Goal: Information Seeking & Learning: Learn about a topic

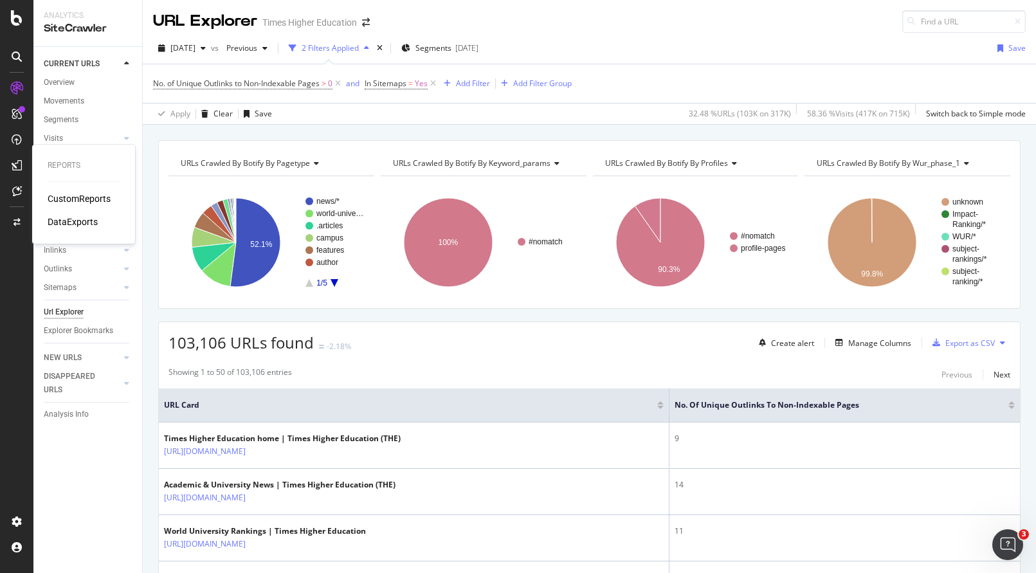
click at [76, 199] on div "CustomReports" at bounding box center [79, 198] width 63 height 13
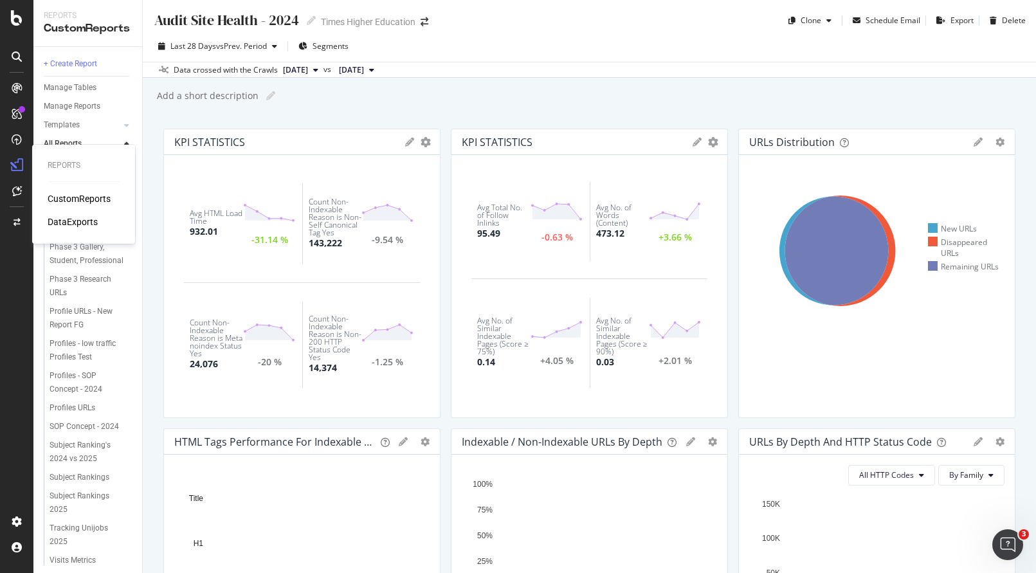
scroll to position [327, 0]
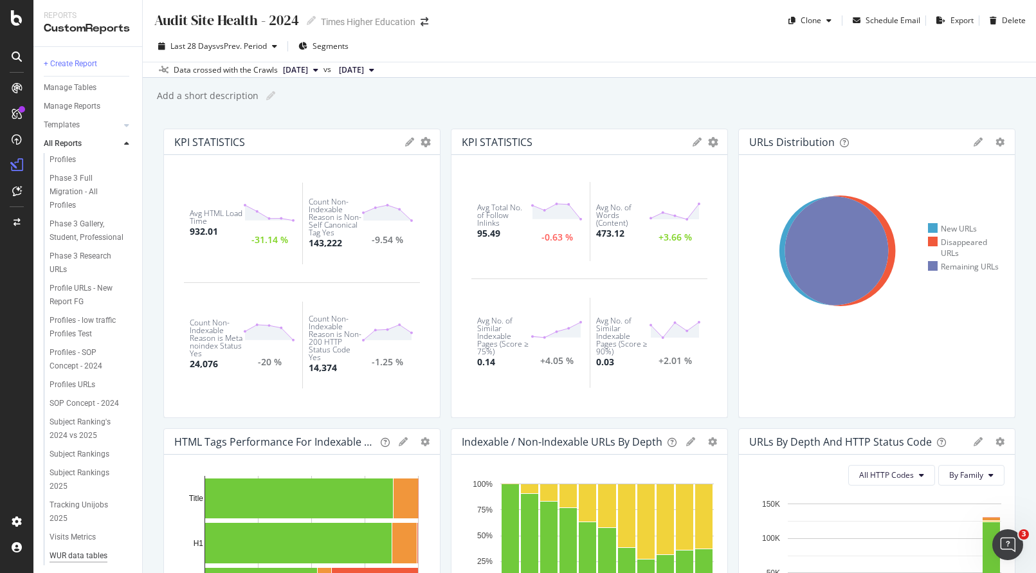
click at [75, 549] on div "WUR data tables dashboard" at bounding box center [86, 562] width 74 height 27
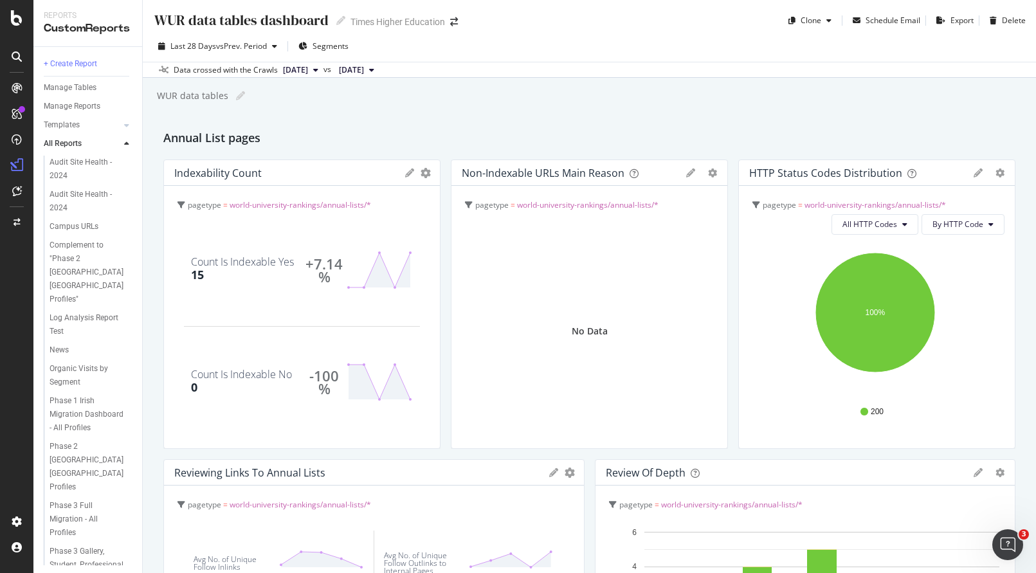
click at [503, 248] on div "No Data" at bounding box center [589, 330] width 255 height 213
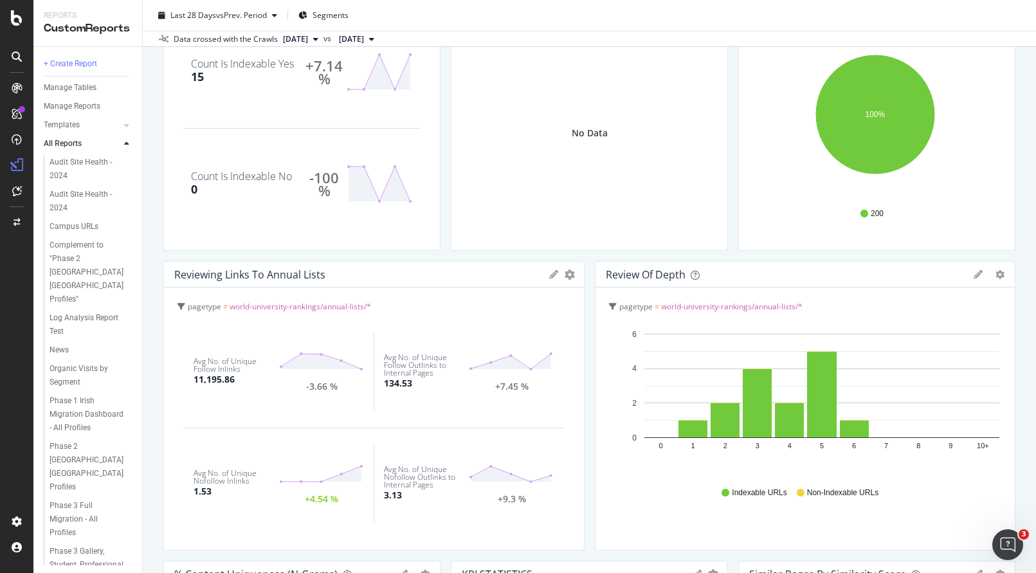
scroll to position [195, 0]
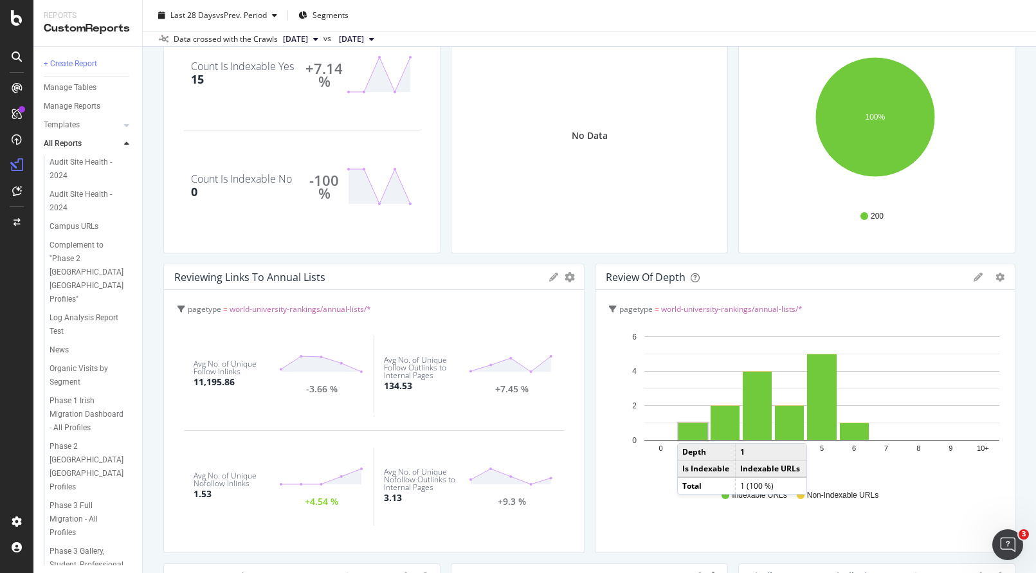
click at [685, 430] on rect "A chart." at bounding box center [692, 431] width 29 height 17
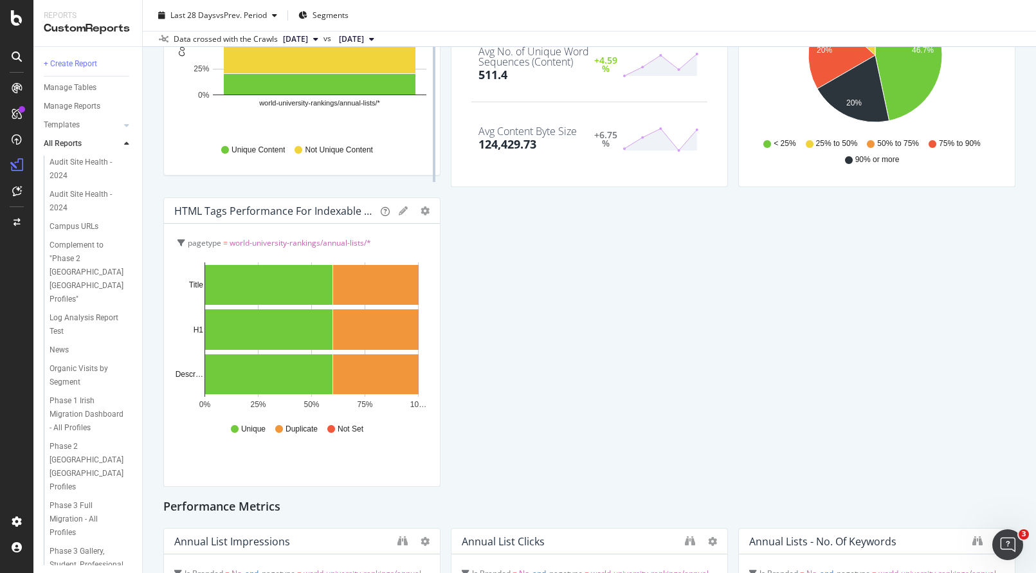
scroll to position [850, 0]
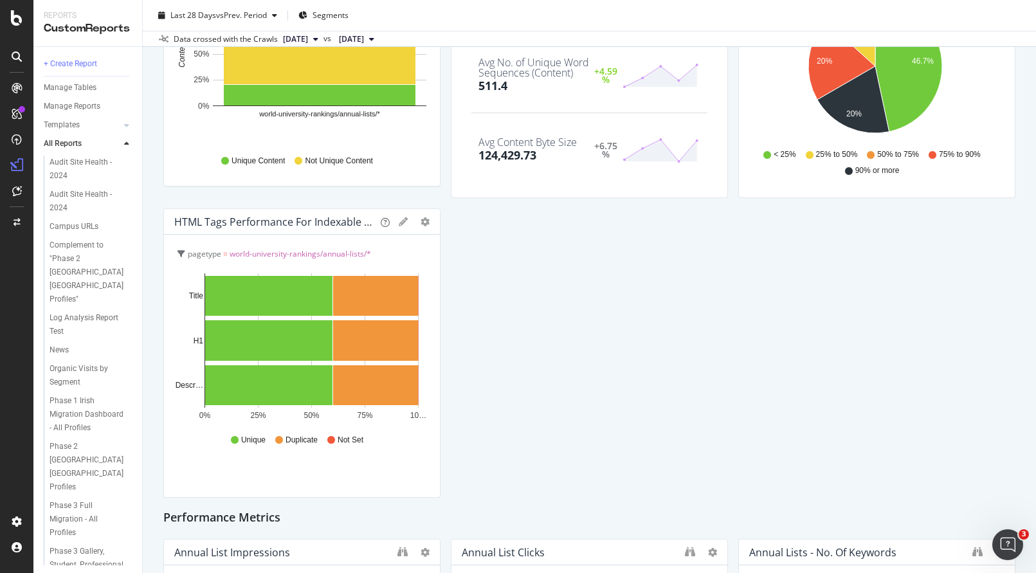
click at [560, 321] on div "Annual List pages Indexability Count KPIs Table Edit KPIs Edit Filter Export as…" at bounding box center [589, 352] width 852 height 2147
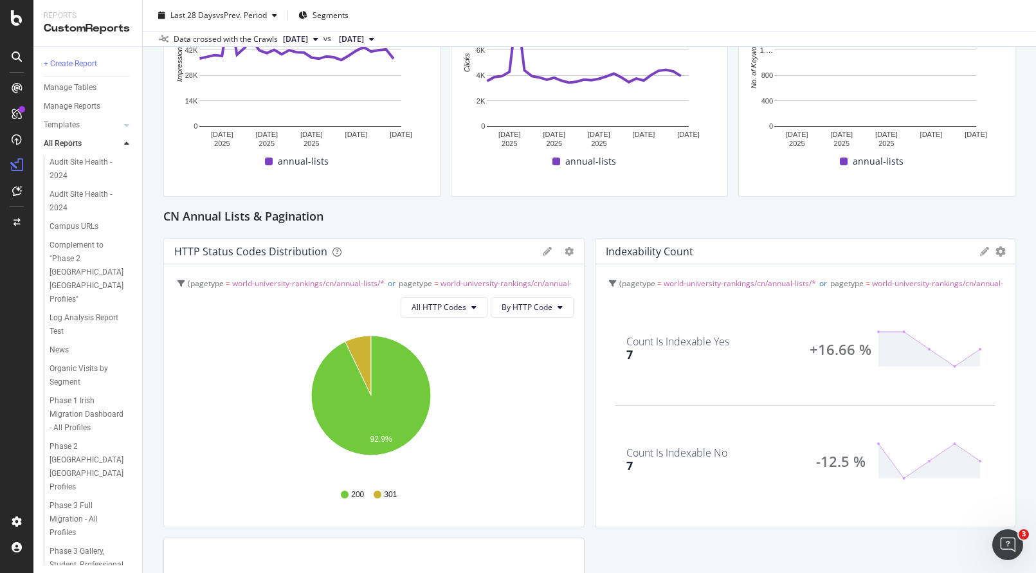
scroll to position [1768, 0]
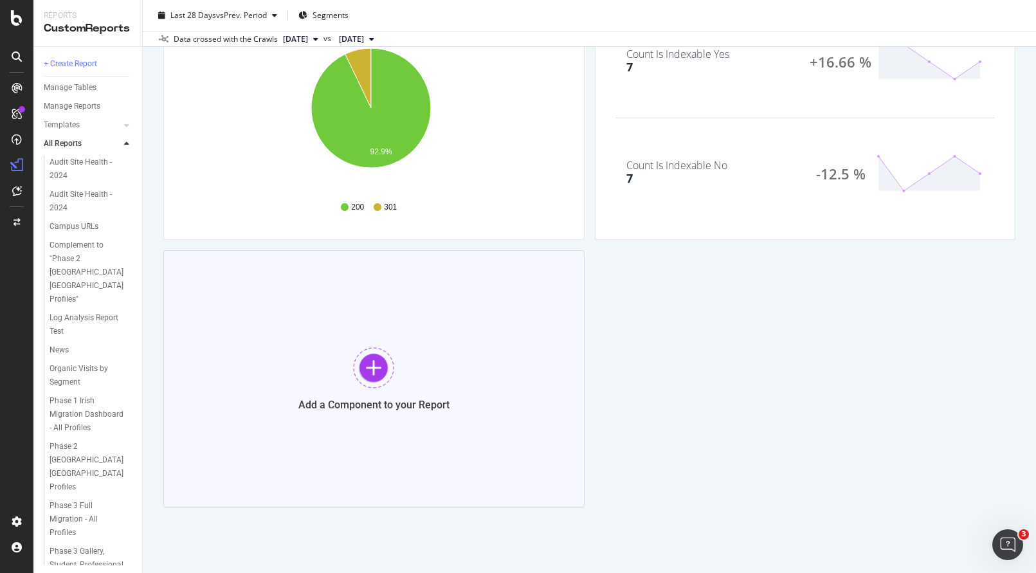
click at [373, 372] on div at bounding box center [373, 367] width 41 height 41
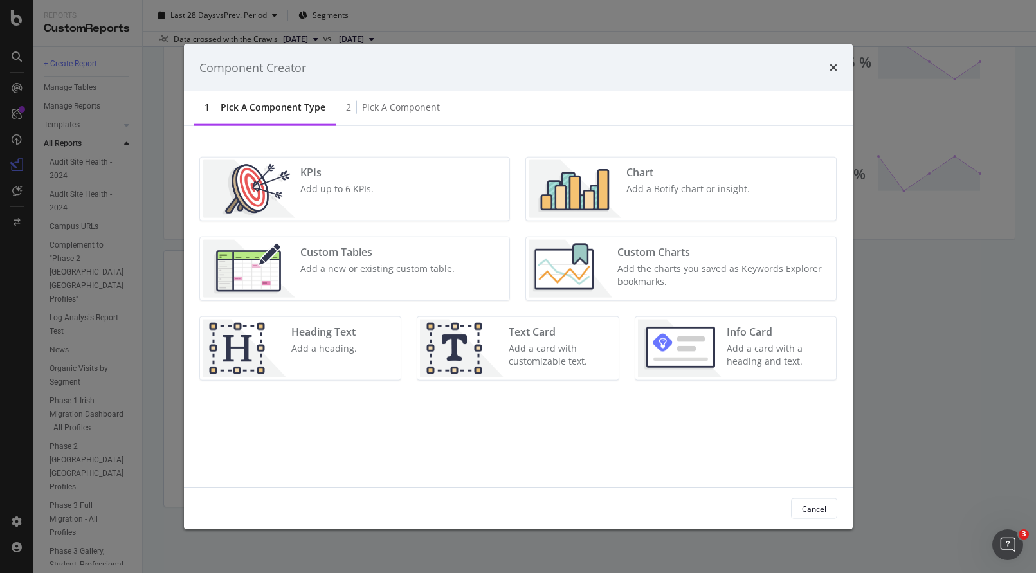
click at [341, 199] on div "KPIs Add up to 6 KPIs." at bounding box center [337, 189] width 84 height 58
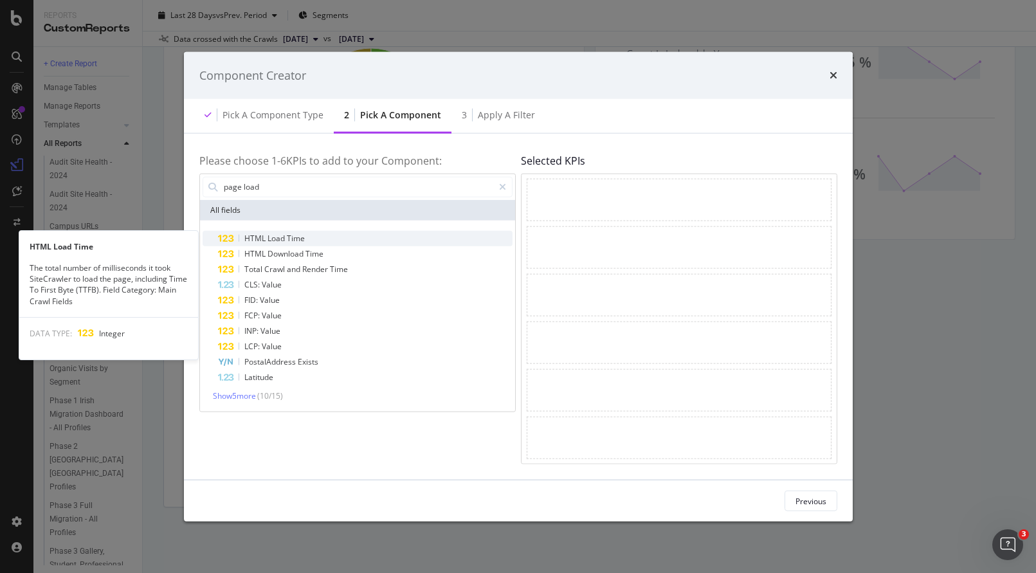
type input "page load"
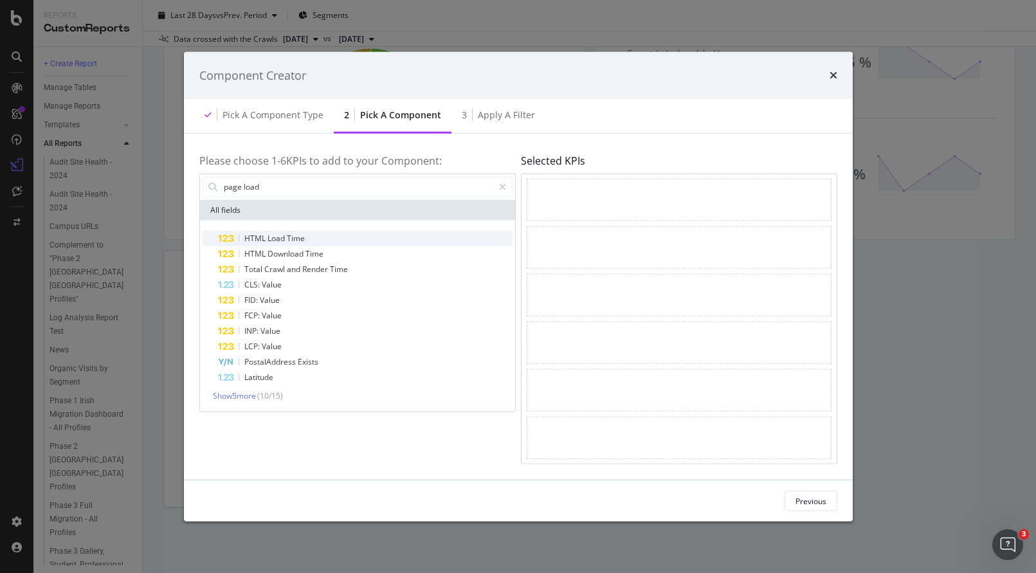
click at [267, 236] on span "Load" at bounding box center [276, 237] width 19 height 11
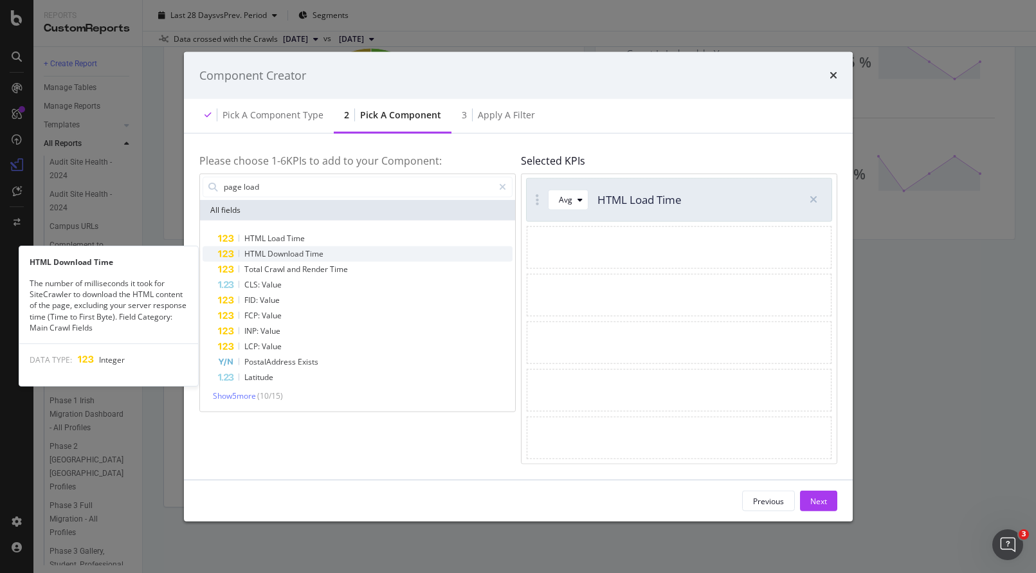
click at [267, 251] on span "Download" at bounding box center [286, 252] width 38 height 11
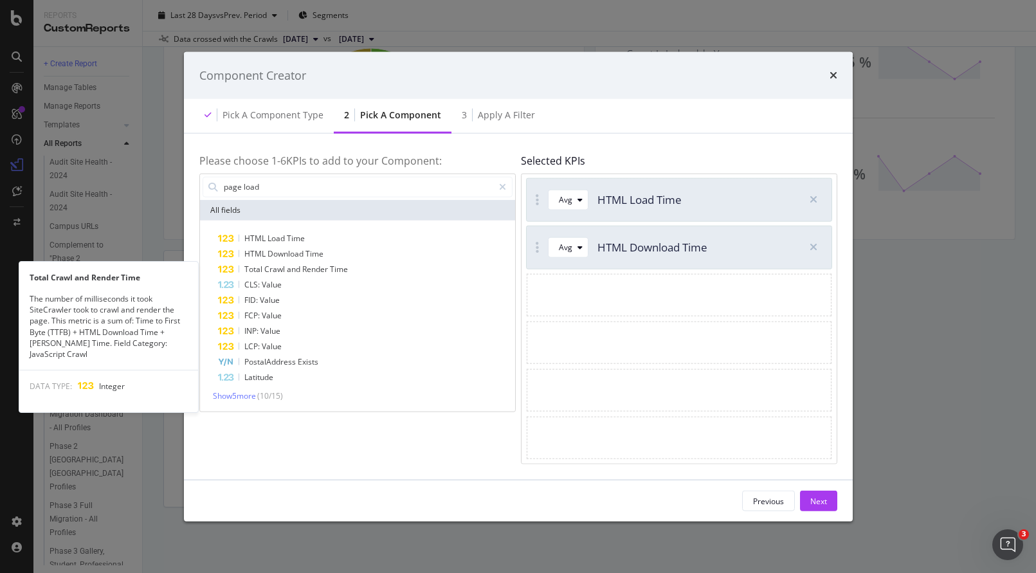
click at [269, 267] on span "Crawl" at bounding box center [275, 268] width 22 height 11
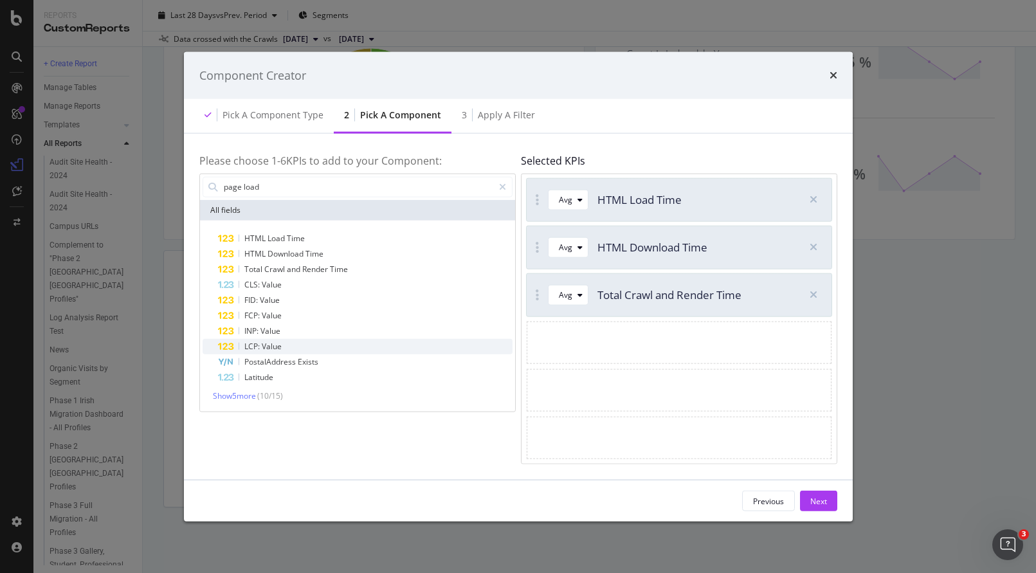
click at [285, 346] on div "LCP: Value" at bounding box center [365, 345] width 294 height 15
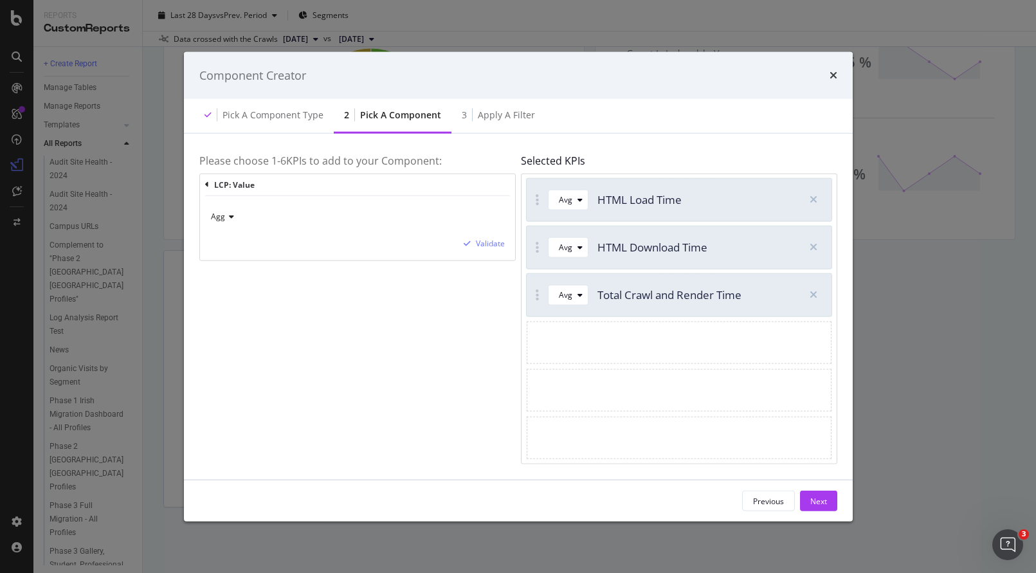
click at [363, 219] on div "Agg" at bounding box center [357, 216] width 294 height 21
click at [233, 278] on div "Max" at bounding box center [282, 276] width 138 height 17
click at [481, 236] on div "Max Validate" at bounding box center [357, 228] width 315 height 64
click at [473, 245] on div "modal" at bounding box center [466, 244] width 17 height 8
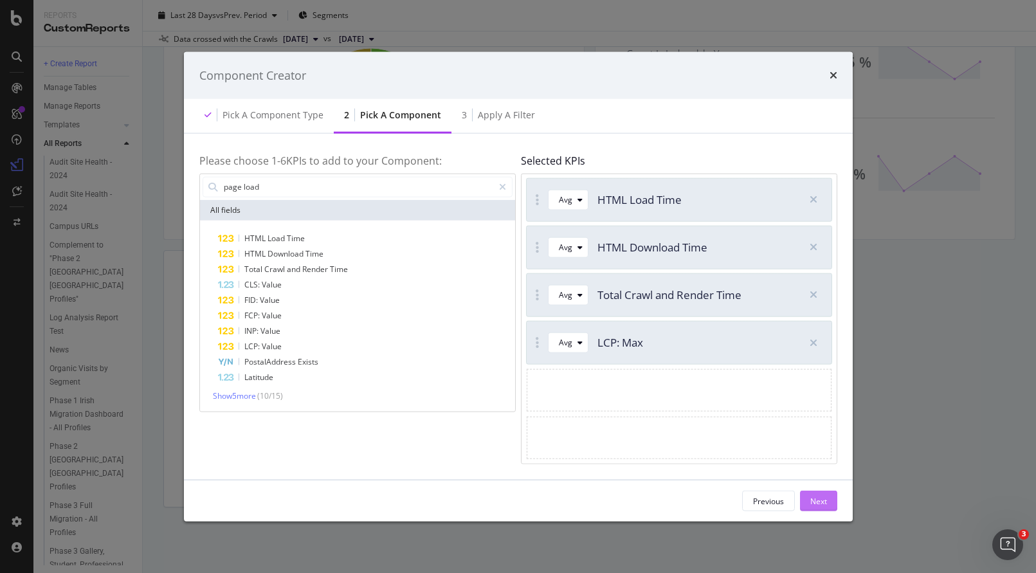
click at [810, 505] on div "Next" at bounding box center [818, 500] width 17 height 11
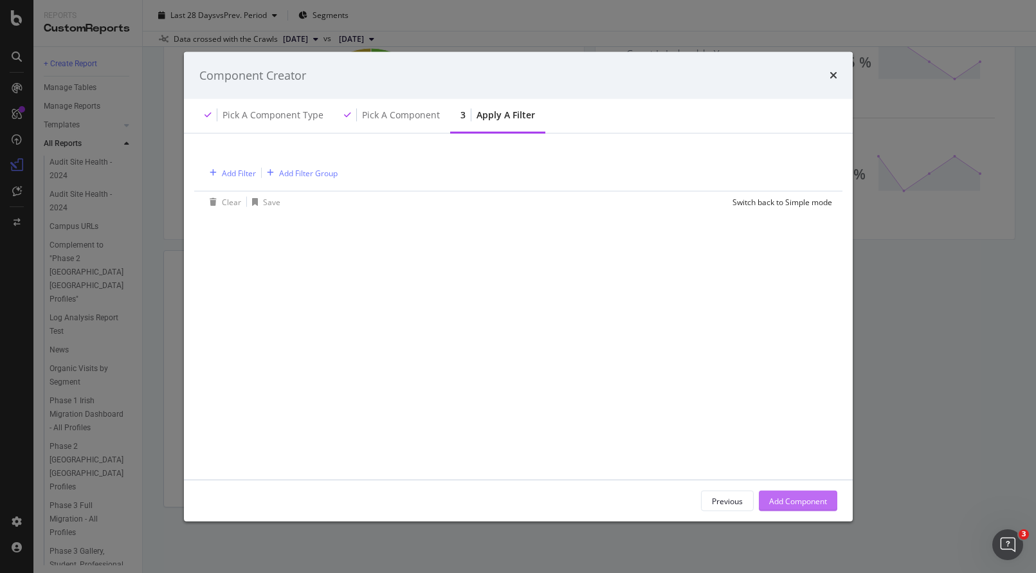
click at [793, 503] on div "Add Component" at bounding box center [798, 500] width 58 height 11
click at [584, 499] on div "Add a Component to your Report" at bounding box center [373, 378] width 421 height 257
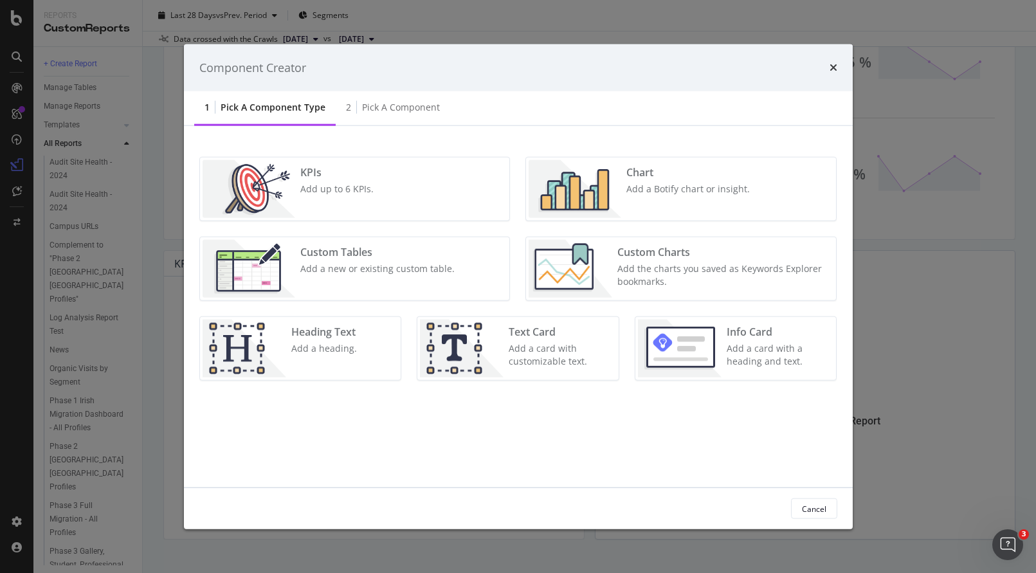
click at [343, 183] on div "Add up to 6 KPIs." at bounding box center [336, 189] width 73 height 13
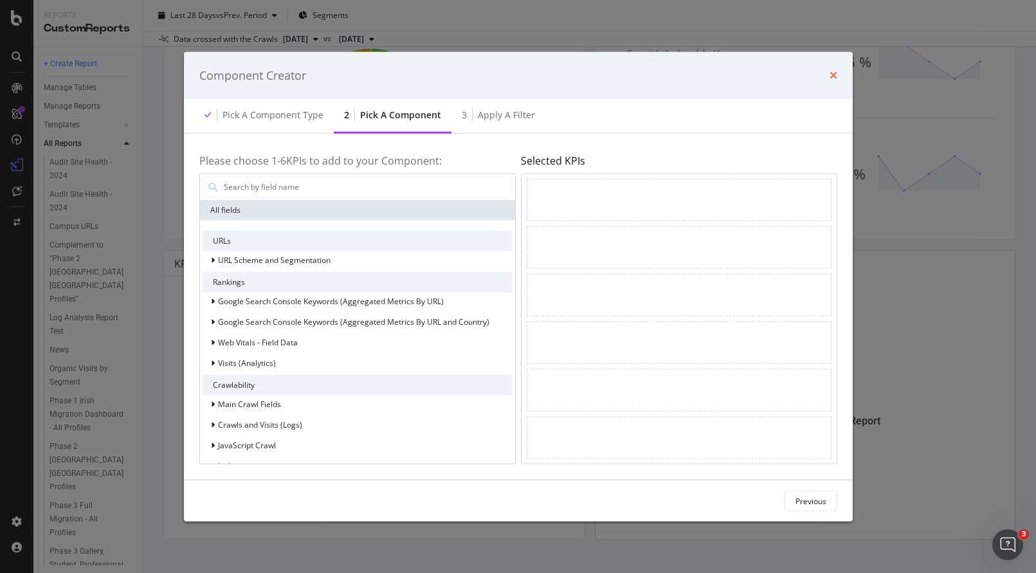
click at [834, 75] on icon "times" at bounding box center [833, 75] width 8 height 10
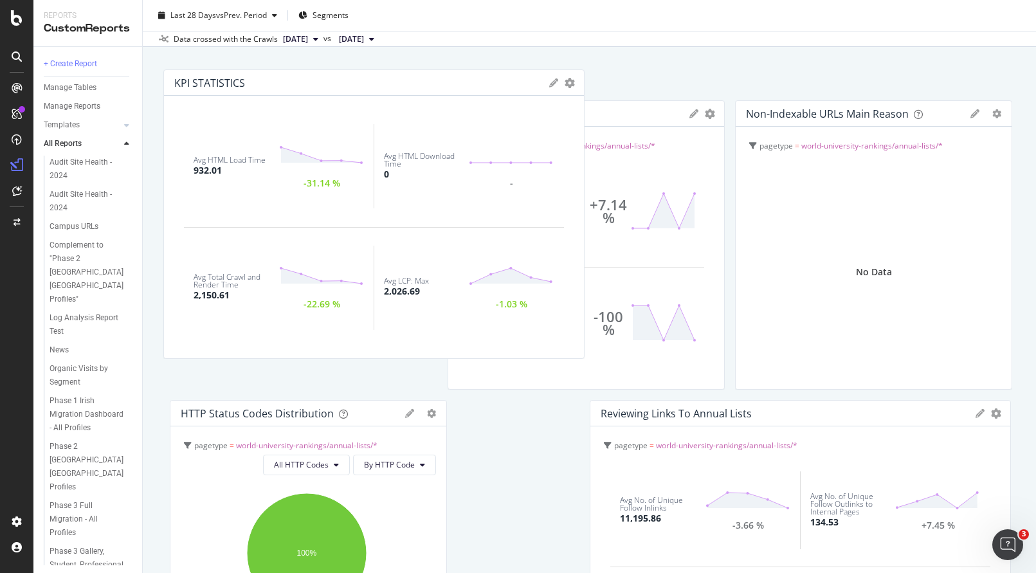
scroll to position [0, 0]
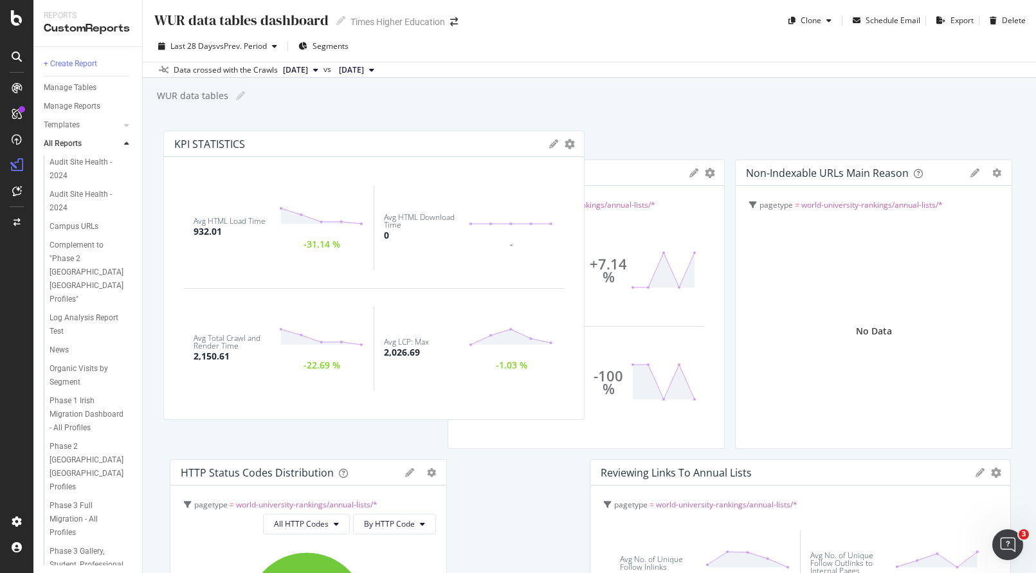
drag, startPoint x: 521, startPoint y: 231, endPoint x: 325, endPoint y: 144, distance: 214.7
click at [325, 144] on div "KPI STATISTICS" at bounding box center [358, 144] width 368 height 13
click at [656, 89] on div "WUR data tables WUR data tables" at bounding box center [596, 95] width 880 height 19
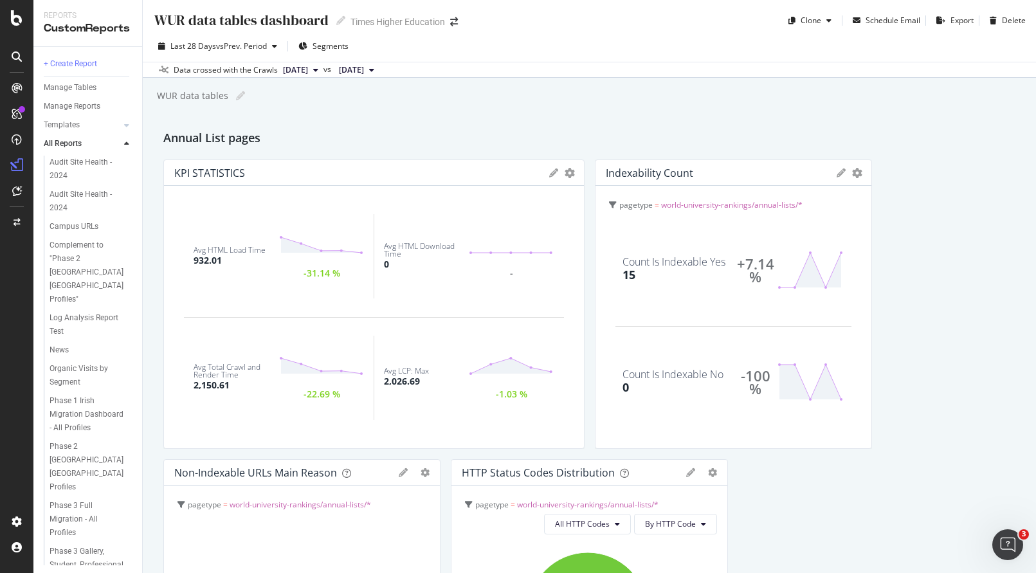
click at [549, 172] on icon at bounding box center [553, 172] width 9 height 9
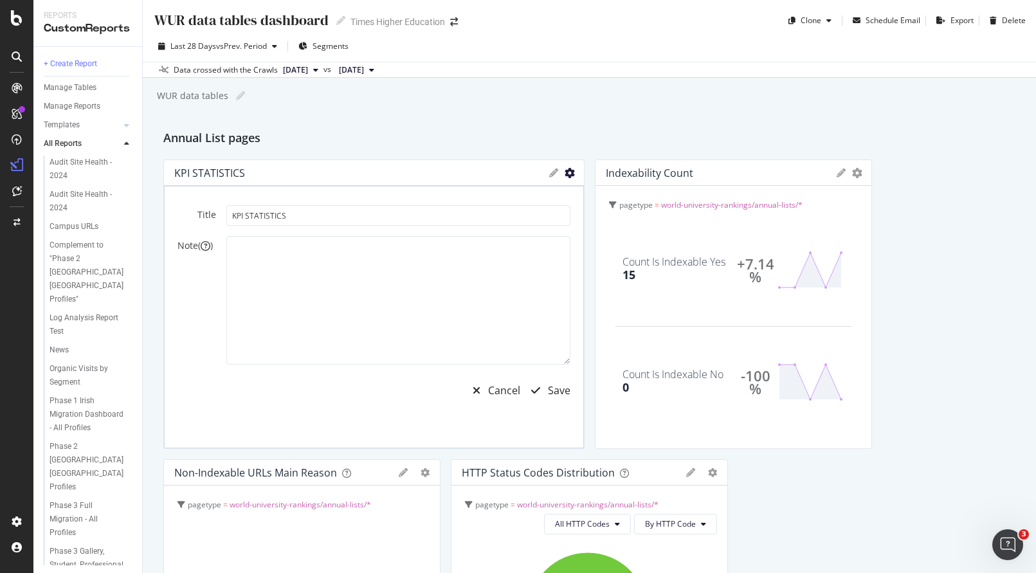
click at [564, 174] on icon "gear" at bounding box center [569, 173] width 10 height 10
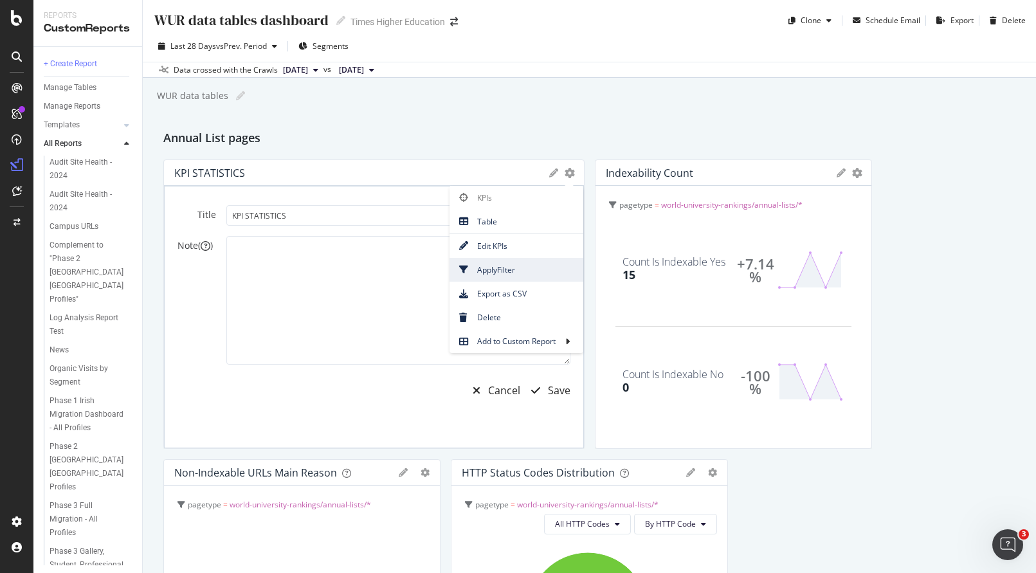
click at [480, 270] on span "Apply Filter" at bounding box center [516, 269] width 134 height 17
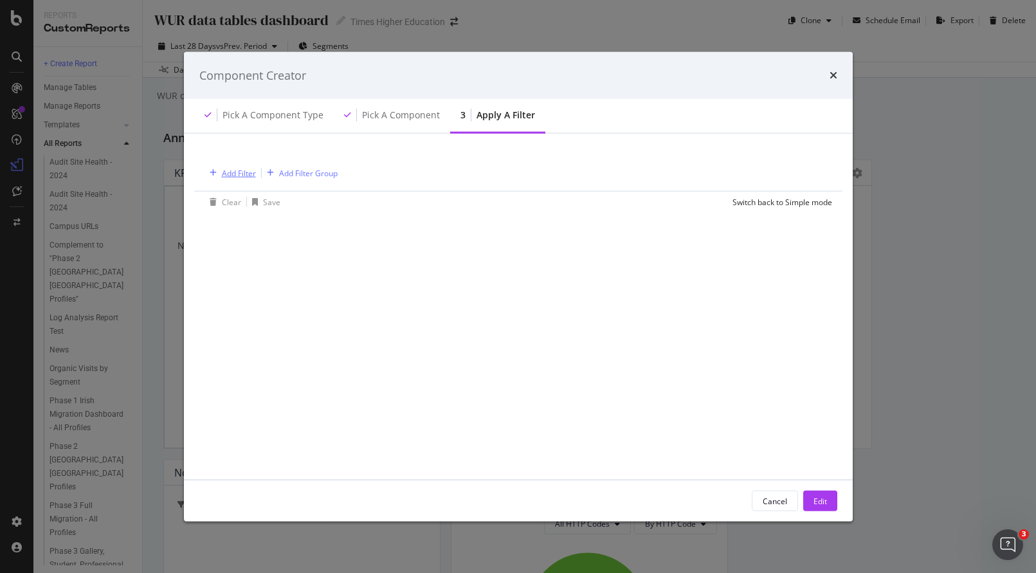
click at [242, 170] on div "Add Filter" at bounding box center [239, 172] width 34 height 11
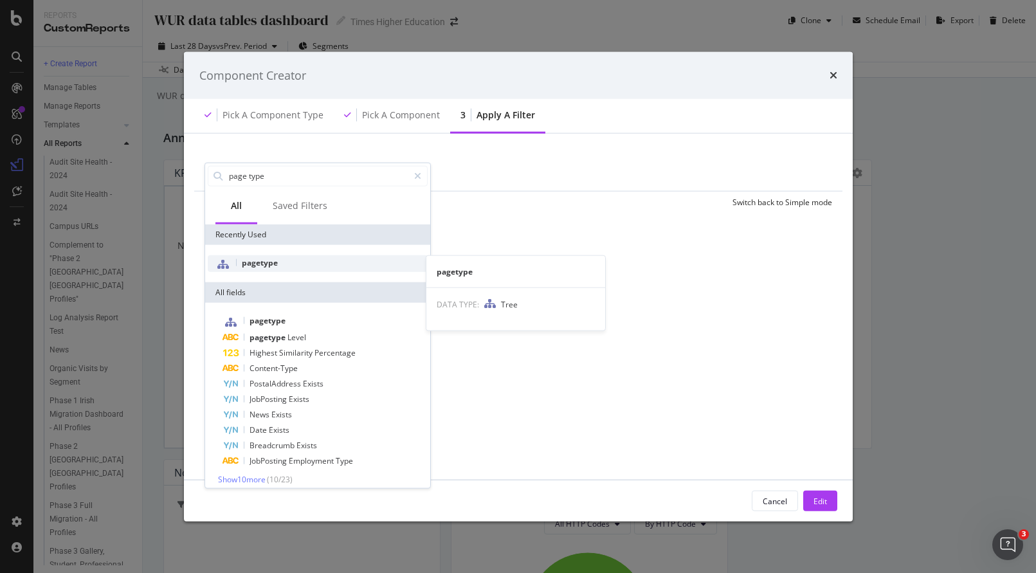
type input "page type"
click at [256, 264] on span "pagetype" at bounding box center [260, 261] width 36 height 11
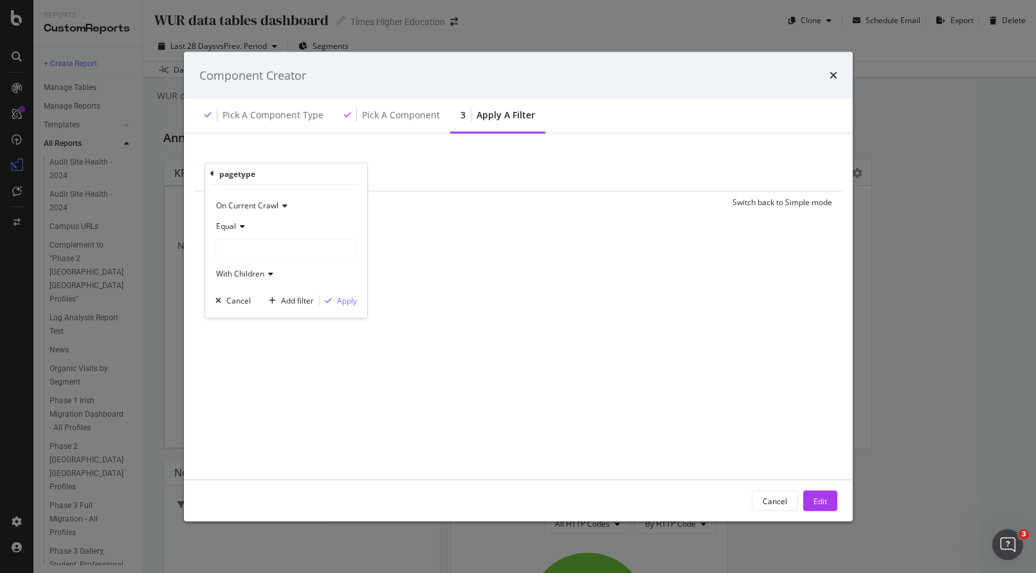
click at [242, 247] on div "modal" at bounding box center [286, 249] width 140 height 21
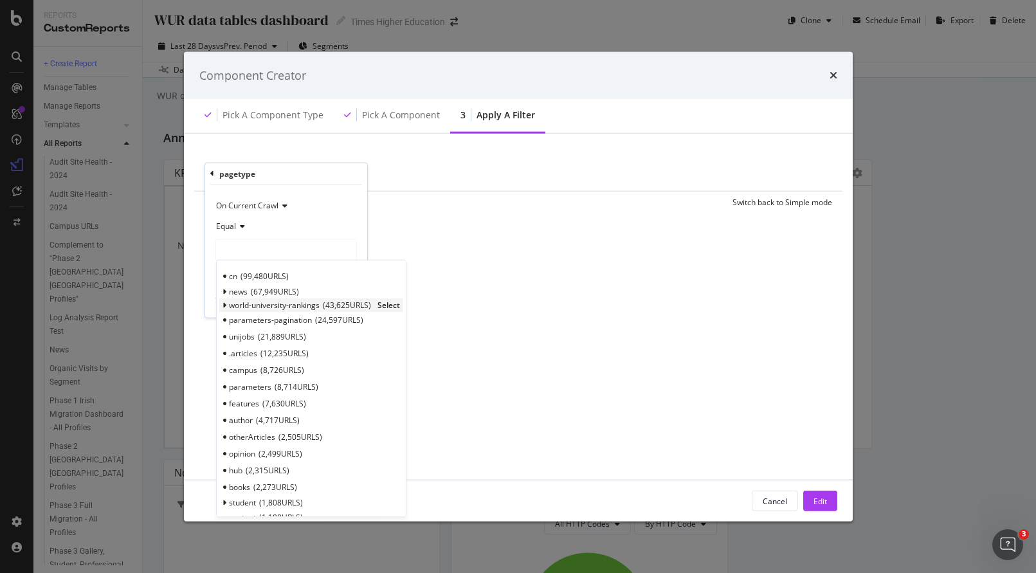
click at [225, 305] on icon "modal" at bounding box center [224, 305] width 4 height 8
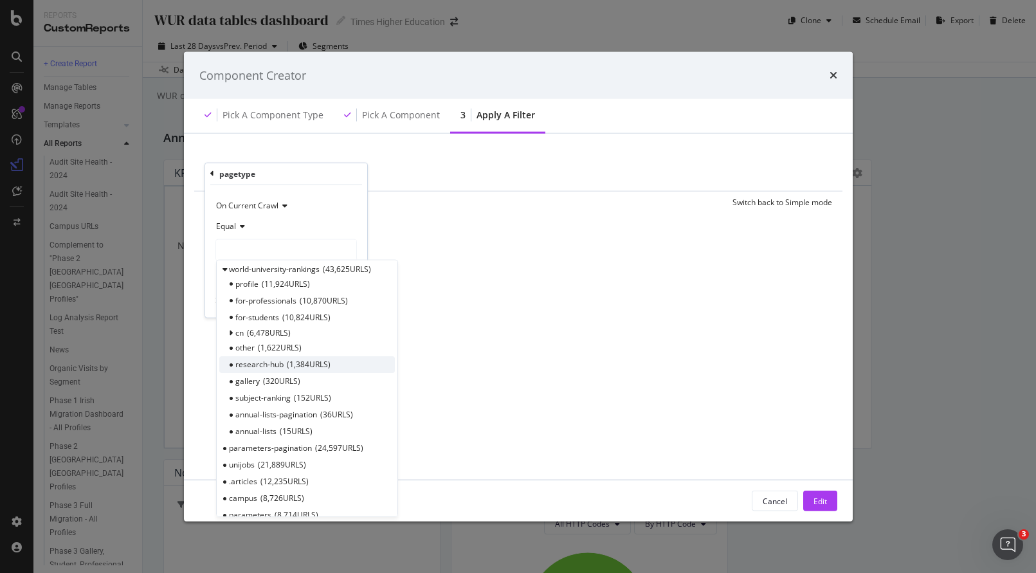
scroll to position [37, 0]
click at [233, 415] on div "annual-lists-pagination 36 URLS" at bounding box center [306, 413] width 175 height 17
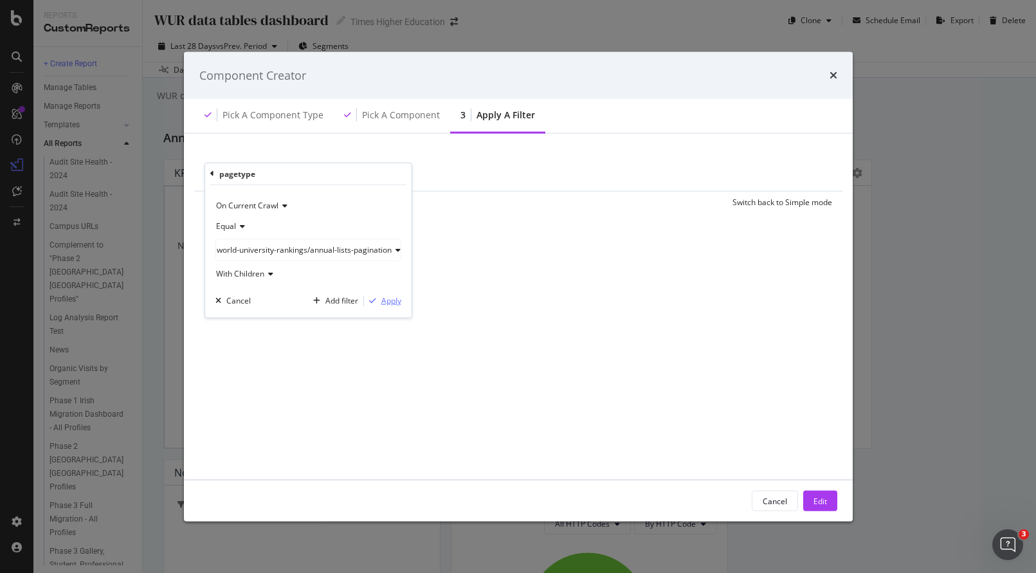
click at [391, 298] on div "Apply" at bounding box center [391, 300] width 20 height 11
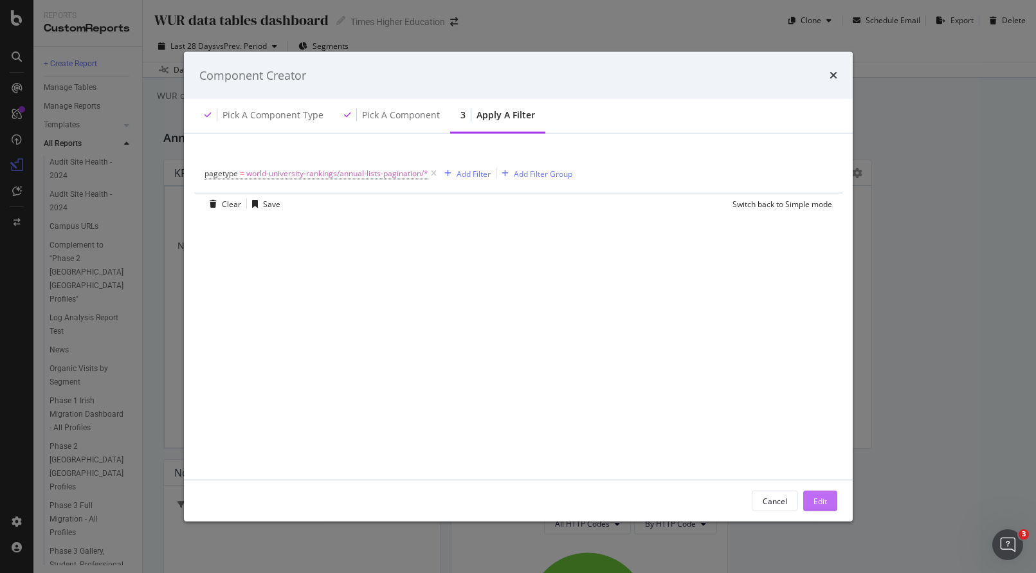
click at [818, 501] on div "Edit" at bounding box center [819, 500] width 13 height 11
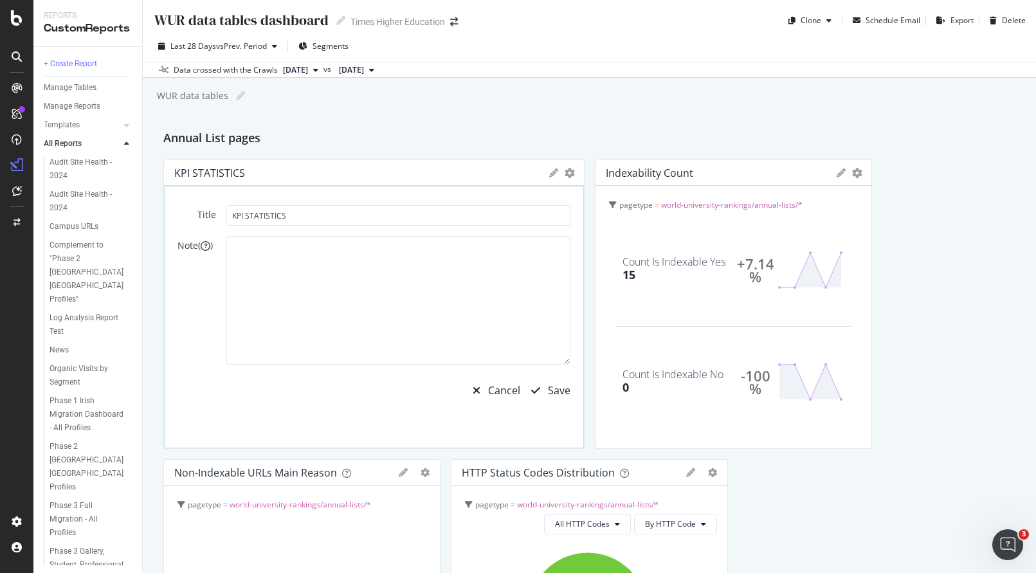
click at [549, 172] on icon at bounding box center [553, 172] width 9 height 9
click at [571, 171] on div at bounding box center [577, 303] width 13 height 289
click at [564, 175] on icon "gear" at bounding box center [569, 173] width 10 height 10
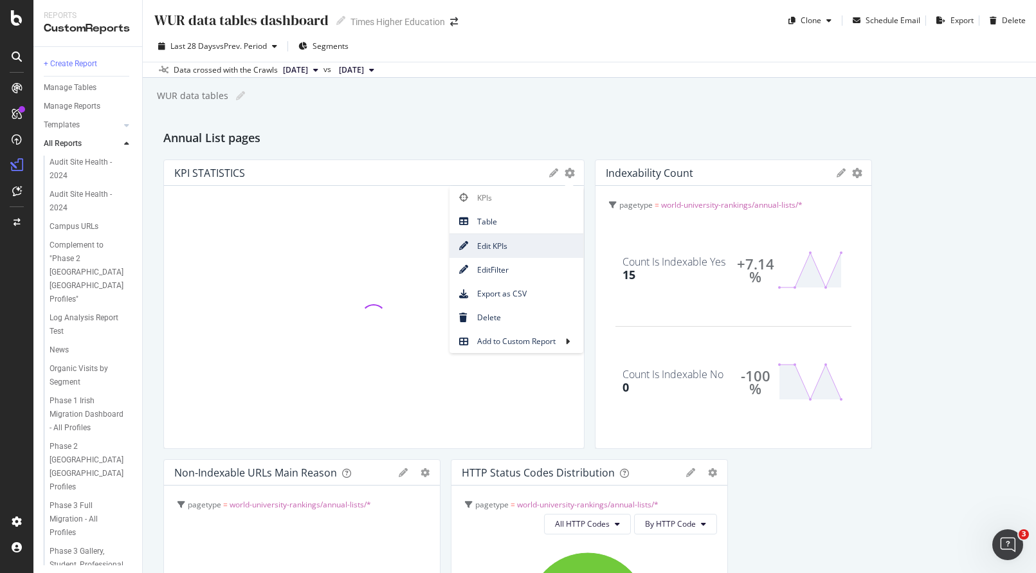
click at [499, 244] on span "Edit KPIs" at bounding box center [516, 245] width 134 height 17
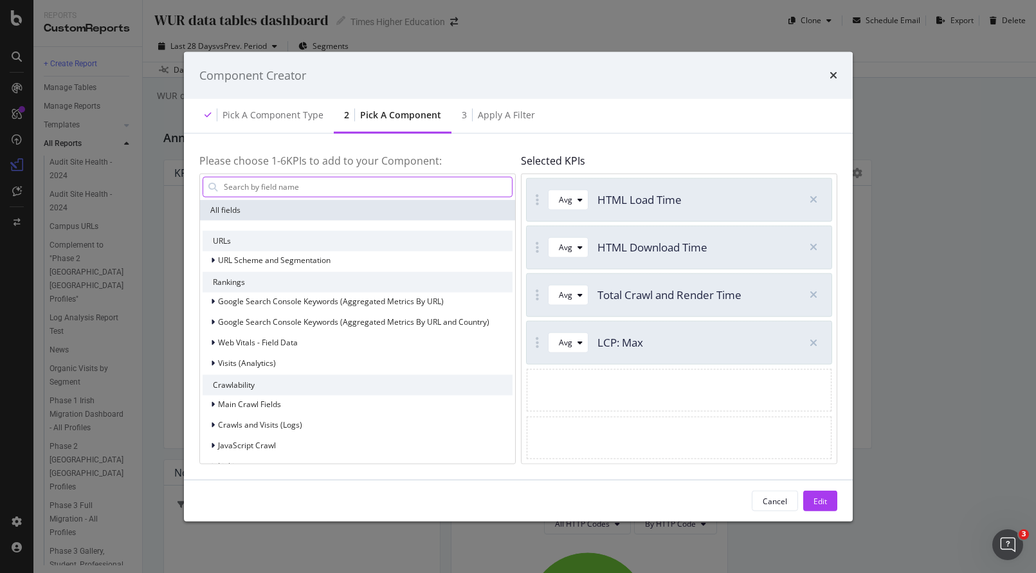
click at [271, 190] on input "modal" at bounding box center [366, 186] width 289 height 19
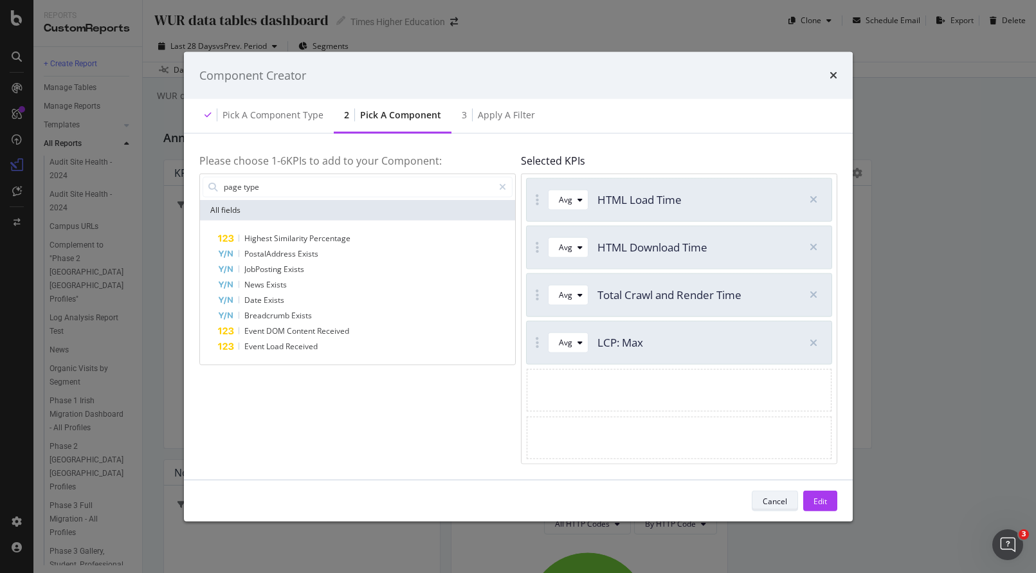
type input "page type"
click at [770, 499] on div "Cancel" at bounding box center [774, 500] width 24 height 11
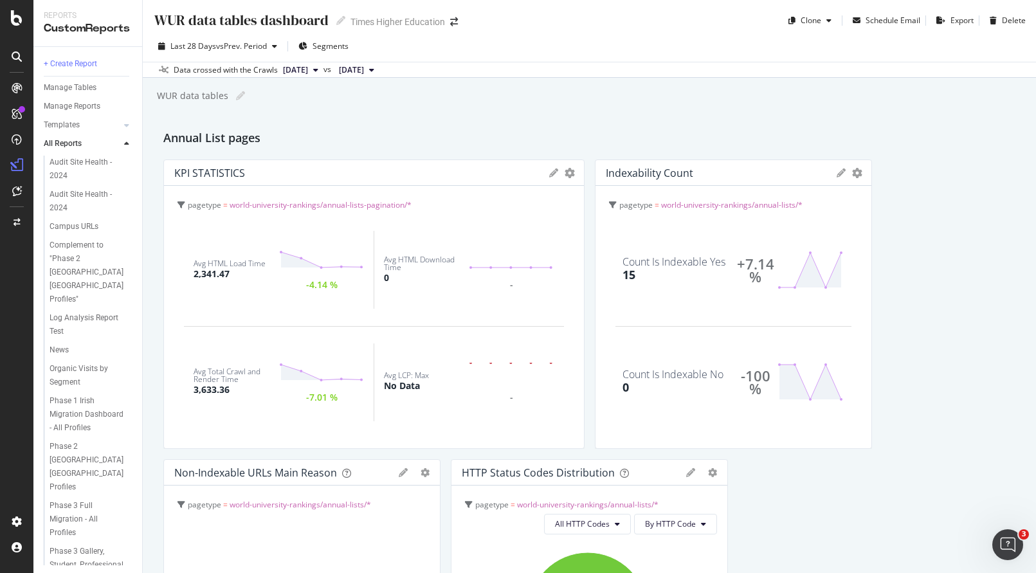
click at [549, 172] on icon at bounding box center [553, 172] width 9 height 9
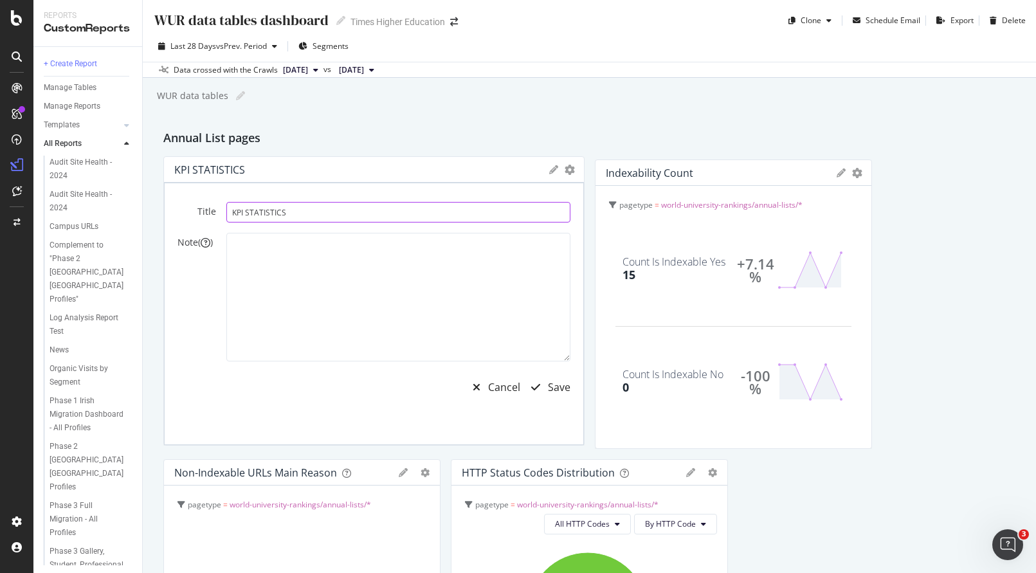
drag, startPoint x: 327, startPoint y: 213, endPoint x: 193, endPoint y: 210, distance: 133.1
click at [194, 210] on div "Title KPI STATISTICS Note ( ) Cancel Save" at bounding box center [373, 302] width 393 height 201
click at [260, 211] on input "KPI STATISTICS" at bounding box center [398, 215] width 344 height 21
drag, startPoint x: 300, startPoint y: 215, endPoint x: 234, endPoint y: 216, distance: 66.2
click at [234, 216] on input "KPI STATISTICS" at bounding box center [398, 215] width 344 height 21
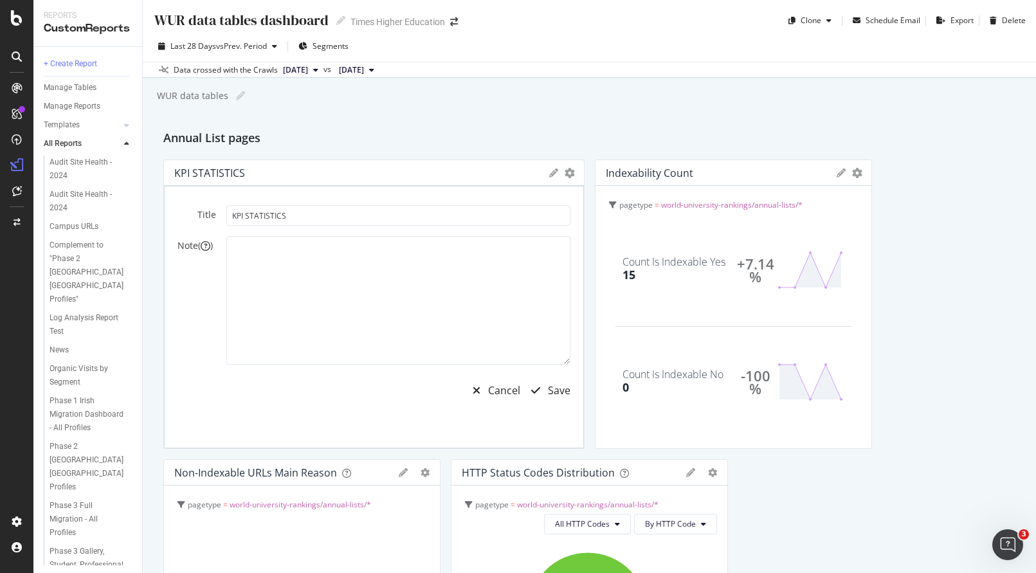
click at [549, 177] on icon at bounding box center [553, 172] width 9 height 9
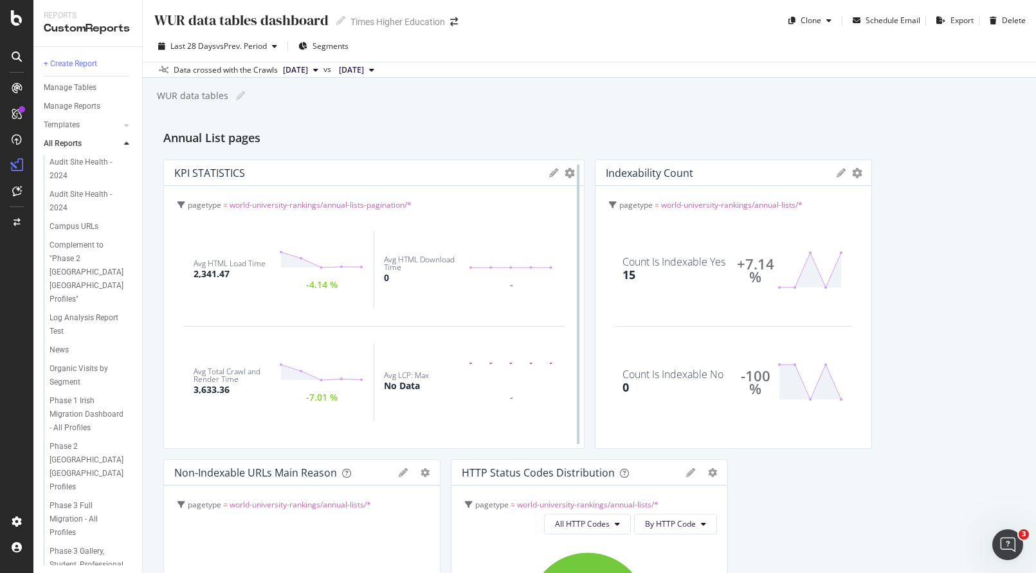
click at [571, 174] on div at bounding box center [577, 303] width 13 height 289
click at [564, 173] on icon "gear" at bounding box center [569, 173] width 10 height 10
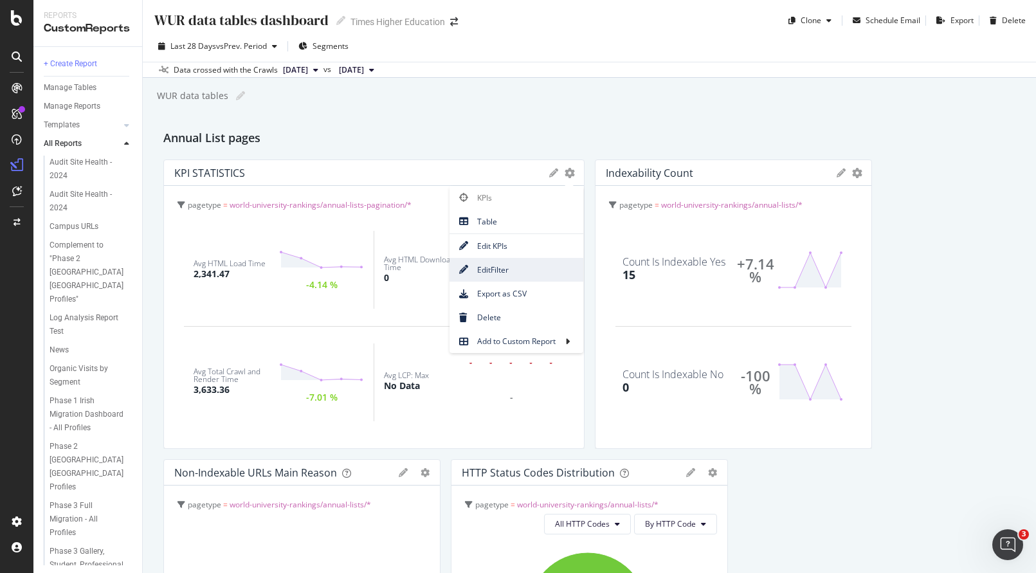
click at [483, 270] on span "Edit Filter" at bounding box center [516, 269] width 134 height 17
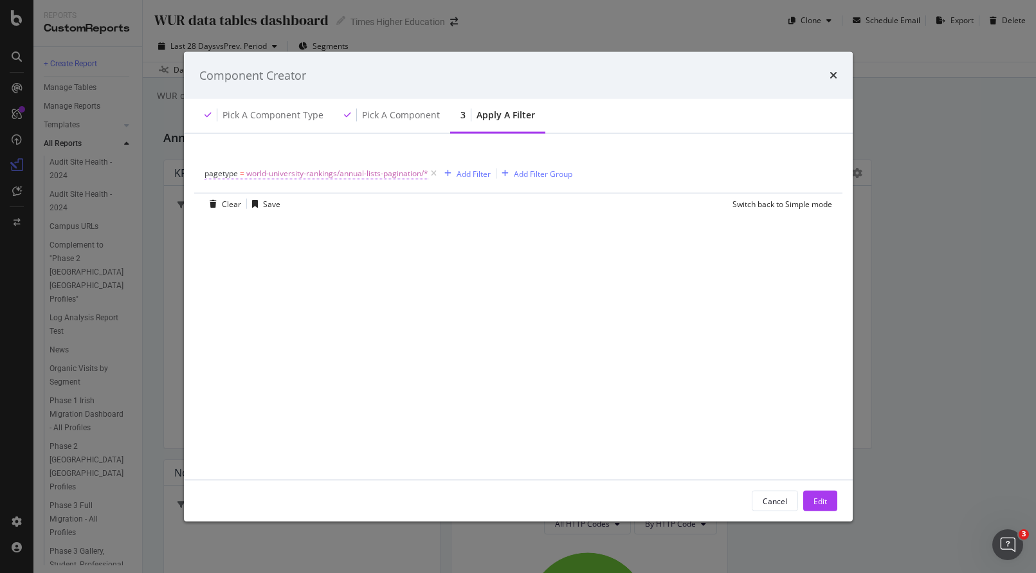
click at [376, 174] on span "world-university-rankings/annual-lists-pagination/*" at bounding box center [337, 174] width 182 height 18
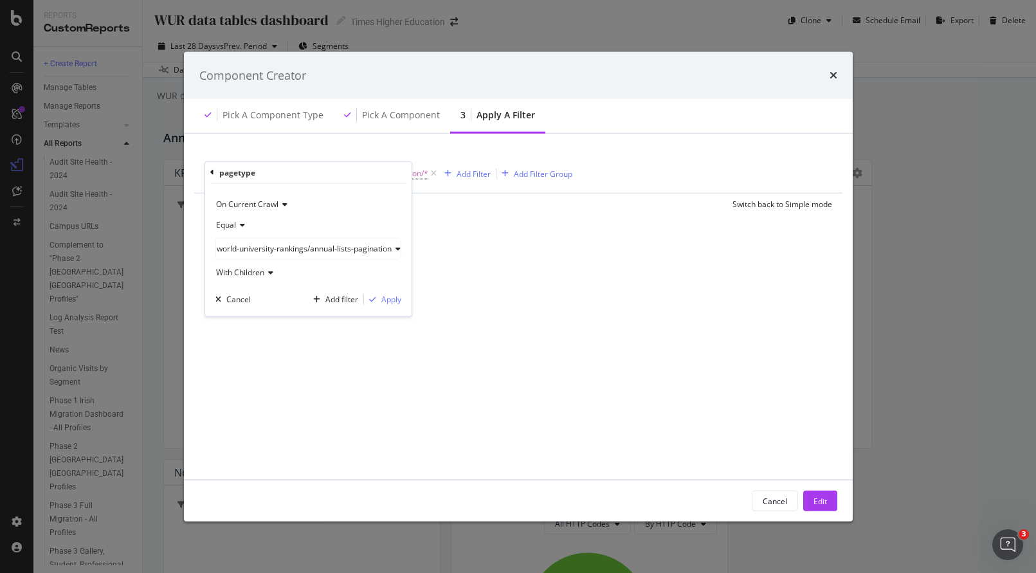
click at [261, 246] on span "world-university-rankings/annual-lists-pagination" at bounding box center [304, 247] width 175 height 11
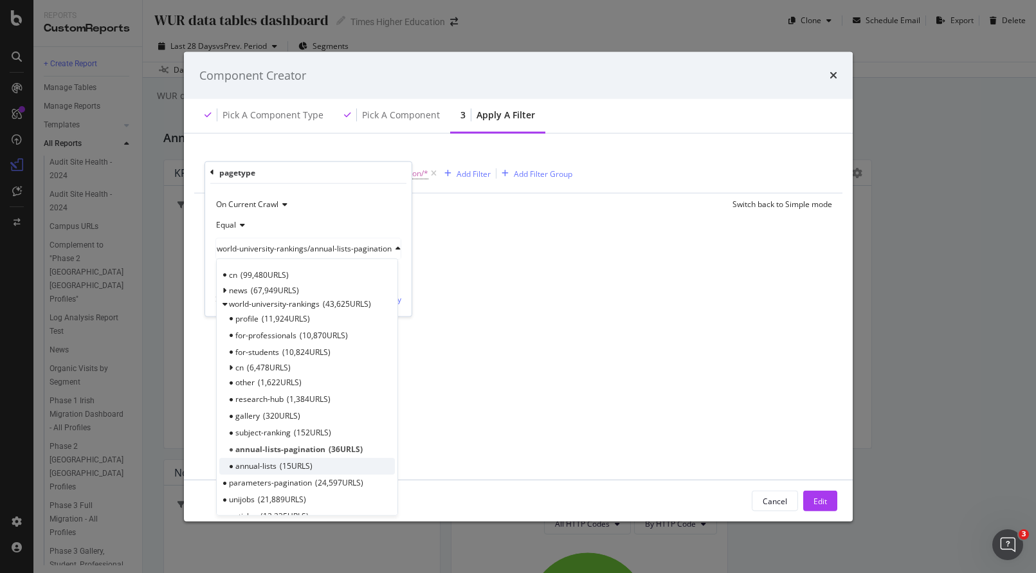
click at [255, 466] on span "annual-lists" at bounding box center [255, 465] width 41 height 11
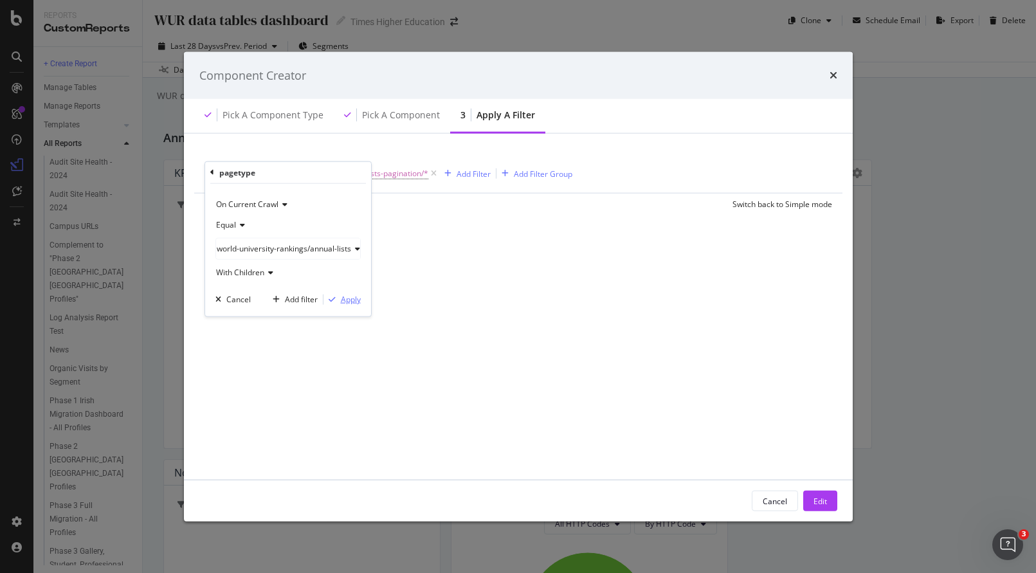
click at [349, 299] on div "Apply" at bounding box center [351, 299] width 20 height 11
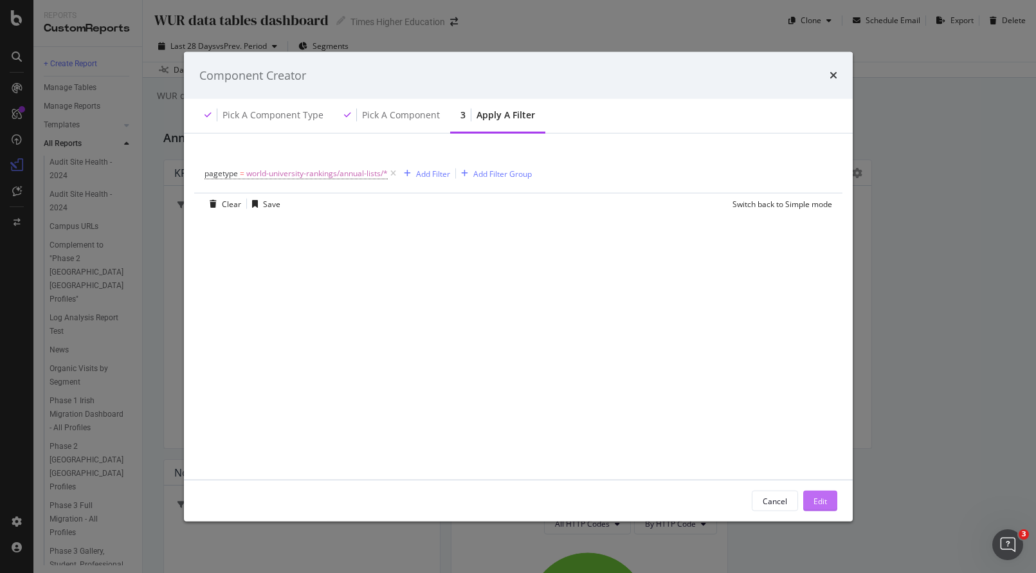
click at [817, 502] on div "Edit" at bounding box center [819, 500] width 13 height 11
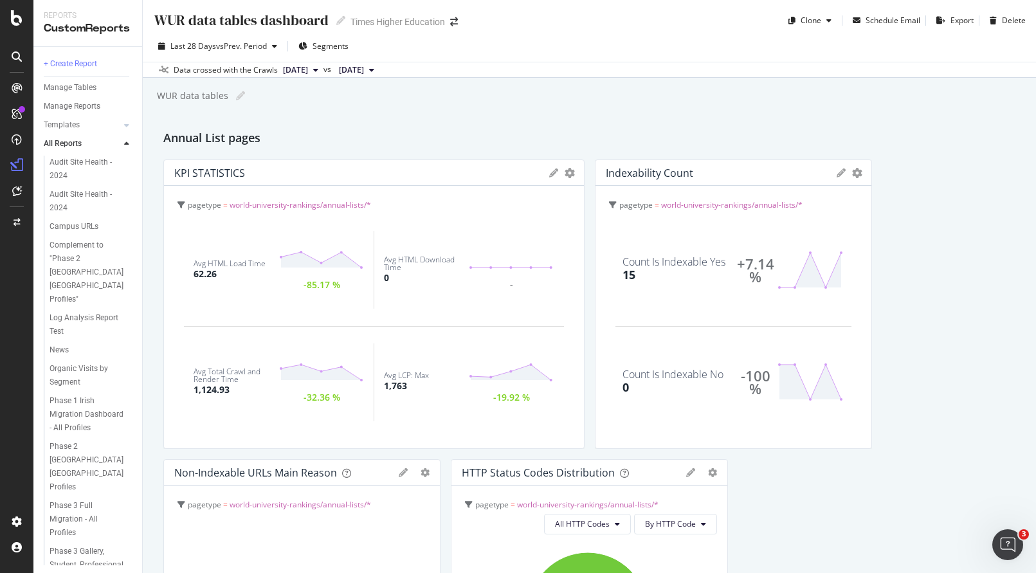
click at [549, 173] on icon at bounding box center [553, 172] width 9 height 9
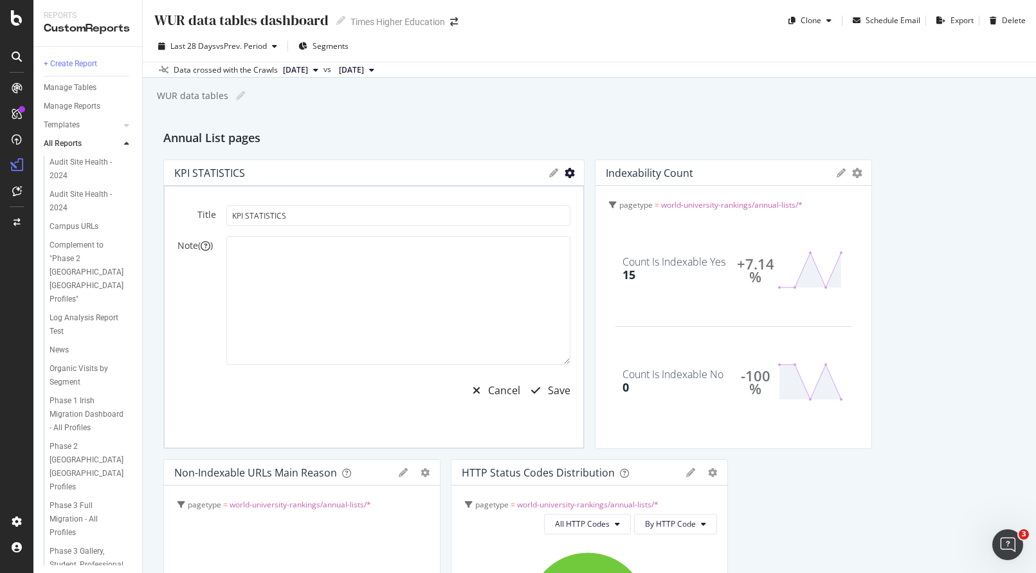
click at [564, 174] on icon "gear" at bounding box center [569, 173] width 10 height 10
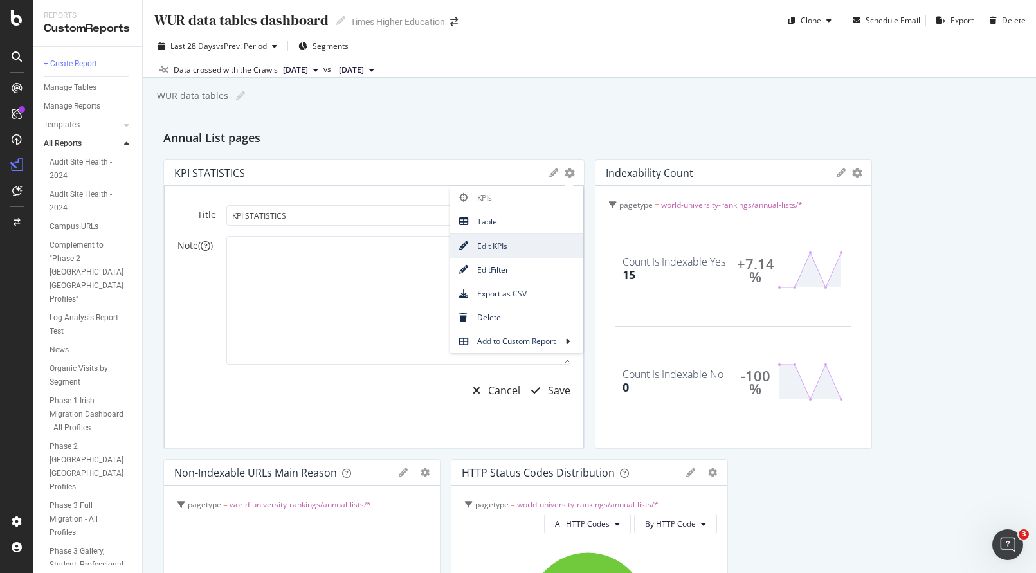
click at [499, 244] on span "Edit KPIs" at bounding box center [516, 245] width 134 height 17
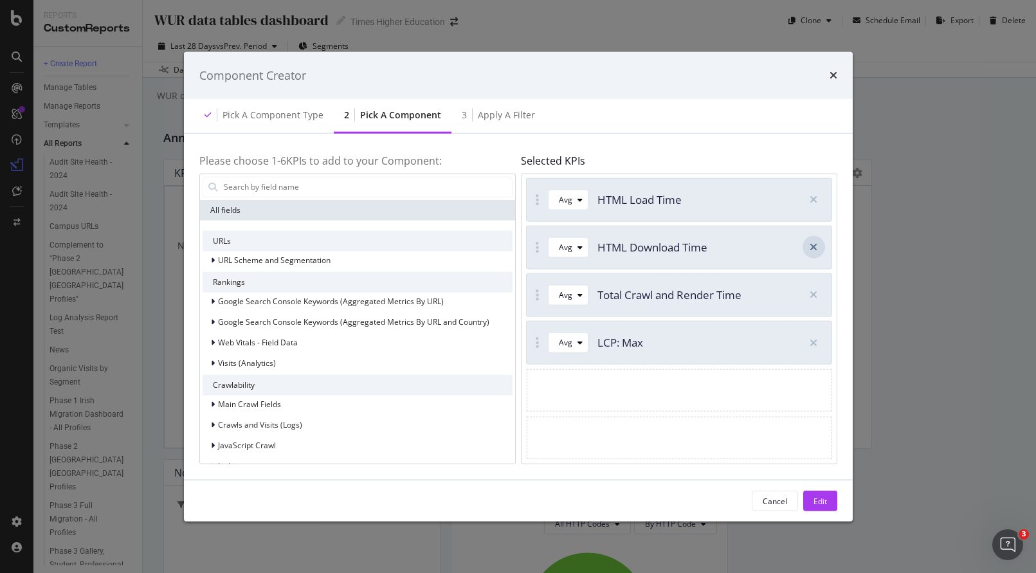
click at [813, 246] on icon "modal" at bounding box center [813, 247] width 8 height 10
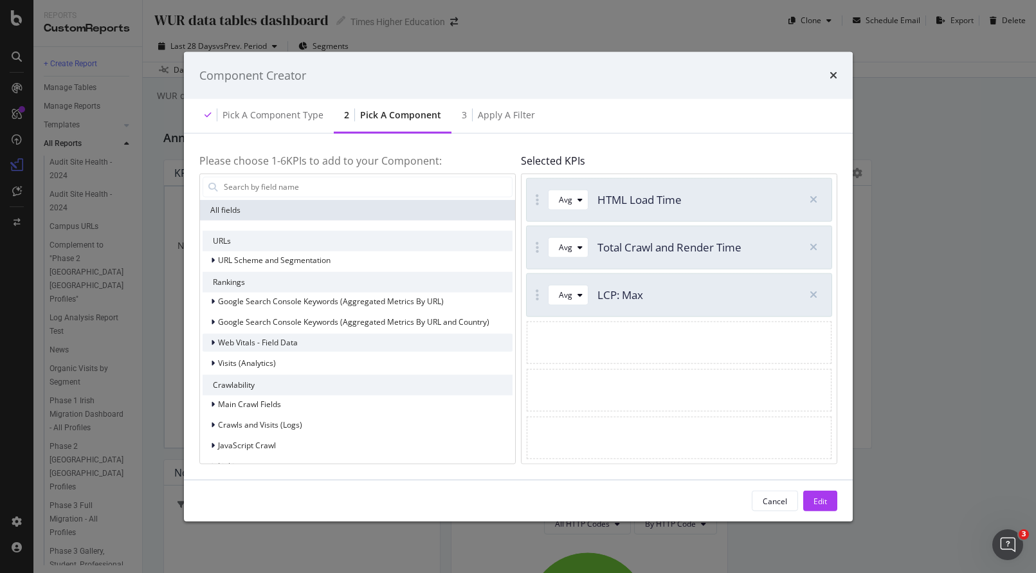
click at [213, 343] on icon "modal" at bounding box center [213, 342] width 4 height 8
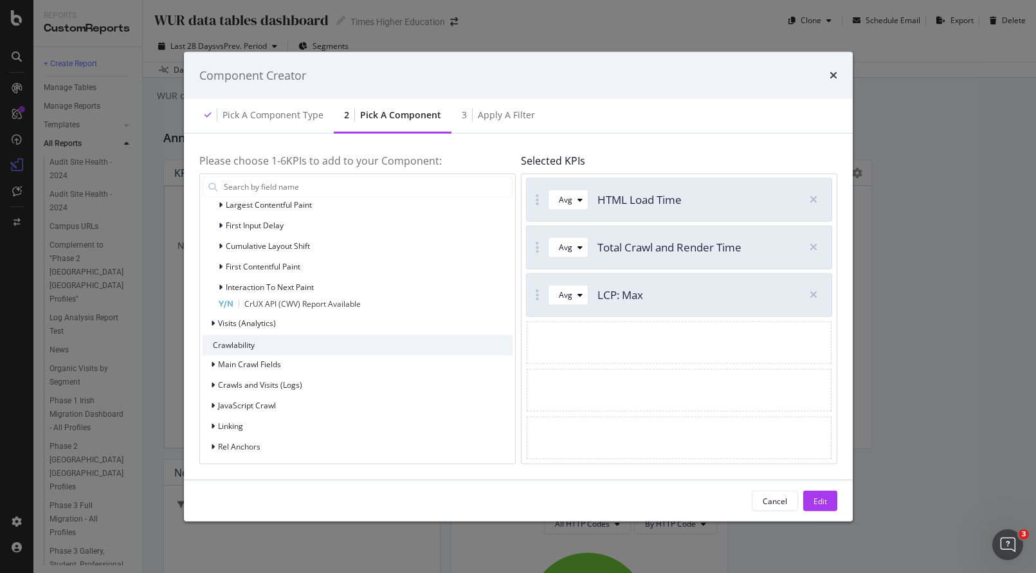
scroll to position [161, 0]
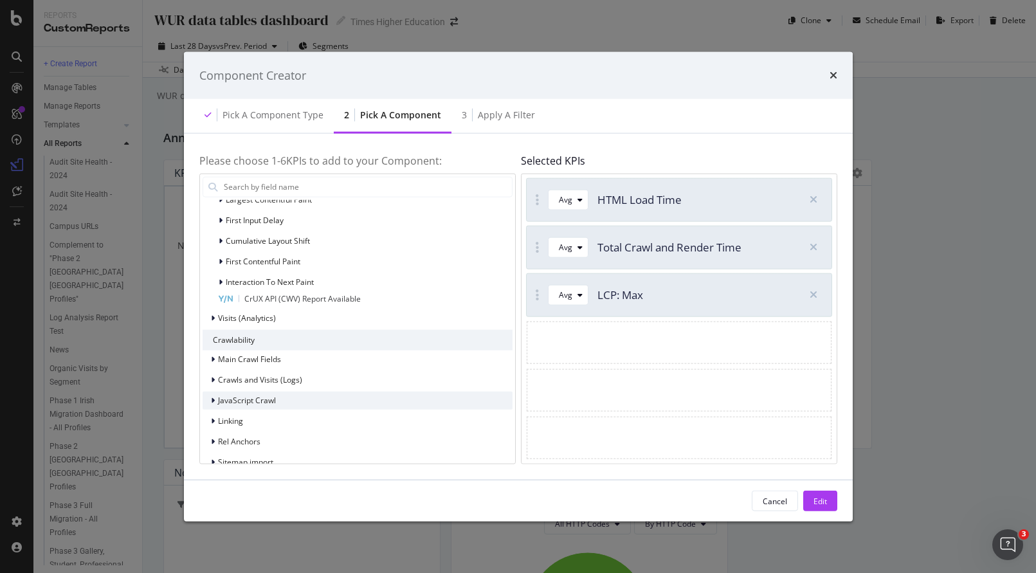
click at [213, 398] on icon "modal" at bounding box center [213, 400] width 4 height 8
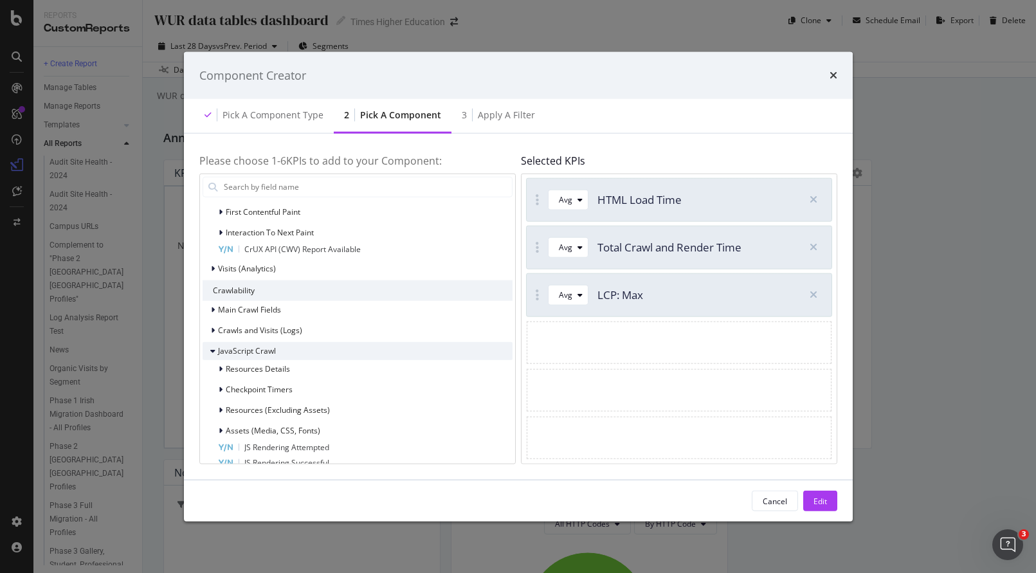
scroll to position [211, 0]
click at [211, 350] on icon "modal" at bounding box center [212, 349] width 5 height 8
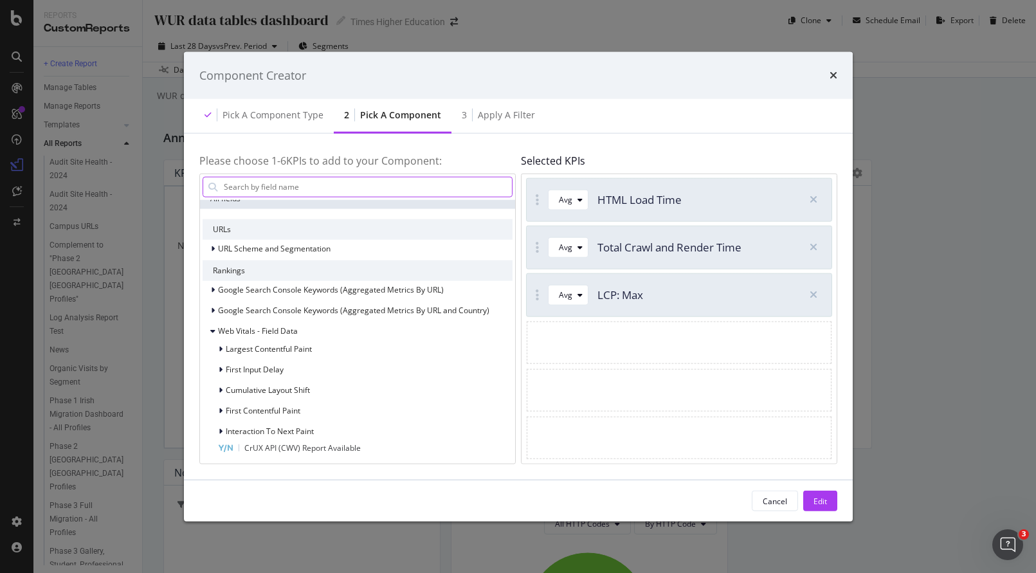
scroll to position [0, 0]
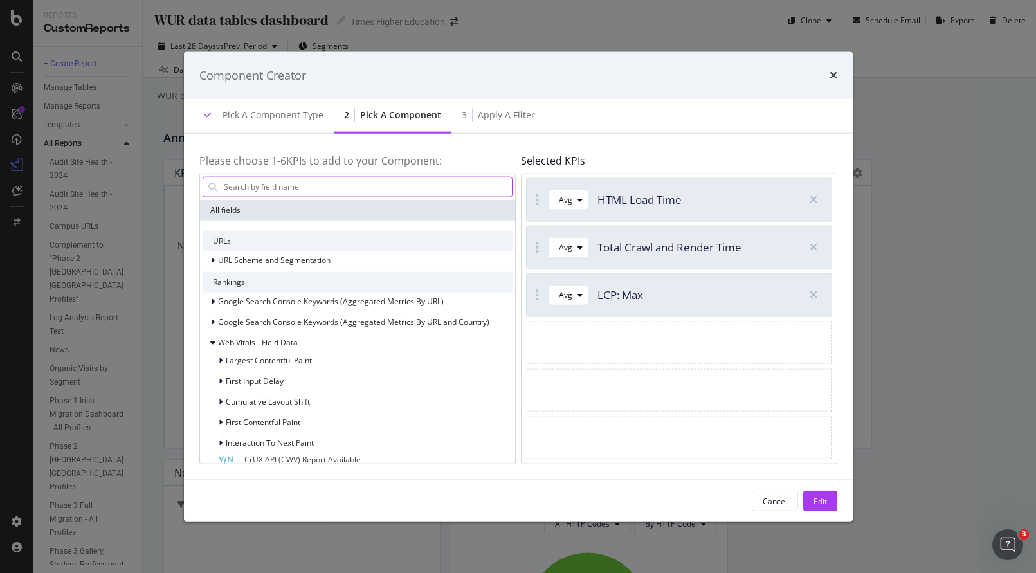
click at [253, 186] on input "modal" at bounding box center [366, 186] width 289 height 19
type input "HTML"
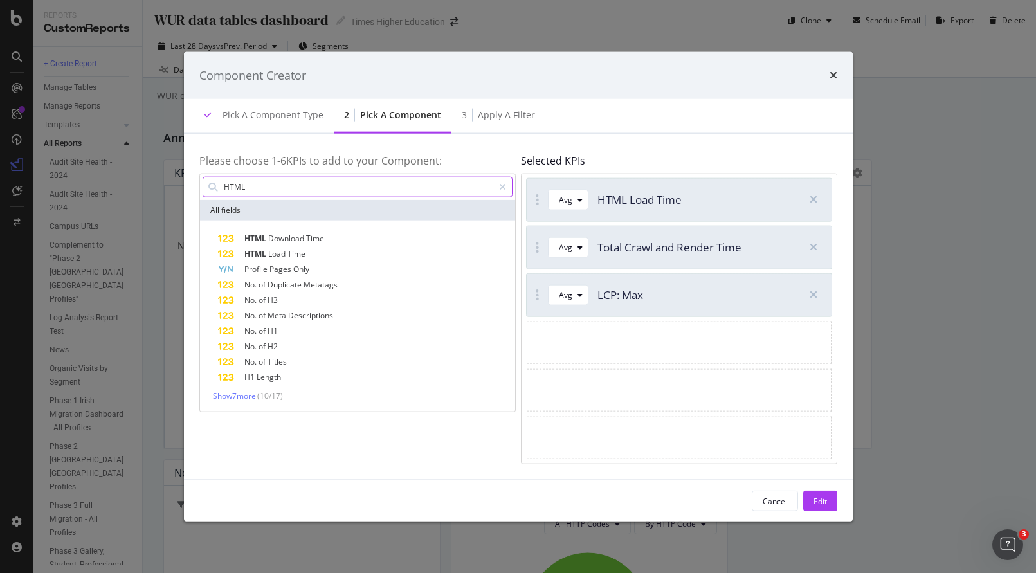
drag, startPoint x: 251, startPoint y: 189, endPoint x: 199, endPoint y: 186, distance: 51.5
click at [200, 186] on div "HTML" at bounding box center [357, 187] width 315 height 26
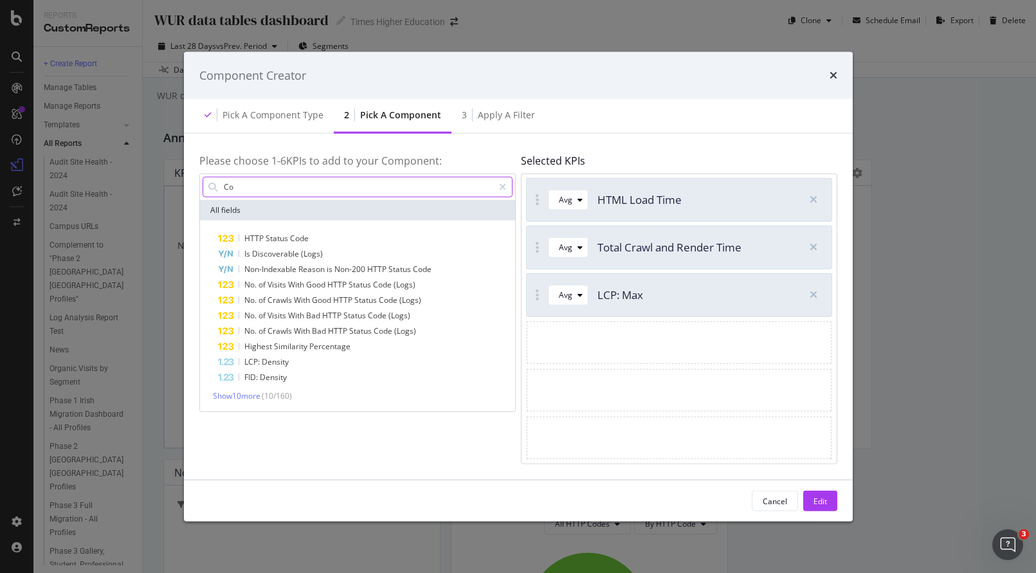
type input "C"
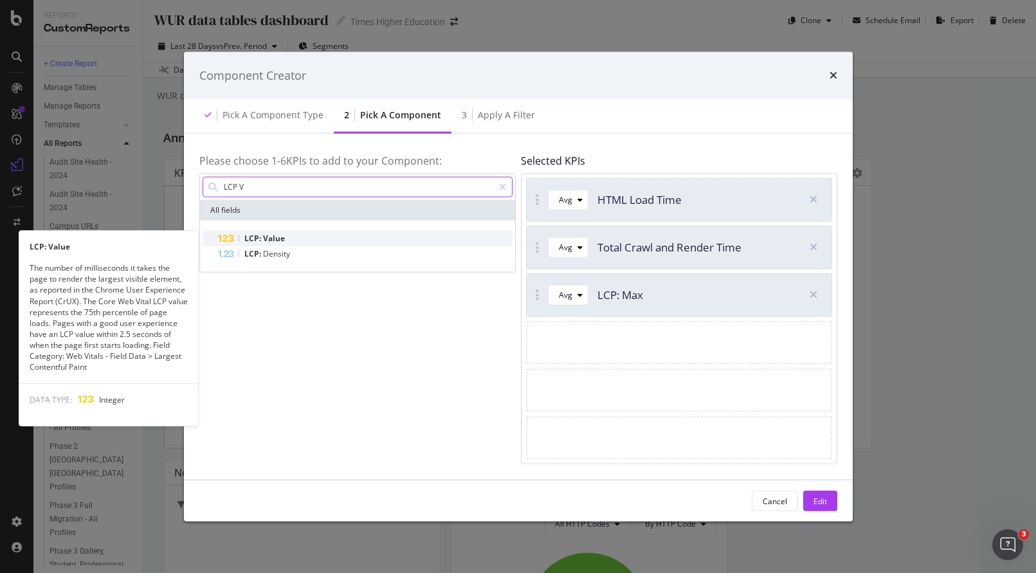
type input "LCP V"
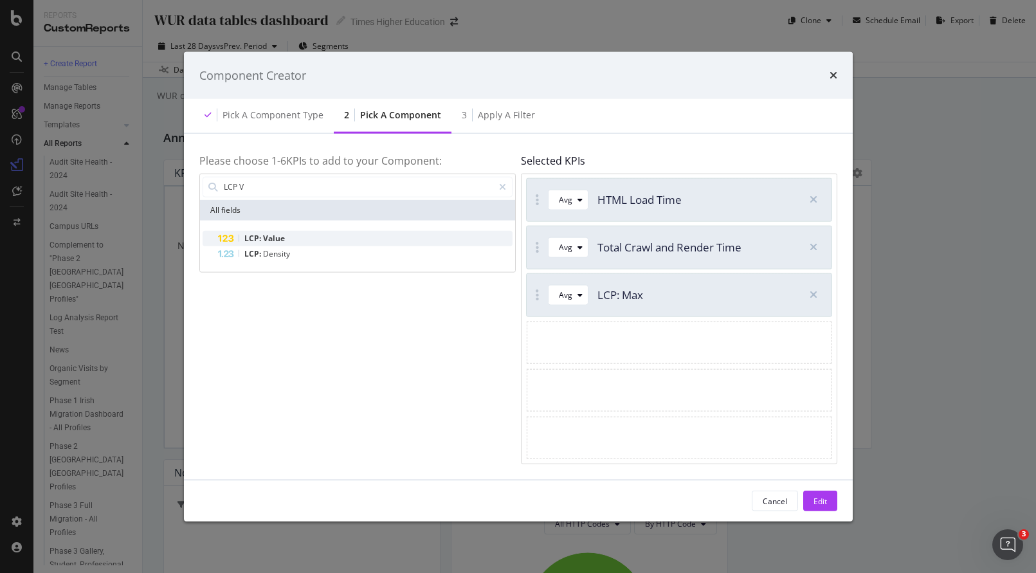
click at [273, 237] on span "Value" at bounding box center [274, 237] width 22 height 11
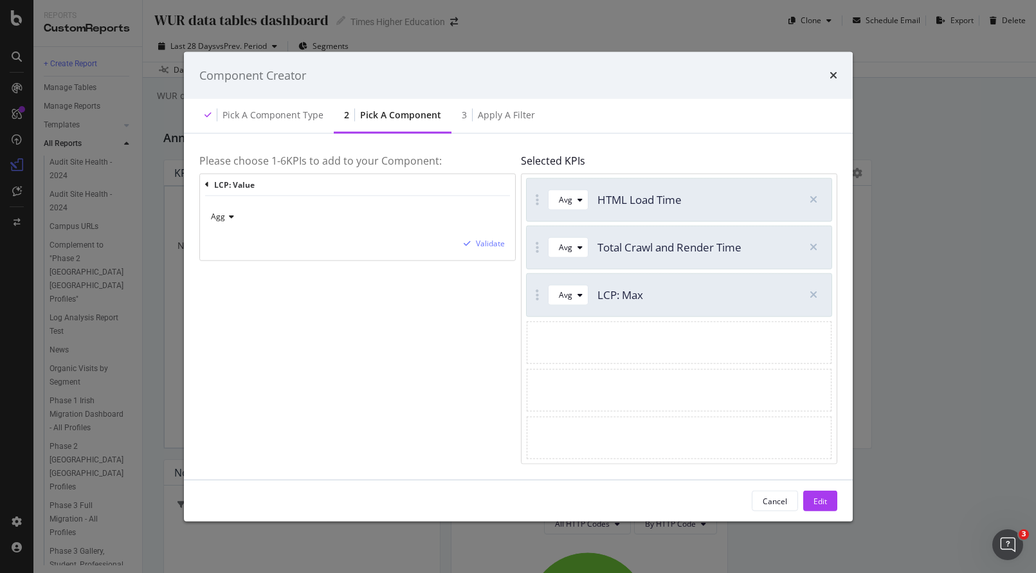
click at [229, 215] on icon "modal" at bounding box center [229, 217] width 9 height 8
click at [235, 274] on div "Max" at bounding box center [282, 276] width 138 height 17
click at [822, 502] on div "Edit" at bounding box center [819, 500] width 13 height 11
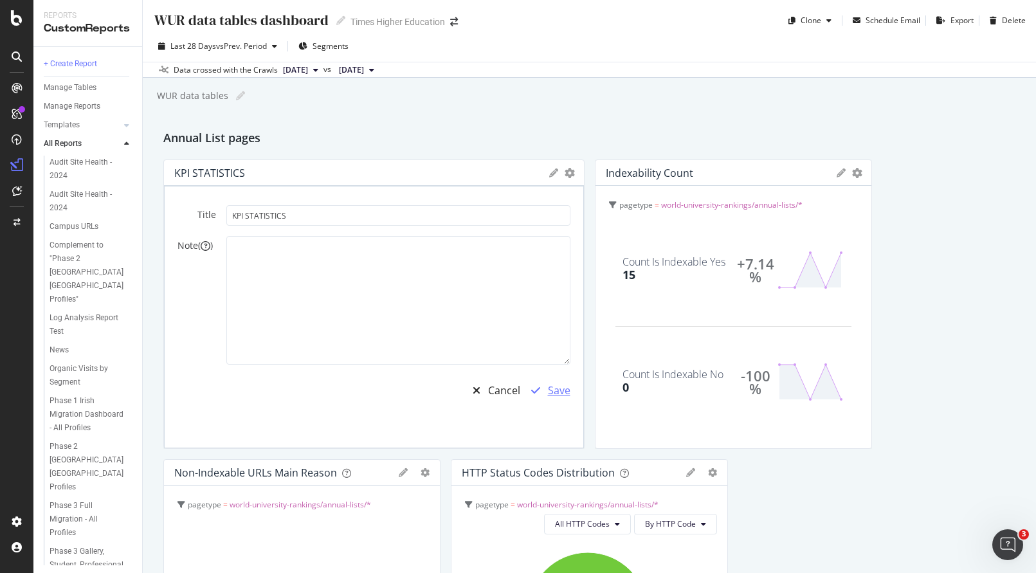
click at [555, 389] on div "Save" at bounding box center [559, 390] width 22 height 15
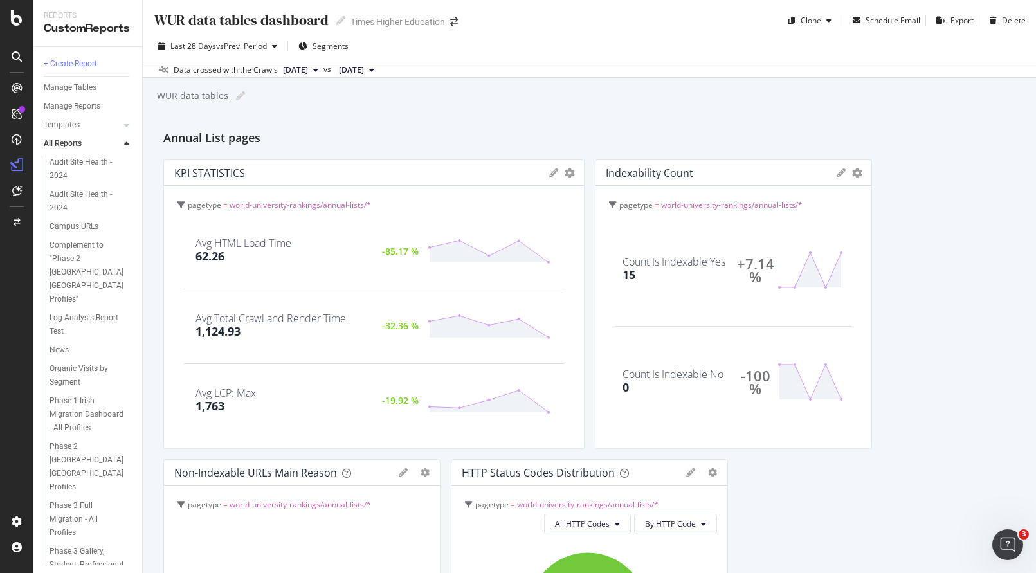
click at [644, 334] on div "Count Is Indexable No 0 -100 %" at bounding box center [733, 382] width 236 height 112
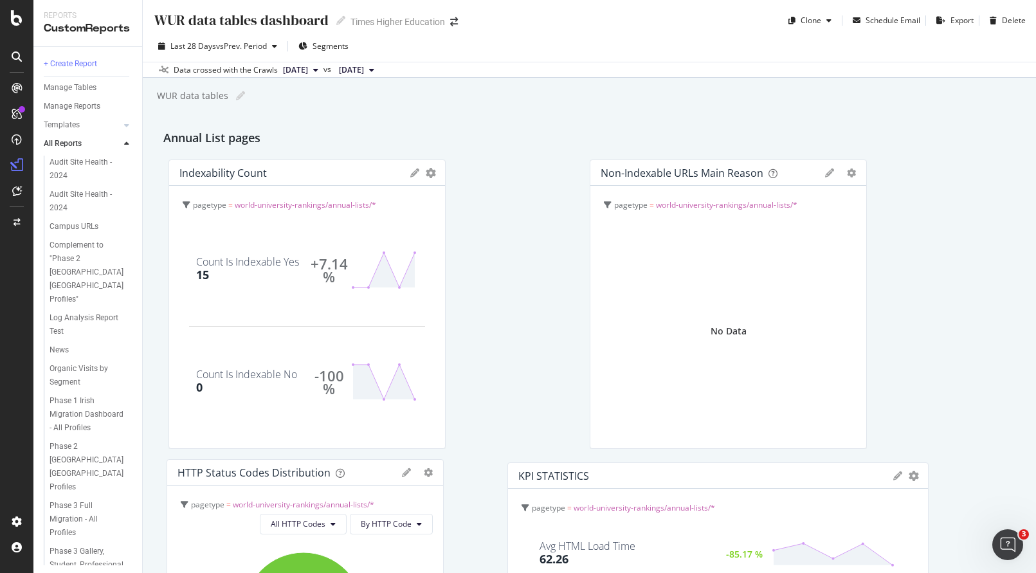
scroll to position [6, 0]
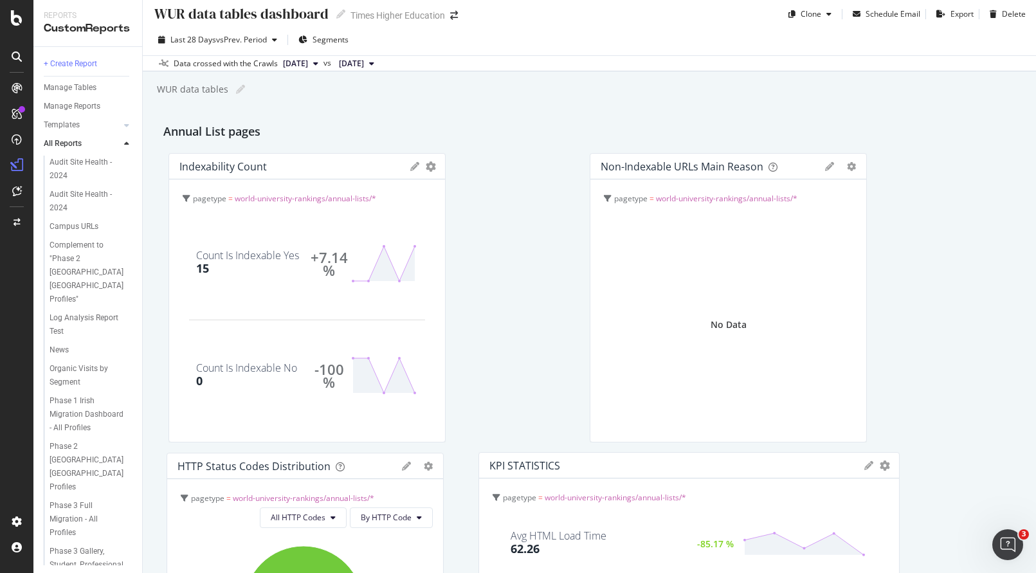
drag, startPoint x: 481, startPoint y: 165, endPoint x: 796, endPoint y: 458, distance: 430.2
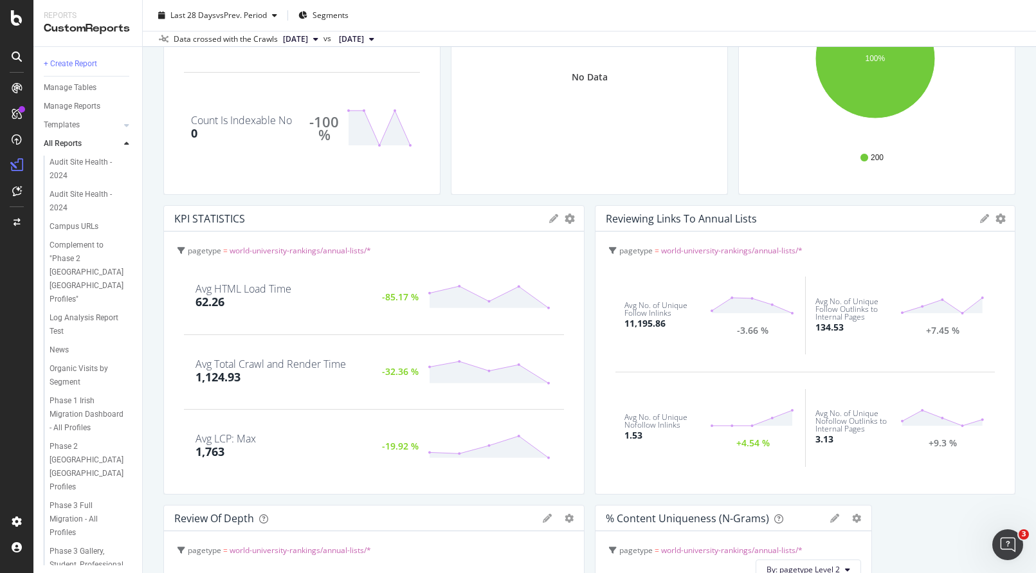
scroll to position [291, 0]
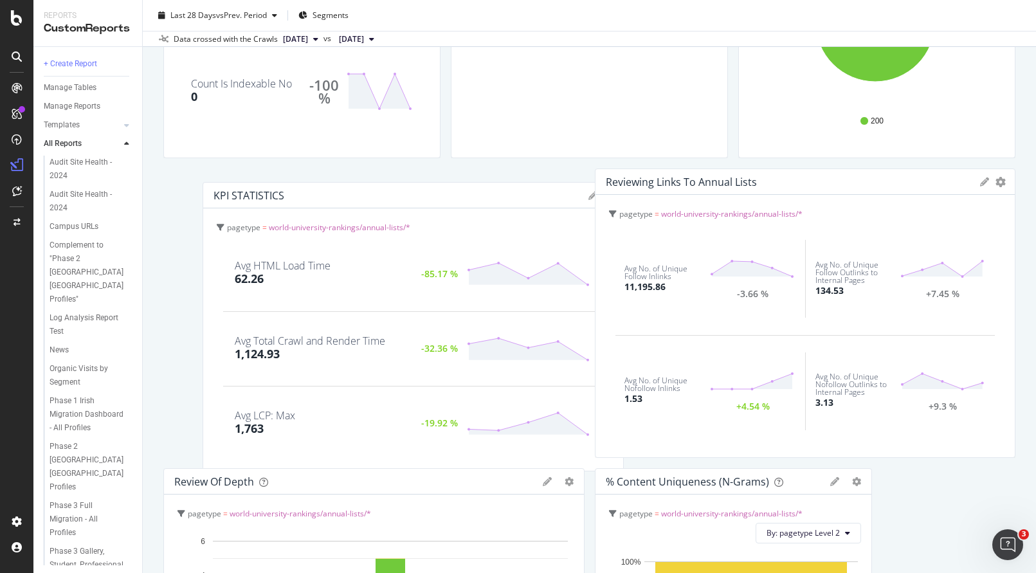
drag, startPoint x: 189, startPoint y: 398, endPoint x: 201, endPoint y: 391, distance: 13.8
click at [223, 402] on div "Avg LCP: Max 1,763 -19.92 %" at bounding box center [413, 423] width 380 height 52
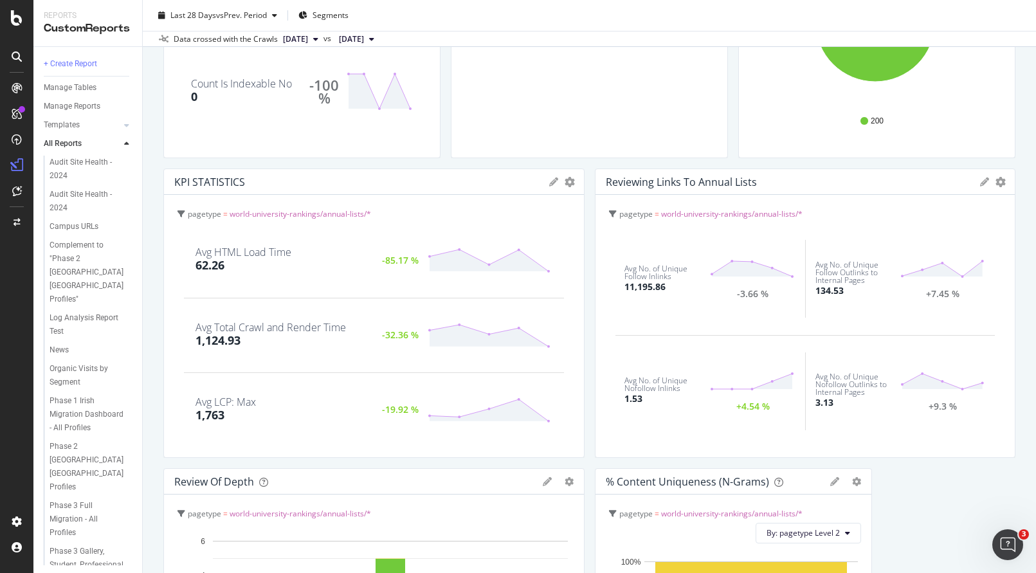
click at [1005, 542] on icon "Open Intercom Messenger" at bounding box center [1007, 544] width 21 height 21
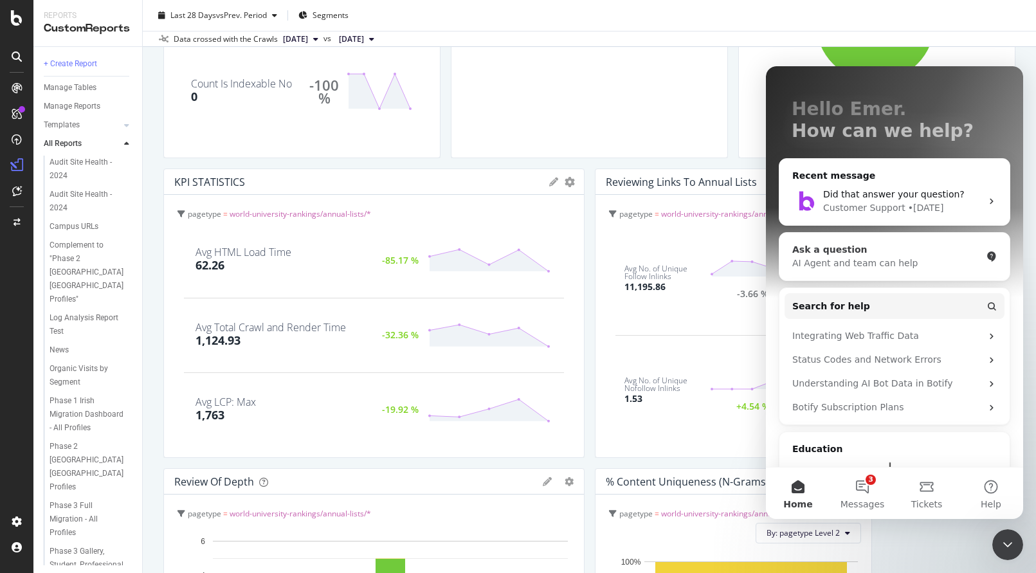
scroll to position [63, 0]
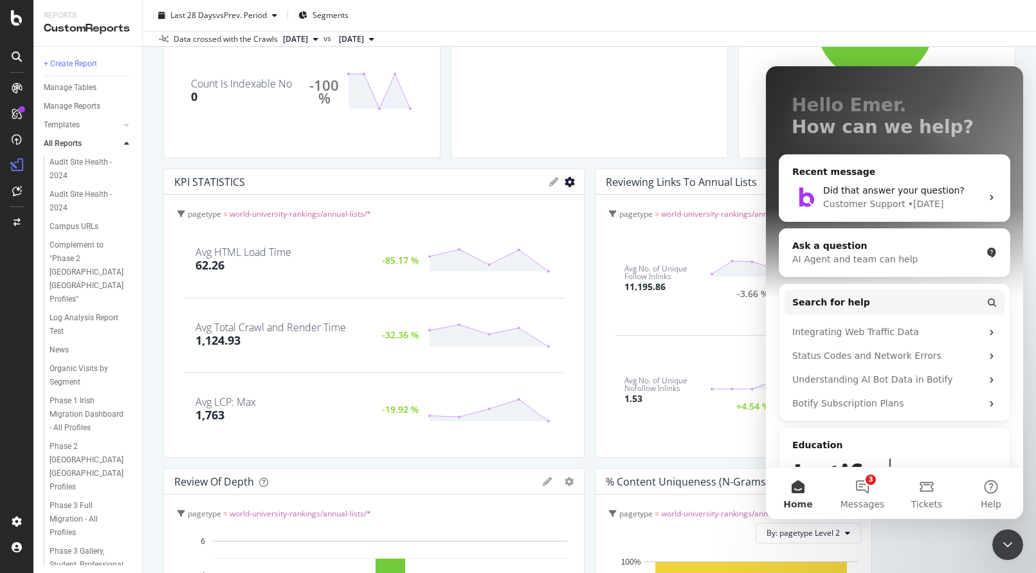
click at [564, 183] on icon "gear" at bounding box center [569, 182] width 10 height 10
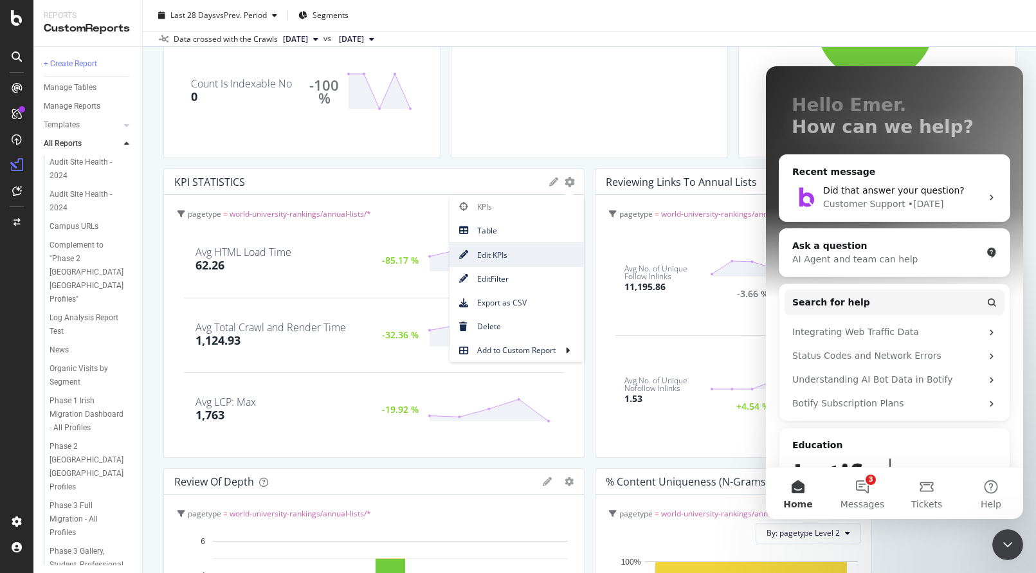
click at [496, 253] on span "Edit KPIs" at bounding box center [516, 254] width 134 height 17
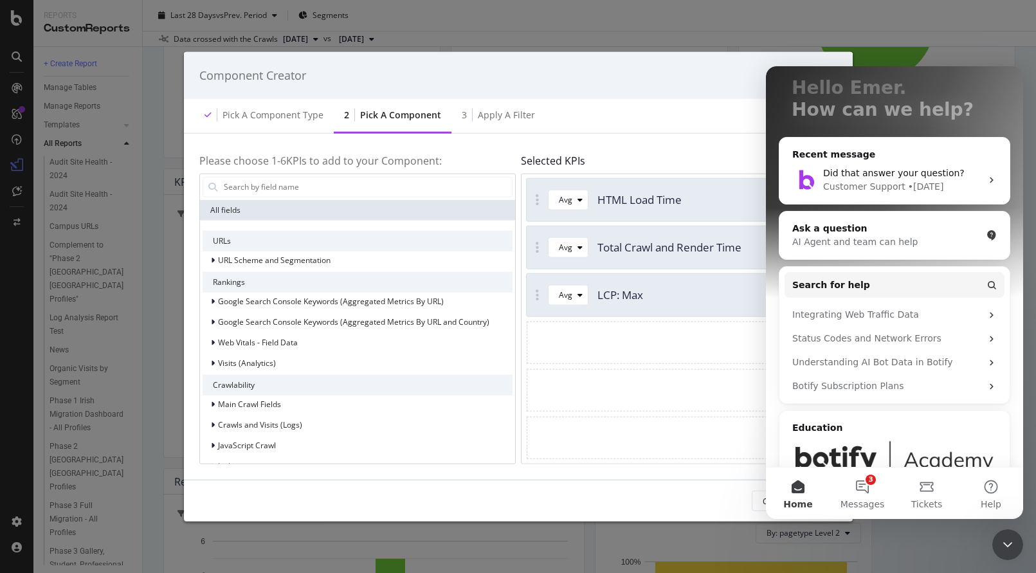
scroll to position [96, 0]
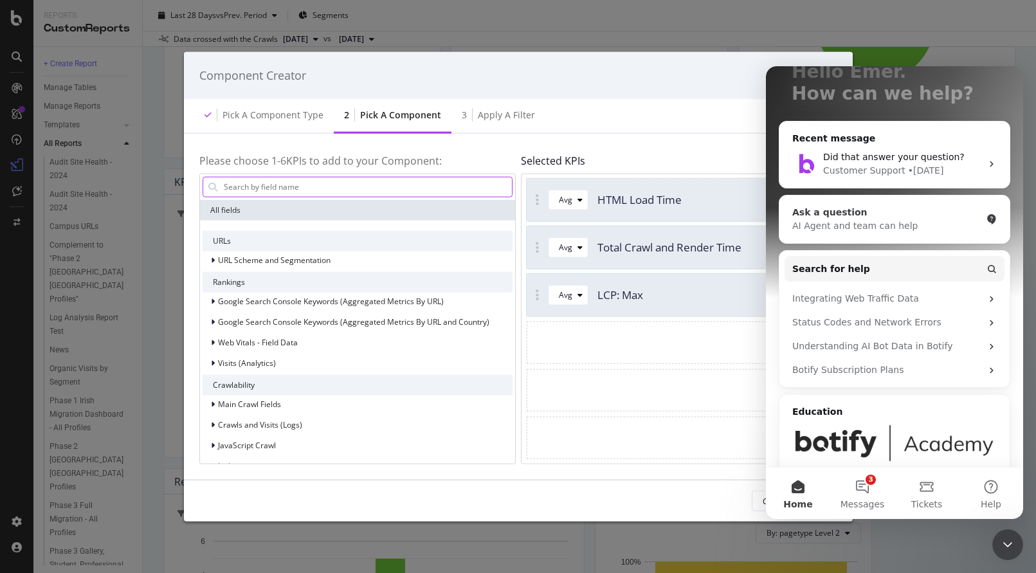
click at [883, 226] on div "AI Agent and team can help" at bounding box center [886, 225] width 189 height 13
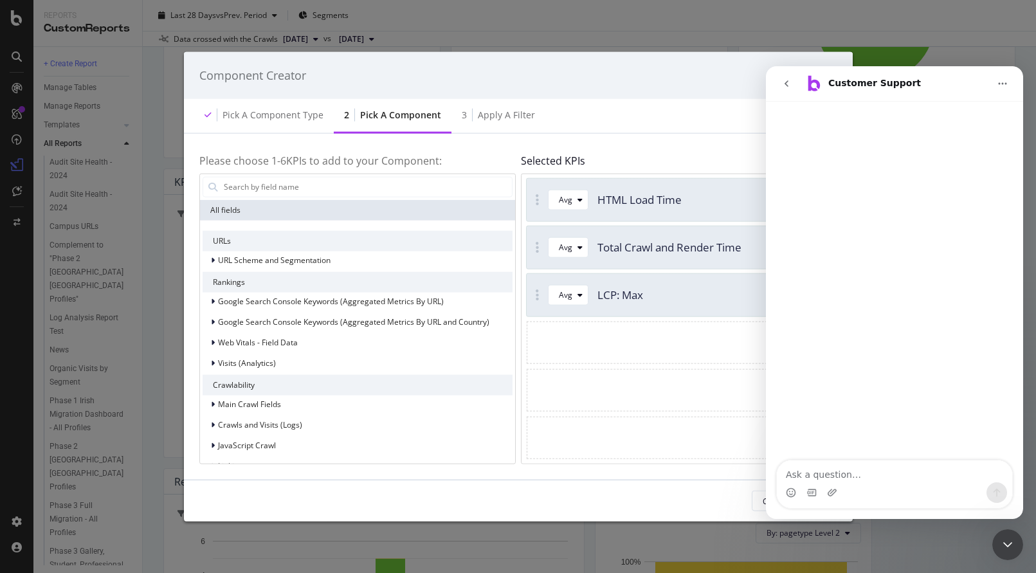
click at [799, 476] on textarea "Ask a question…" at bounding box center [893, 471] width 235 height 22
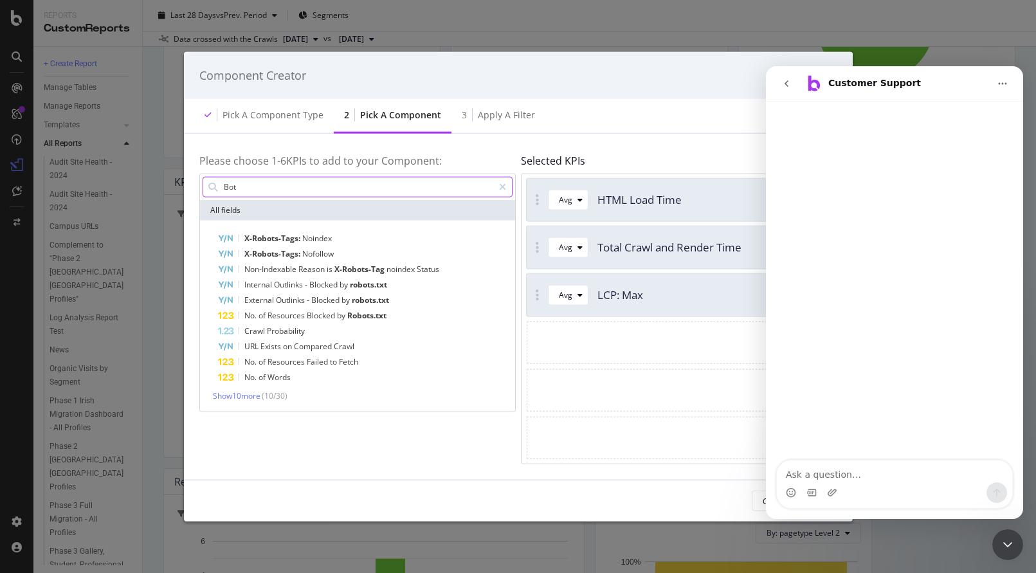
click at [824, 477] on textarea "Ask a question…" at bounding box center [893, 471] width 235 height 22
type input "Bot"
click at [799, 474] on textarea "Ask a question…" at bounding box center [893, 471] width 235 height 22
click at [799, 473] on textarea "Ask a question…" at bounding box center [893, 471] width 235 height 22
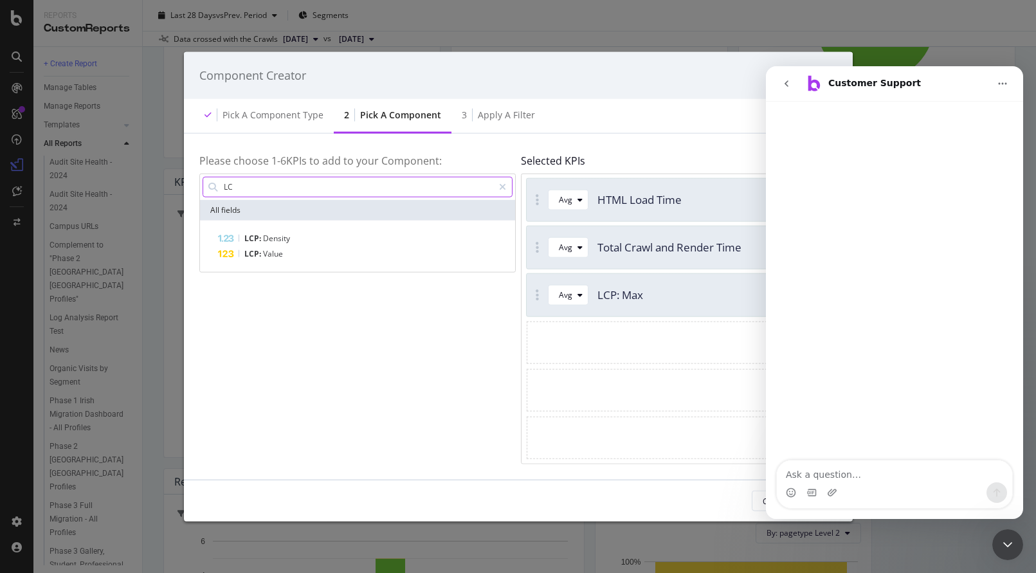
type input "L"
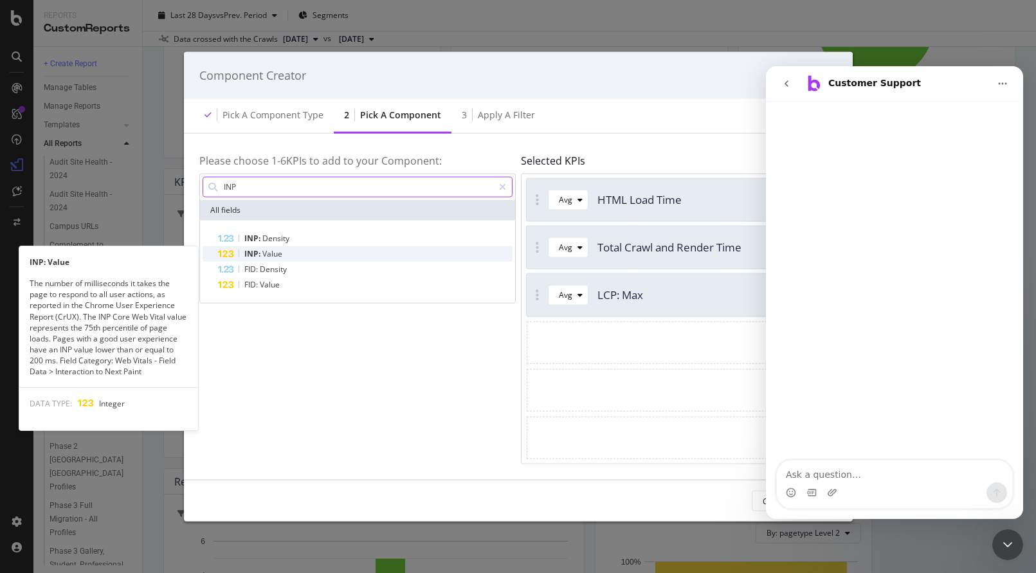
type input "INP"
click at [271, 251] on span "Value" at bounding box center [272, 252] width 20 height 11
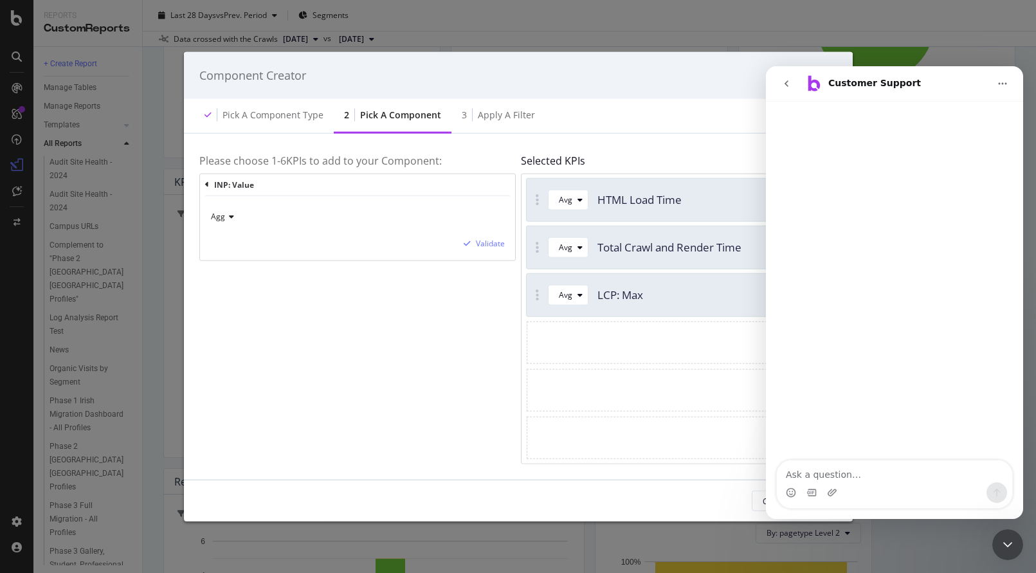
click at [232, 213] on div "Agg" at bounding box center [357, 216] width 294 height 21
click at [231, 273] on div "Max" at bounding box center [282, 276] width 138 height 17
click at [490, 243] on div "Validate" at bounding box center [490, 243] width 29 height 11
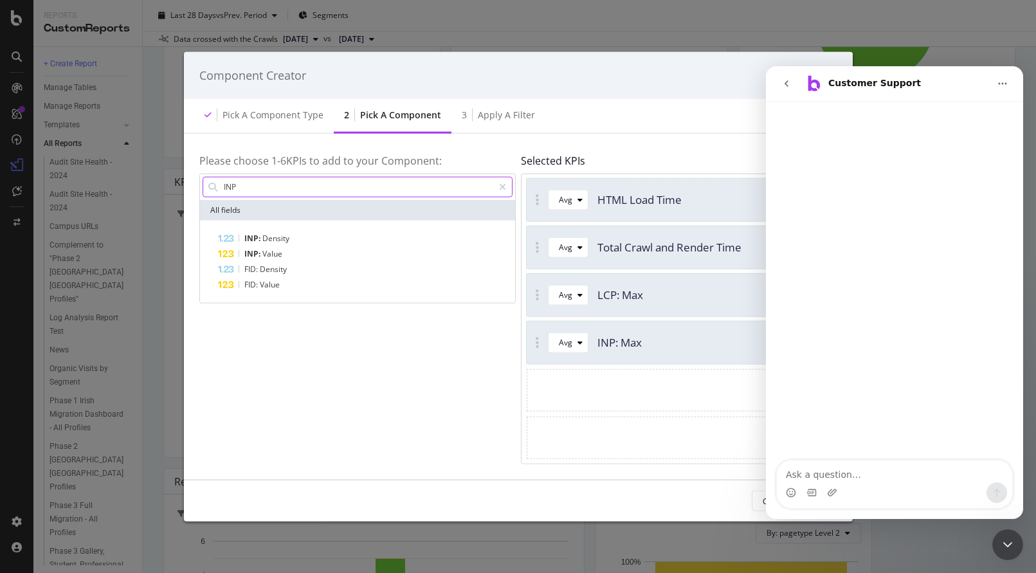
drag, startPoint x: 1010, startPoint y: 547, endPoint x: 1804, endPoint y: 959, distance: 893.8
click at [1010, 547] on icon "Close Intercom Messenger" at bounding box center [1007, 544] width 15 height 15
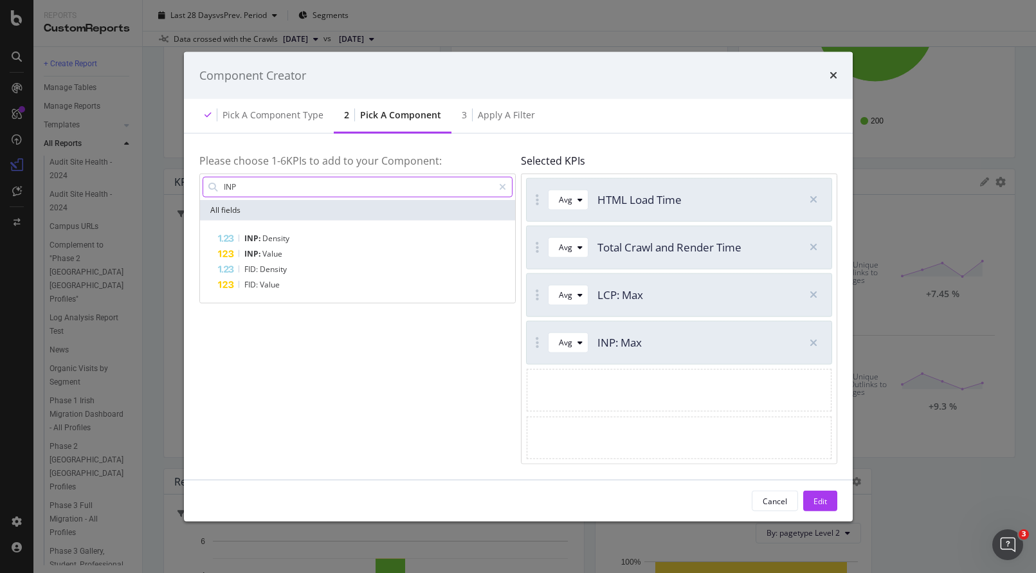
scroll to position [0, 0]
click at [815, 498] on div "Edit" at bounding box center [819, 500] width 13 height 11
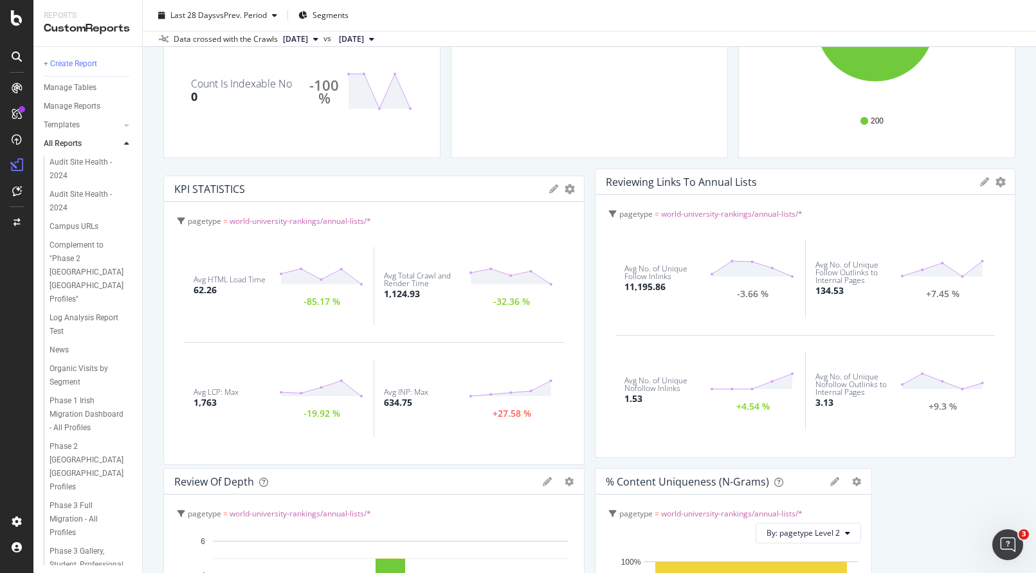
drag, startPoint x: 414, startPoint y: 395, endPoint x: 383, endPoint y: 402, distance: 31.7
click at [384, 402] on div "Avg INP: Max 634.75" at bounding box center [426, 398] width 85 height 21
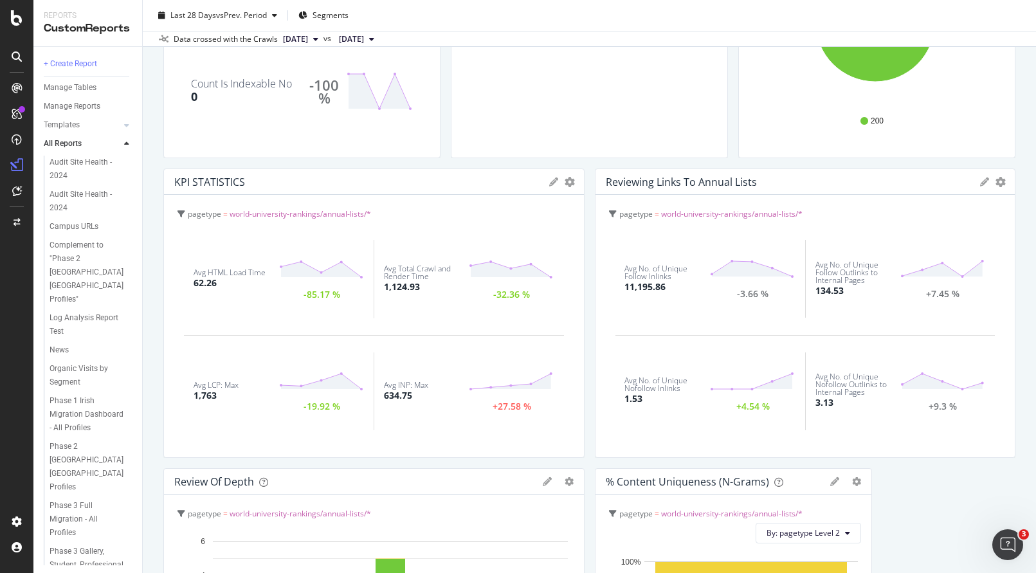
click at [1007, 545] on icon "Open Intercom Messenger" at bounding box center [1007, 544] width 9 height 10
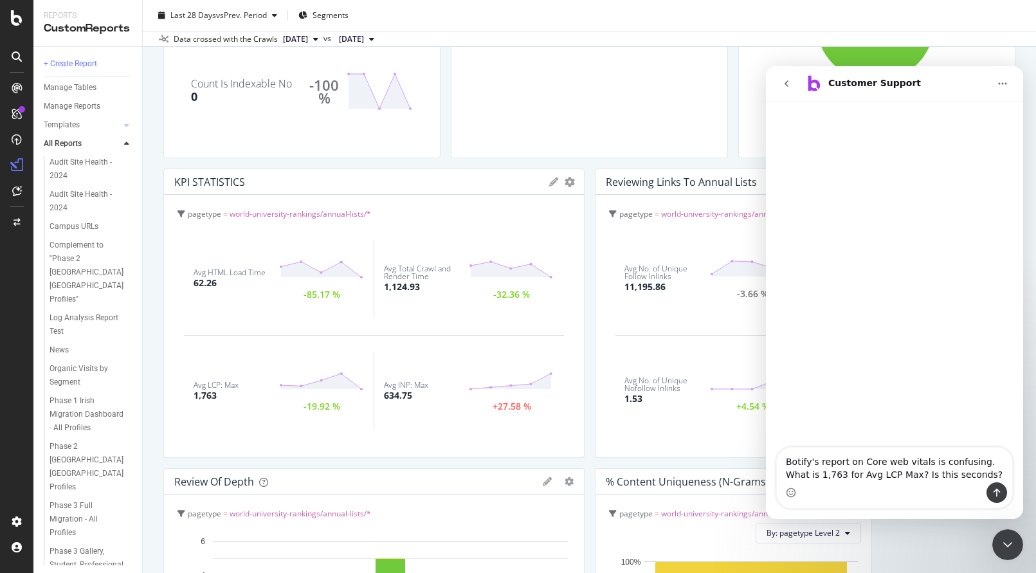
type textarea "Botify's report on Core web vitals is confusing. What is 1,763 for Avg LCP Max?…"
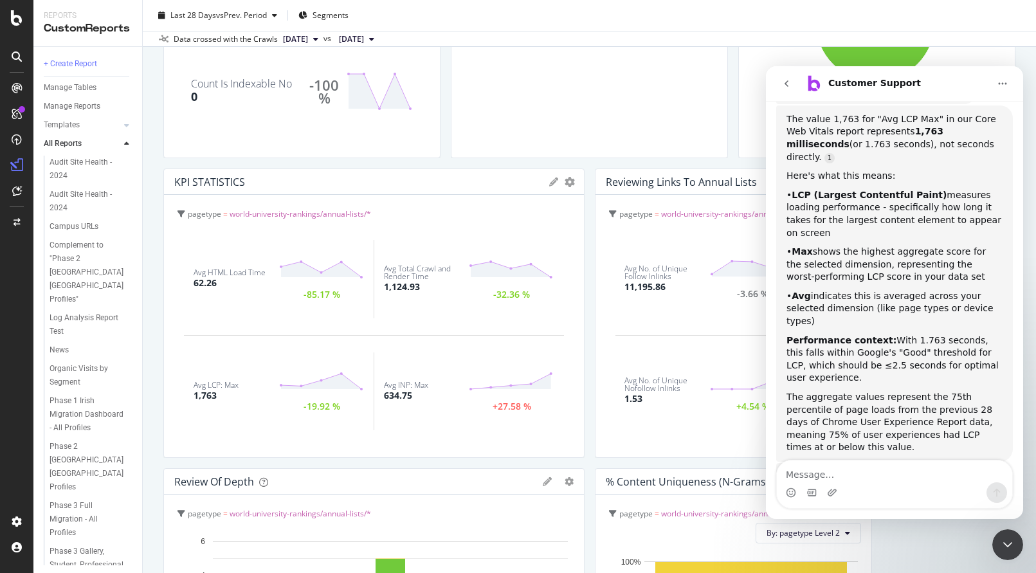
scroll to position [201, 0]
click at [1005, 543] on icon "Close Intercom Messenger" at bounding box center [1007, 544] width 15 height 15
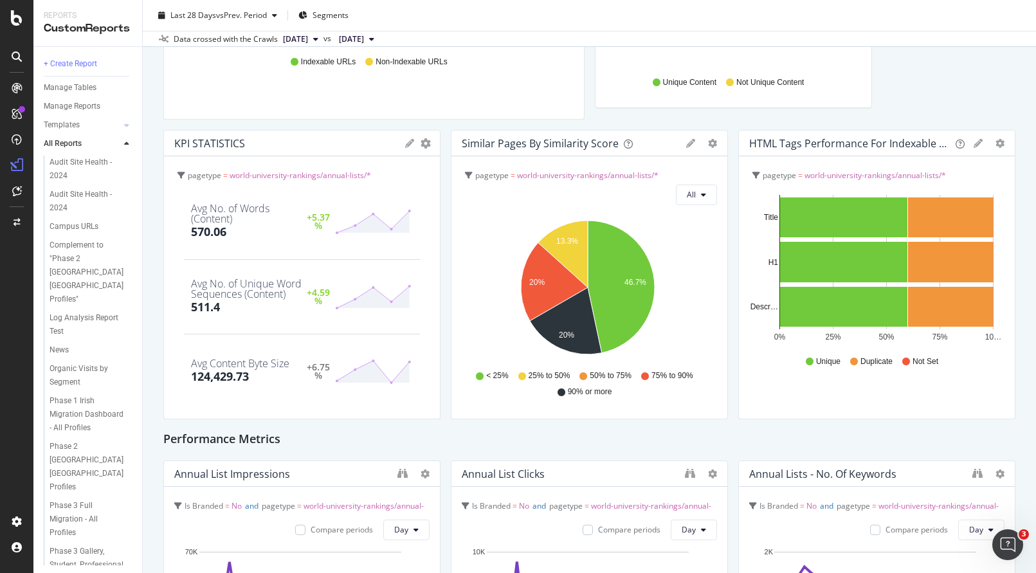
scroll to position [931, 0]
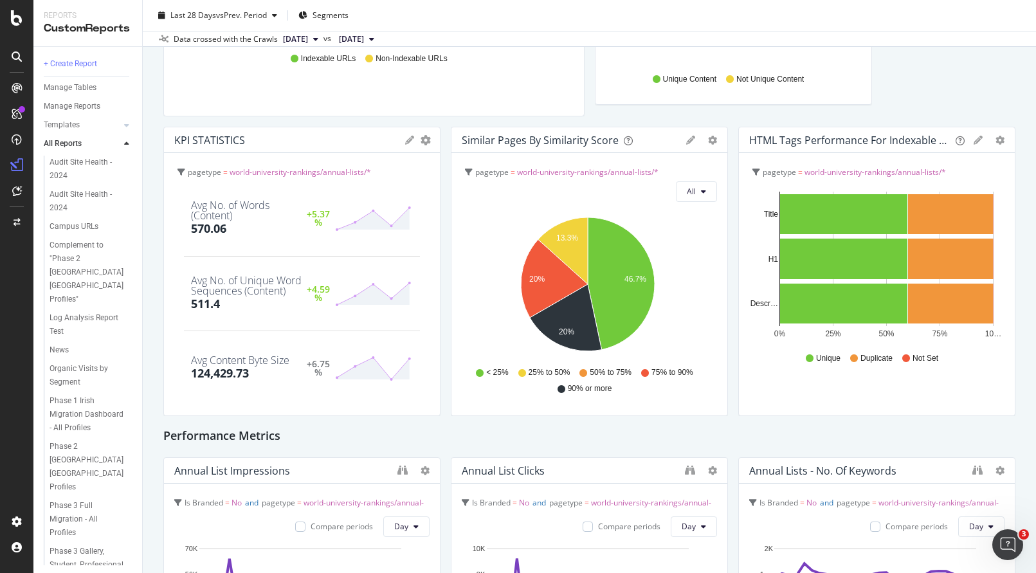
drag, startPoint x: 188, startPoint y: 362, endPoint x: 173, endPoint y: 360, distance: 15.5
click at [173, 360] on div "pagetype = world-university-rankings/annual-lists/* Avg No. of Words (Content) …" at bounding box center [302, 284] width 276 height 262
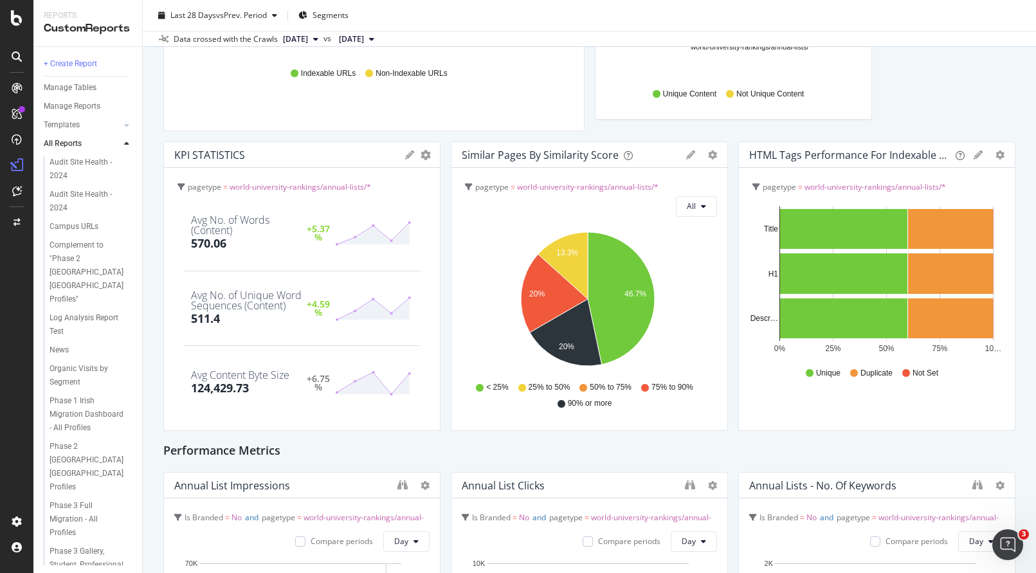
scroll to position [901, 0]
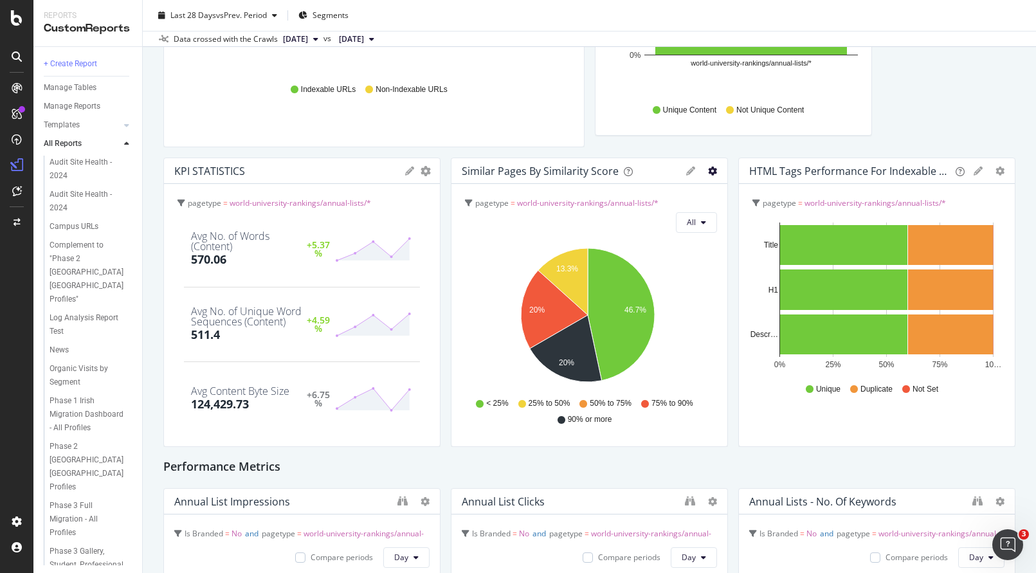
click at [708, 173] on icon "gear" at bounding box center [712, 170] width 9 height 9
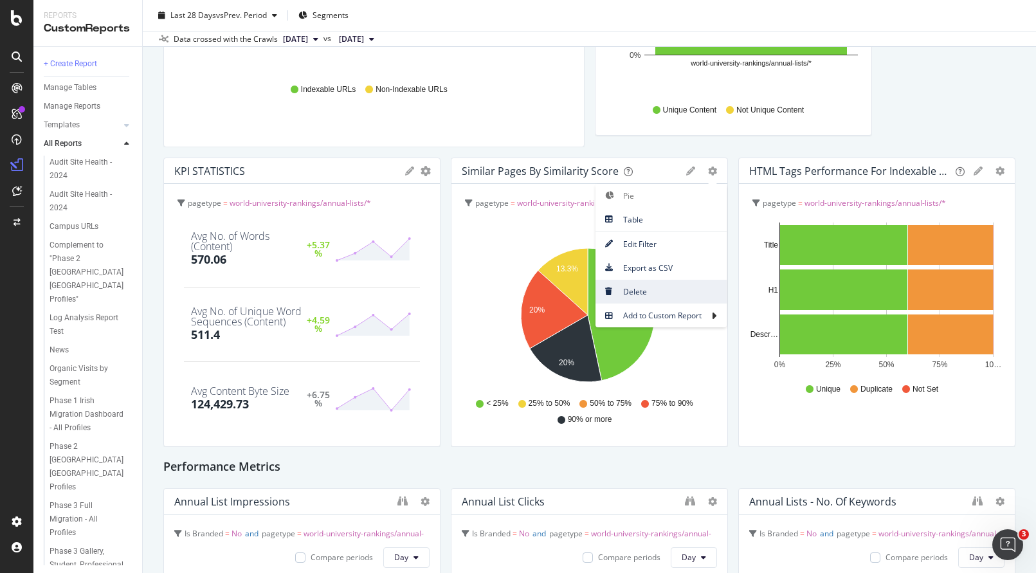
click at [634, 294] on span "Delete" at bounding box center [660, 291] width 131 height 17
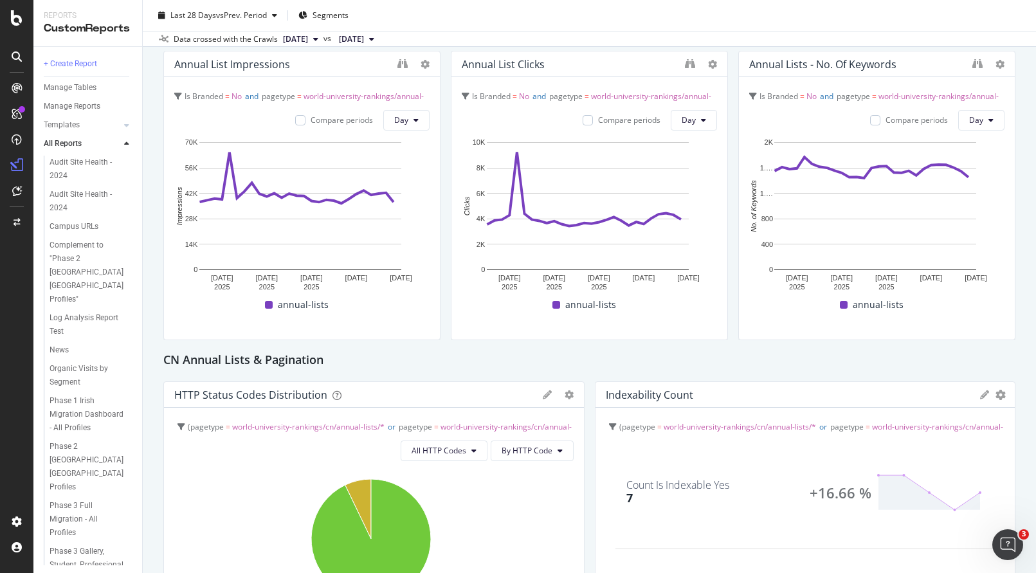
scroll to position [1338, 0]
click at [460, 352] on div "CN Annual Lists & Pagination" at bounding box center [589, 360] width 852 height 21
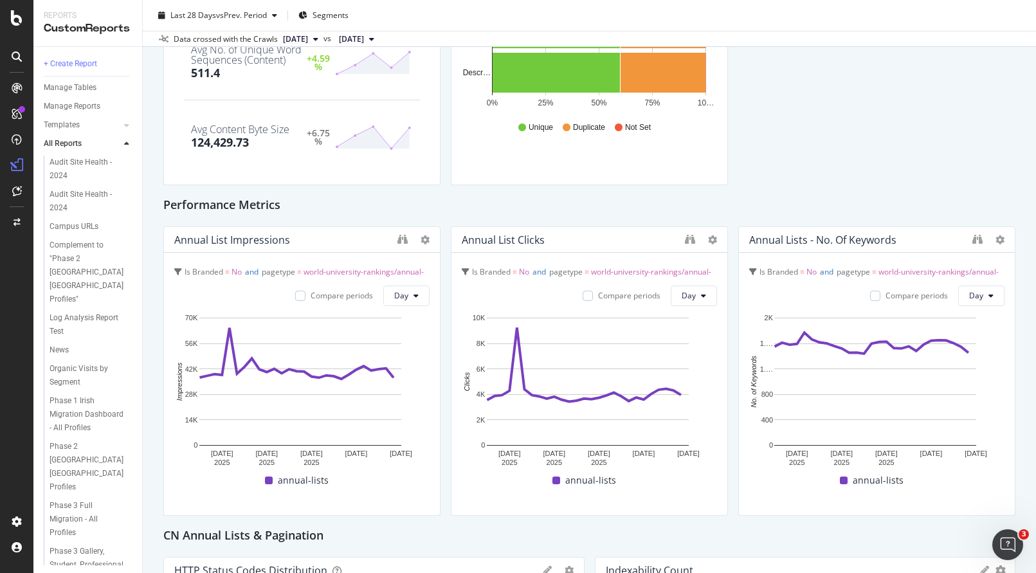
click at [866, 242] on div "Annual Lists - No. Of Keywords" at bounding box center [822, 239] width 147 height 13
click at [420, 240] on icon at bounding box center [424, 239] width 9 height 9
click at [417, 202] on div "Performance Metrics" at bounding box center [589, 205] width 852 height 21
click at [421, 238] on icon at bounding box center [424, 239] width 9 height 9
click at [458, 258] on span "Delete" at bounding box center [461, 260] width 24 height 12
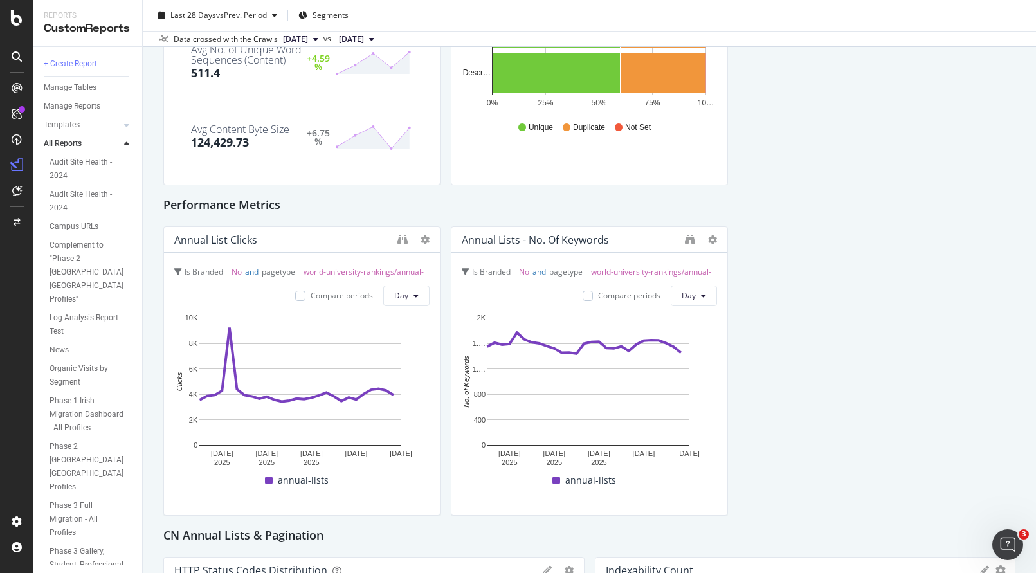
click at [800, 303] on div "Annual List pages Indexability Count KPIs Table Edit KPIs Edit Filter Export as…" at bounding box center [589, 39] width 852 height 2147
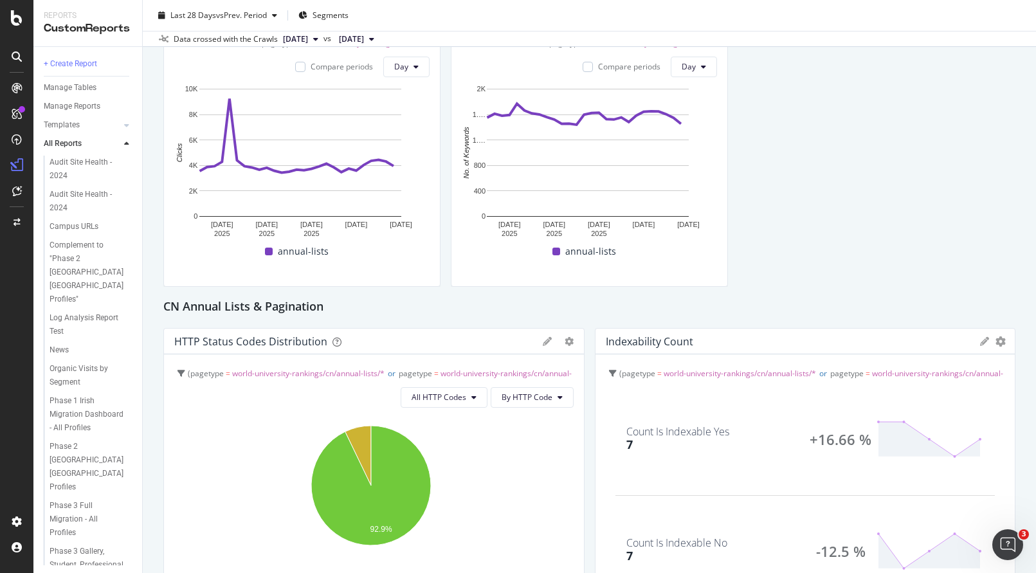
scroll to position [1410, 0]
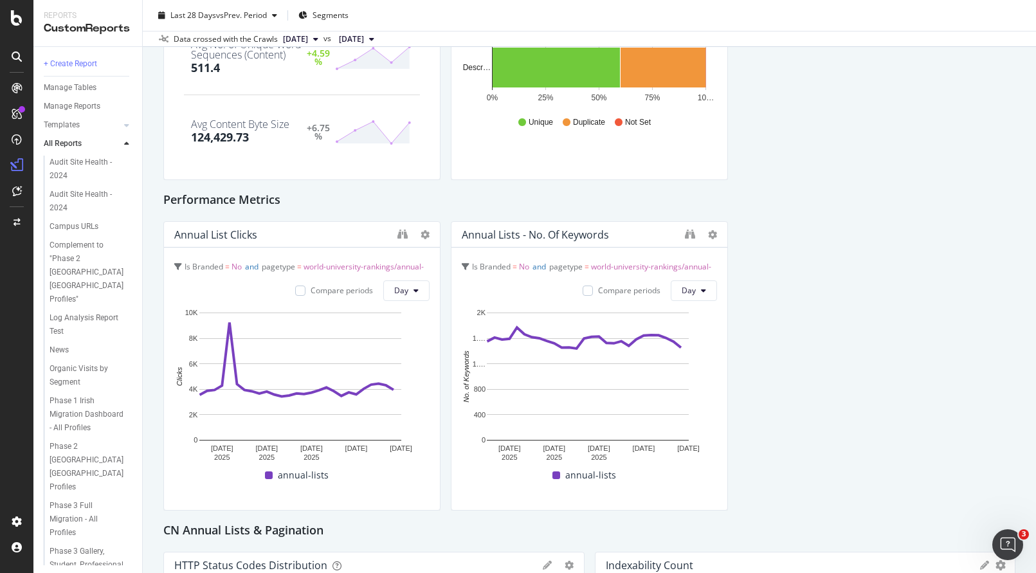
scroll to position [1179, 0]
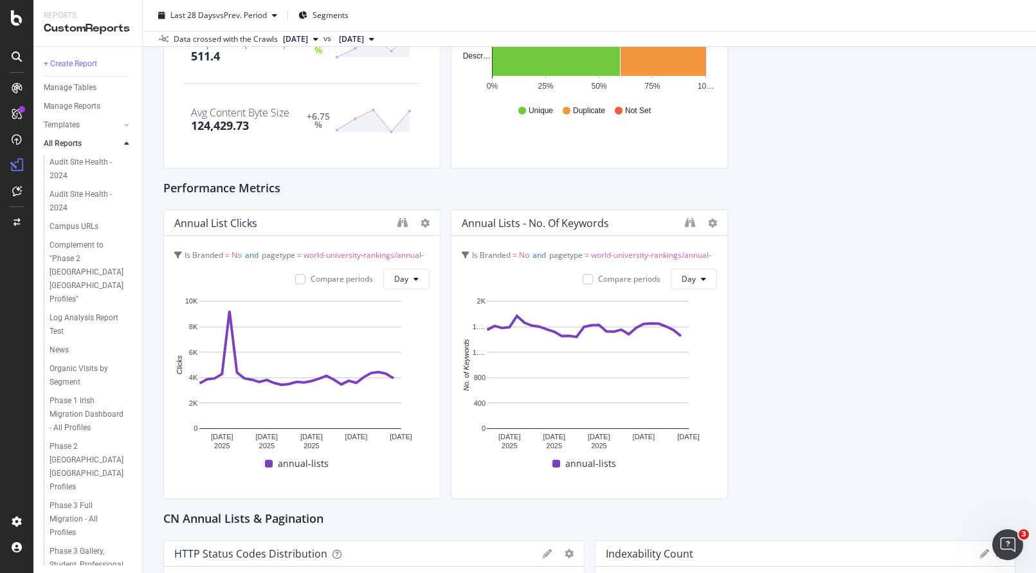
click at [613, 253] on span "world-university-rankings/annual-lists/*" at bounding box center [586, 263] width 249 height 29
click at [787, 348] on div "Annual List pages Indexability Count KPIs Table Edit KPIs Edit Filter Export as…" at bounding box center [589, 23] width 852 height 2147
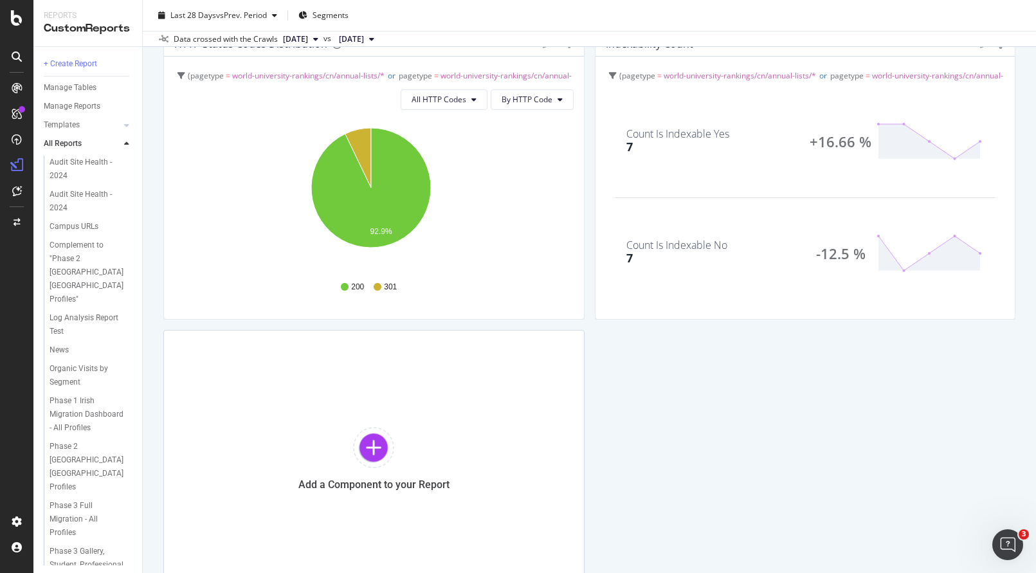
scroll to position [1768, 0]
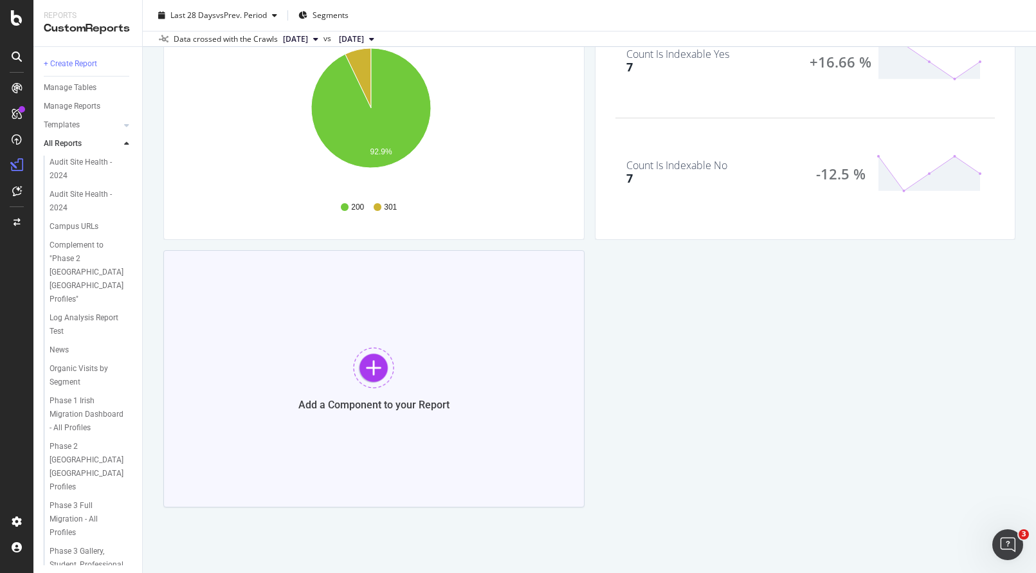
click at [376, 363] on div at bounding box center [373, 367] width 41 height 41
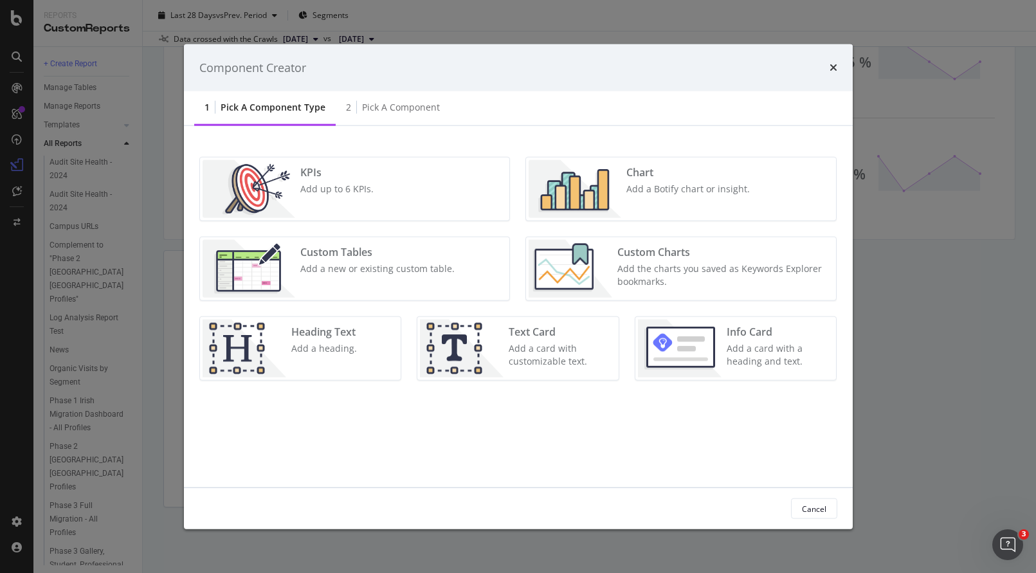
click at [830, 65] on icon "times" at bounding box center [833, 67] width 8 height 10
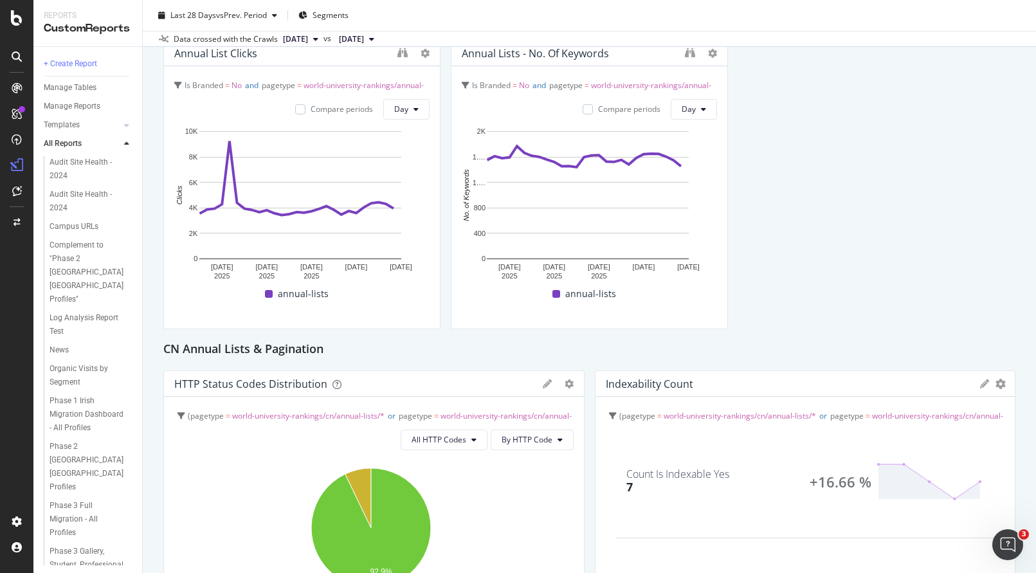
scroll to position [1233, 0]
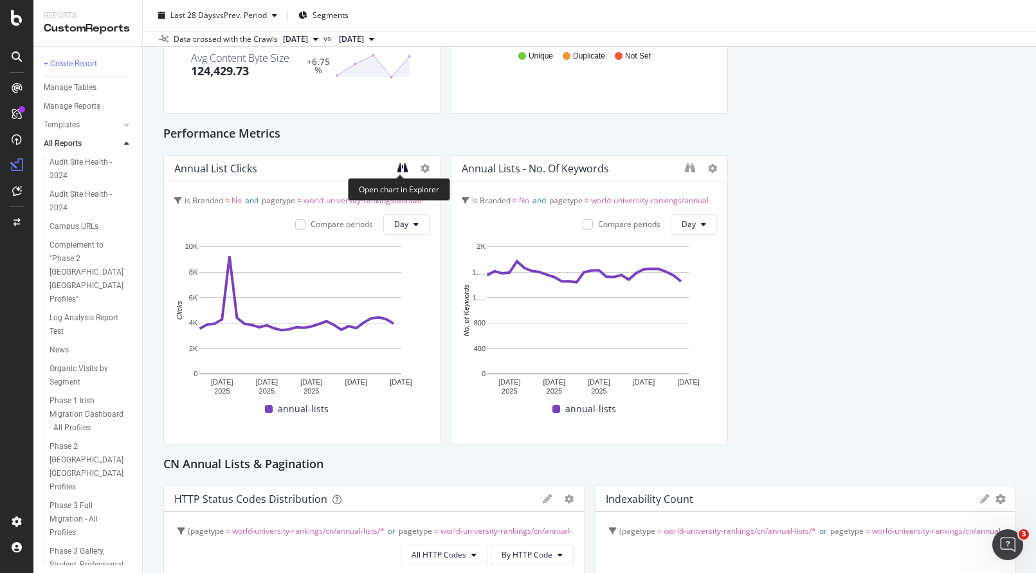
click at [400, 168] on icon "binoculars" at bounding box center [402, 168] width 10 height 10
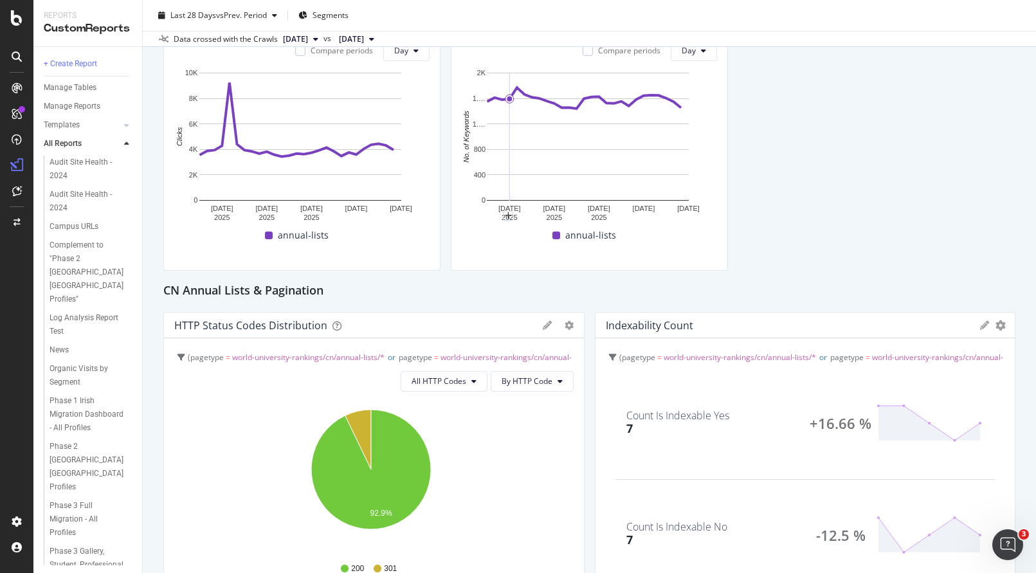
scroll to position [1757, 0]
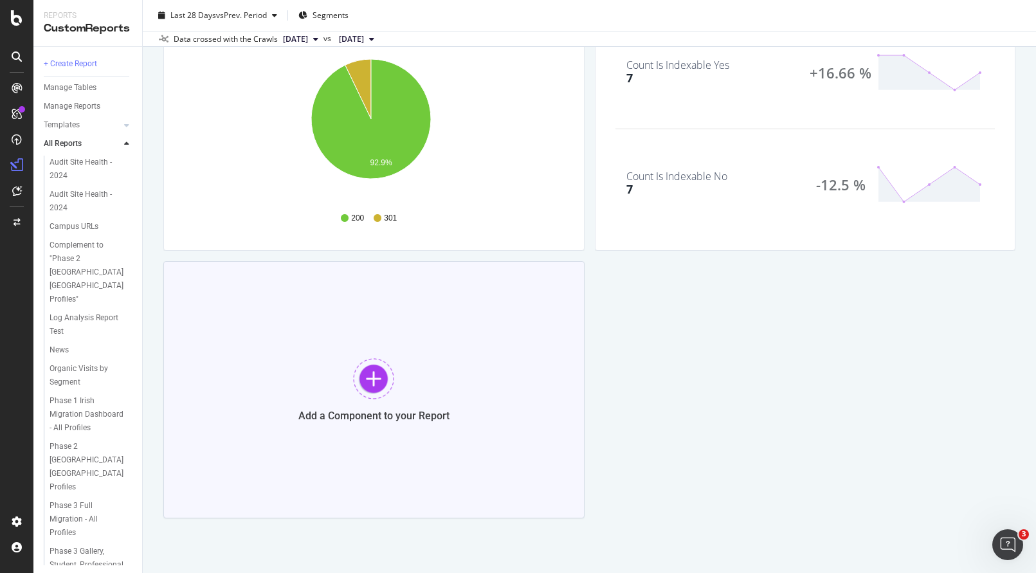
click at [361, 388] on div at bounding box center [373, 378] width 41 height 41
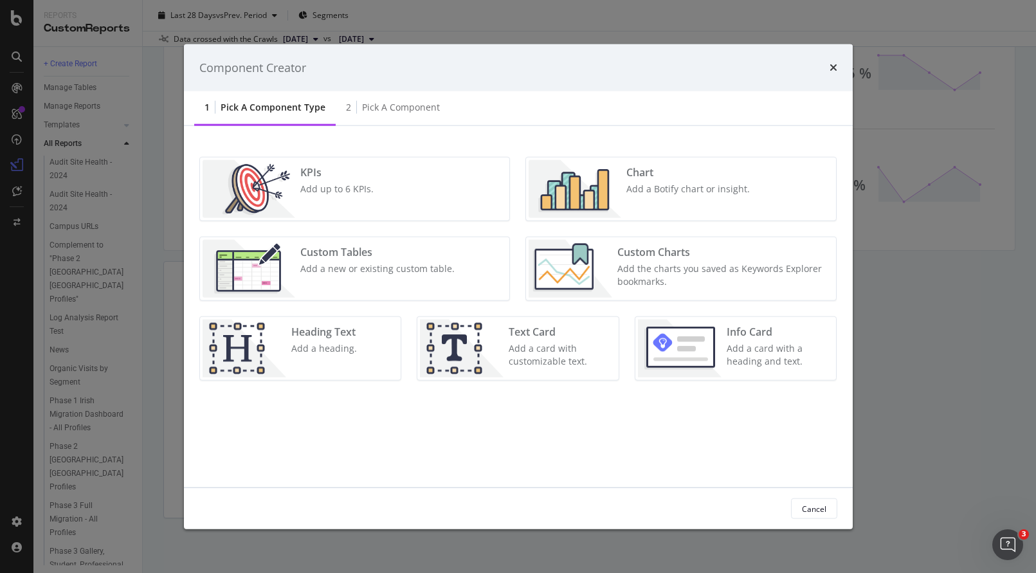
click at [653, 264] on div "Add the charts you saved as Keywords Explorer bookmarks." at bounding box center [722, 275] width 211 height 26
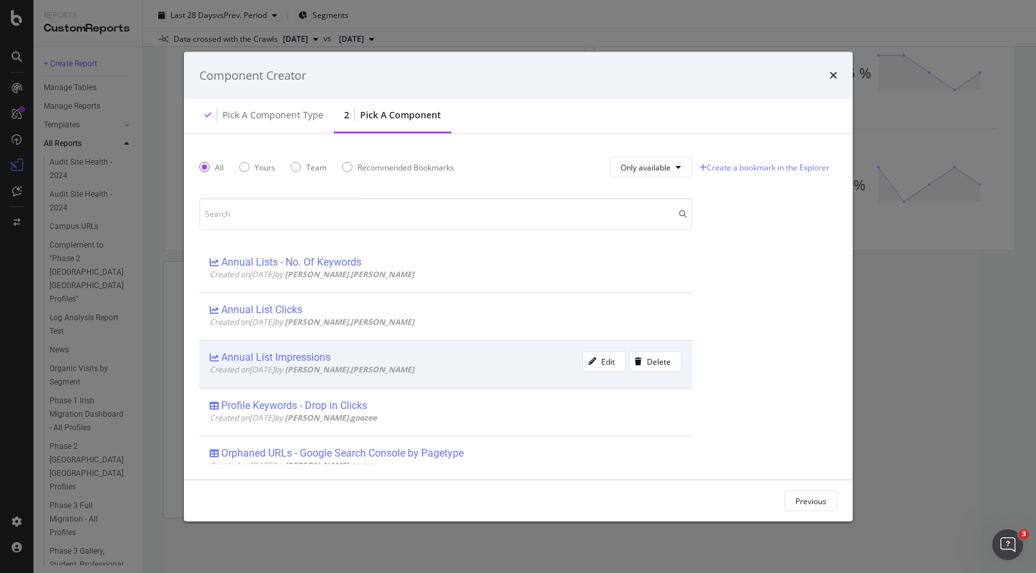
scroll to position [0, 0]
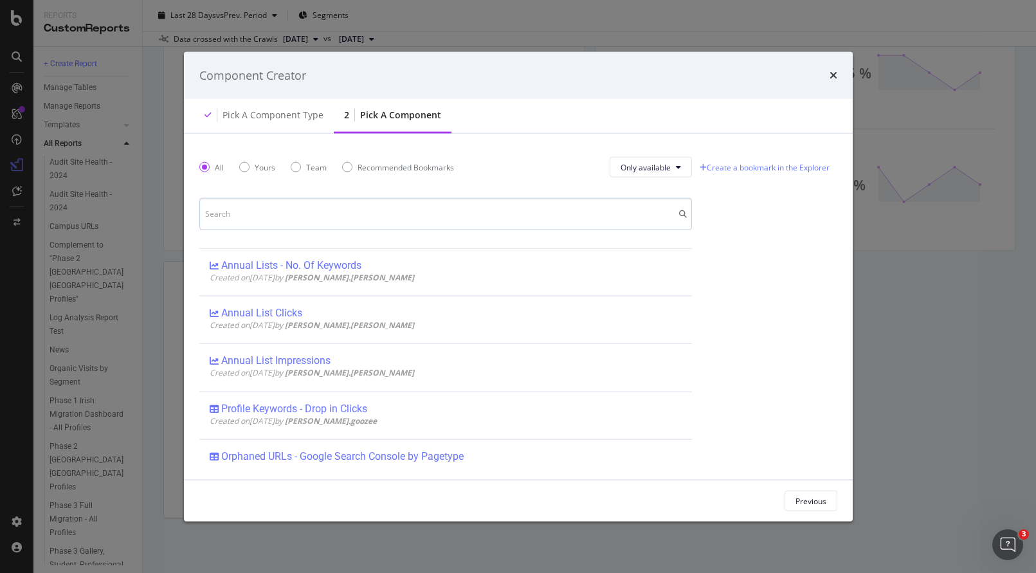
click at [264, 217] on input "modal" at bounding box center [445, 214] width 492 height 32
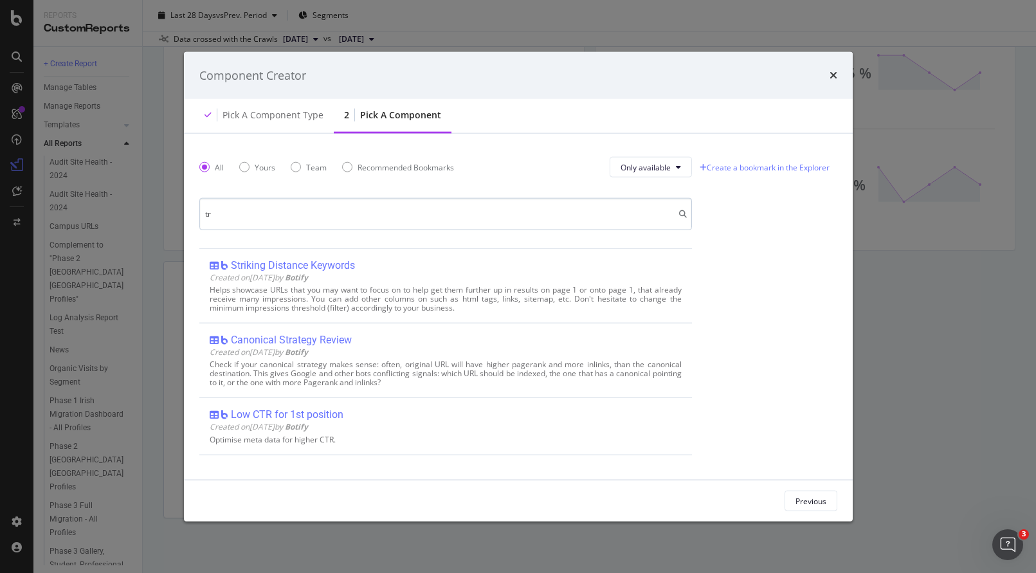
type input "t"
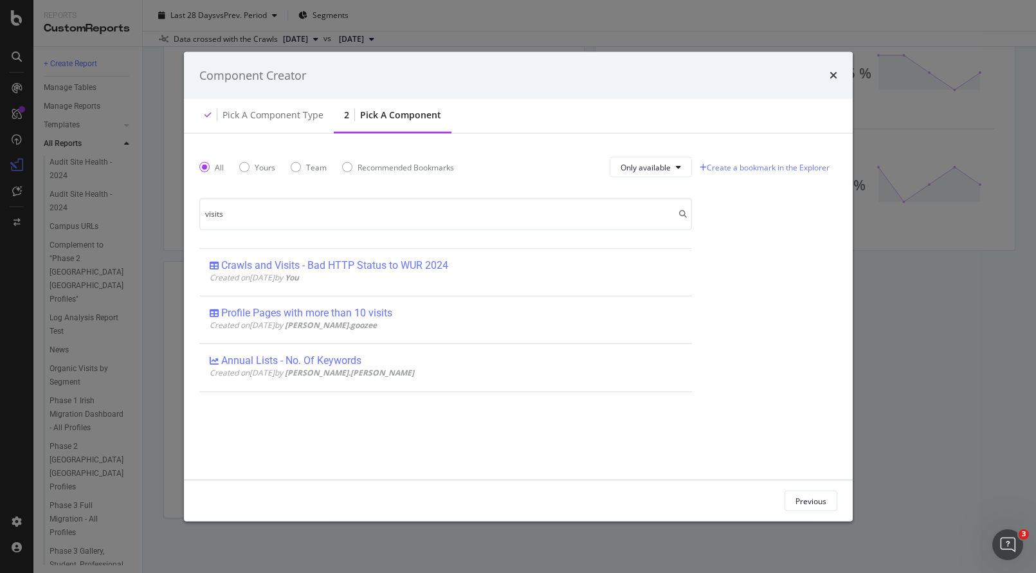
type input "visits"
click at [828, 75] on div "Component Creator" at bounding box center [518, 75] width 638 height 17
click at [832, 77] on icon "times" at bounding box center [833, 75] width 8 height 10
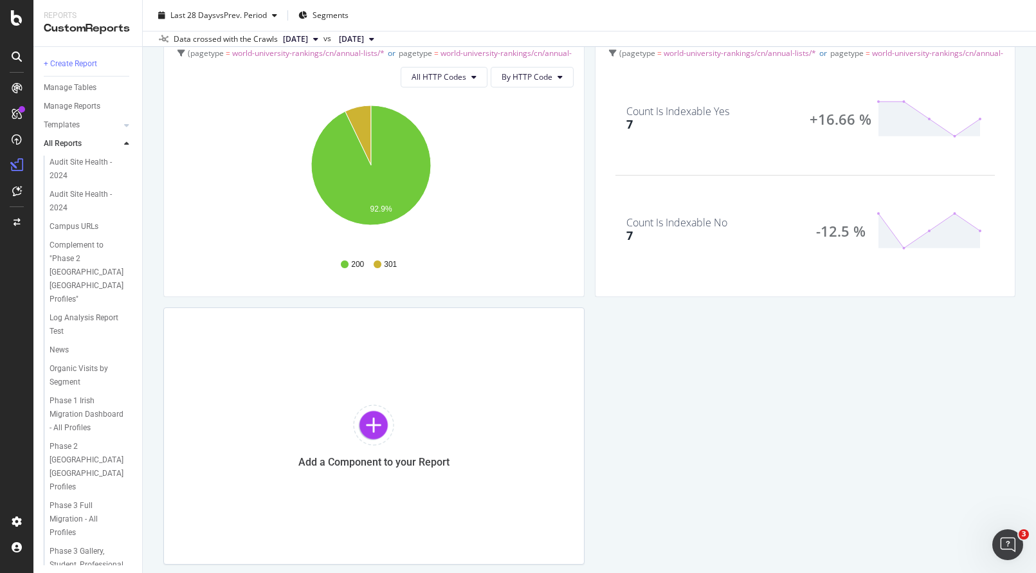
scroll to position [1710, 0]
click at [367, 420] on div at bounding box center [373, 425] width 41 height 41
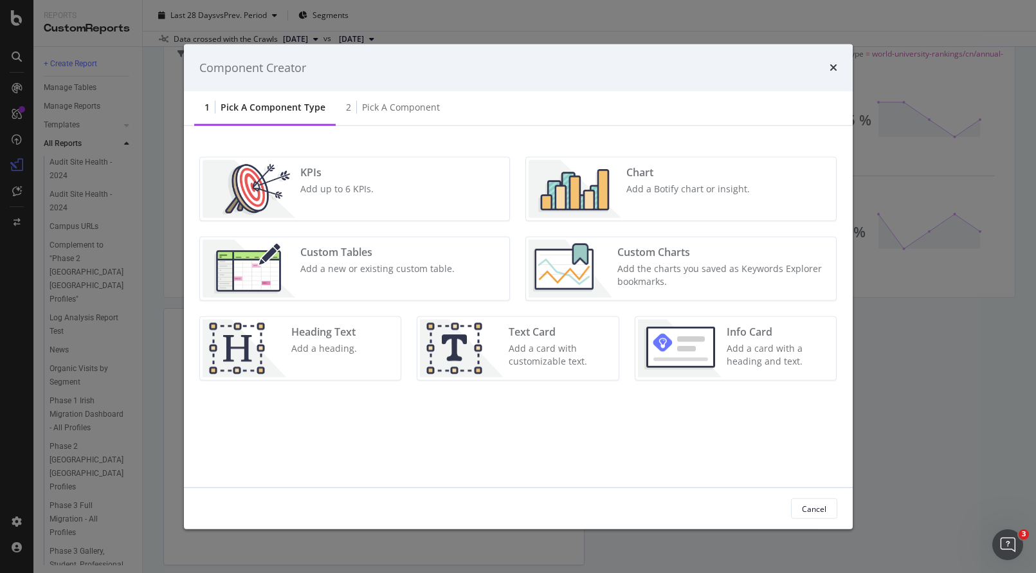
click at [345, 262] on div "Add a new or existing custom table." at bounding box center [377, 268] width 154 height 13
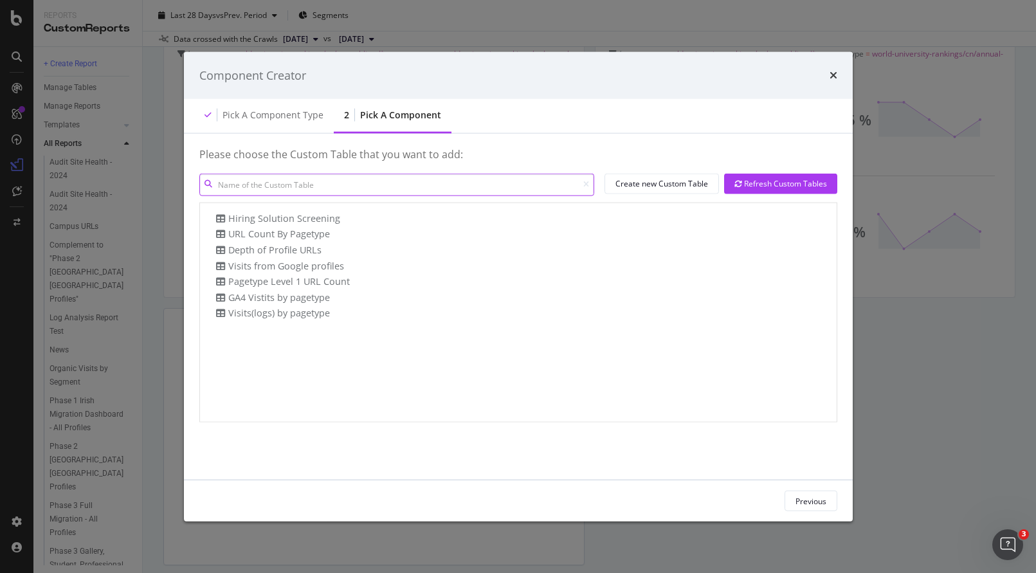
click at [287, 188] on input "modal" at bounding box center [396, 184] width 395 height 22
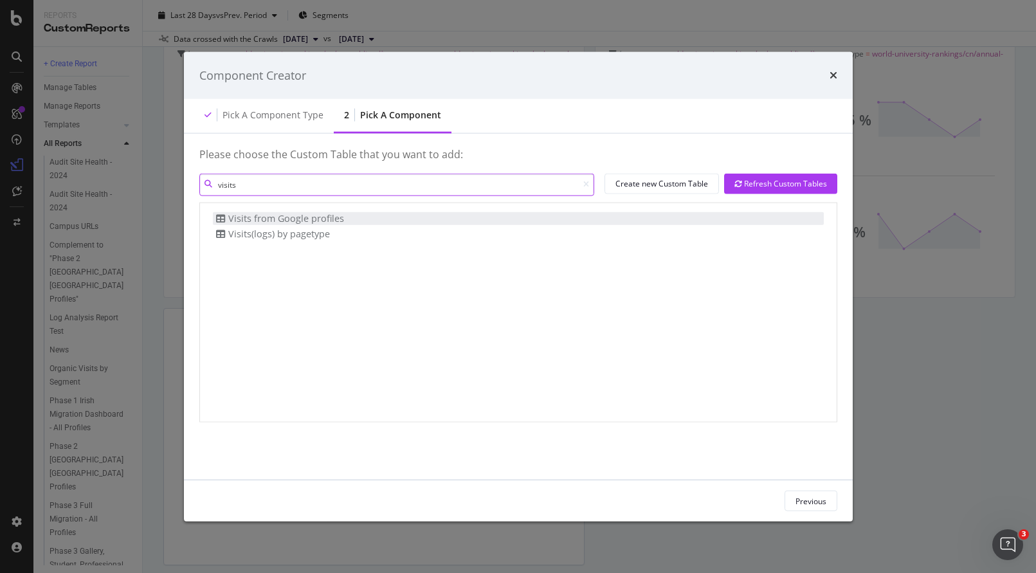
type input "visits"
click at [283, 218] on div "Visits from Google profiles" at bounding box center [278, 217] width 131 height 13
click at [791, 500] on div "Add Component" at bounding box center [798, 500] width 58 height 11
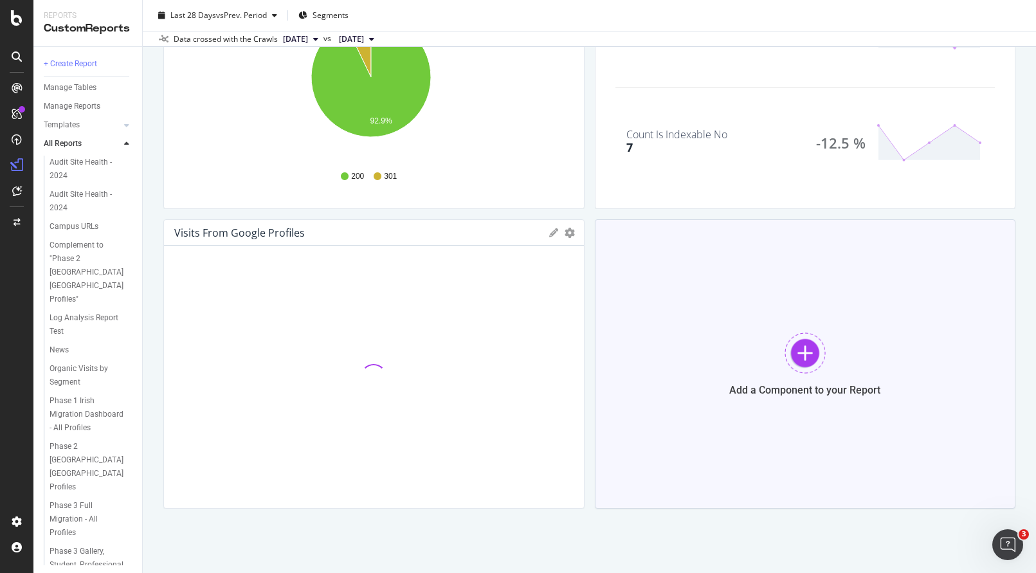
scroll to position [1800, 0]
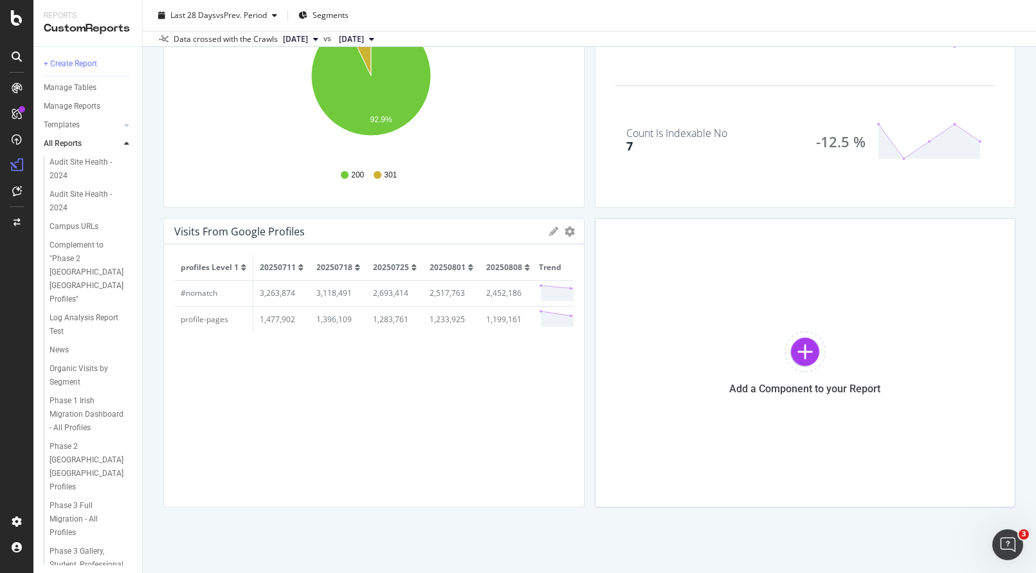
click at [549, 233] on icon at bounding box center [553, 231] width 9 height 9
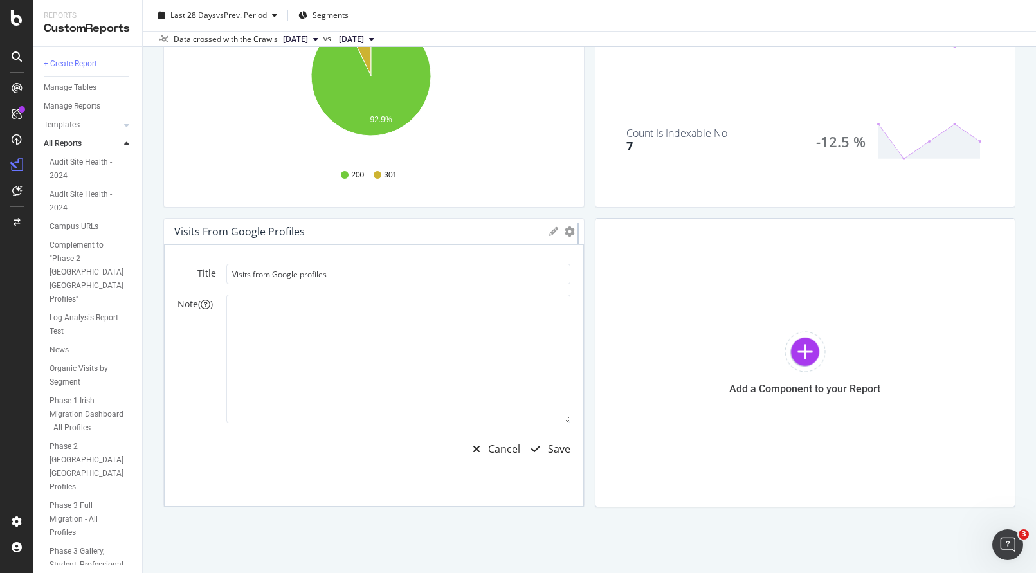
click at [571, 229] on div at bounding box center [577, 362] width 13 height 289
click at [564, 234] on icon "gear" at bounding box center [569, 231] width 10 height 10
click at [496, 276] on span "Delete" at bounding box center [516, 279] width 134 height 17
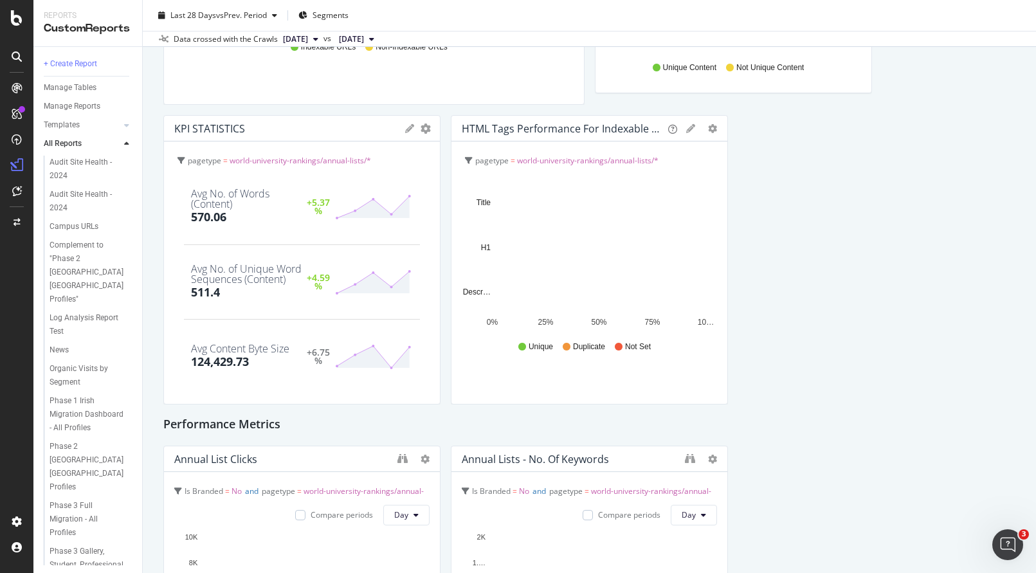
scroll to position [1176, 0]
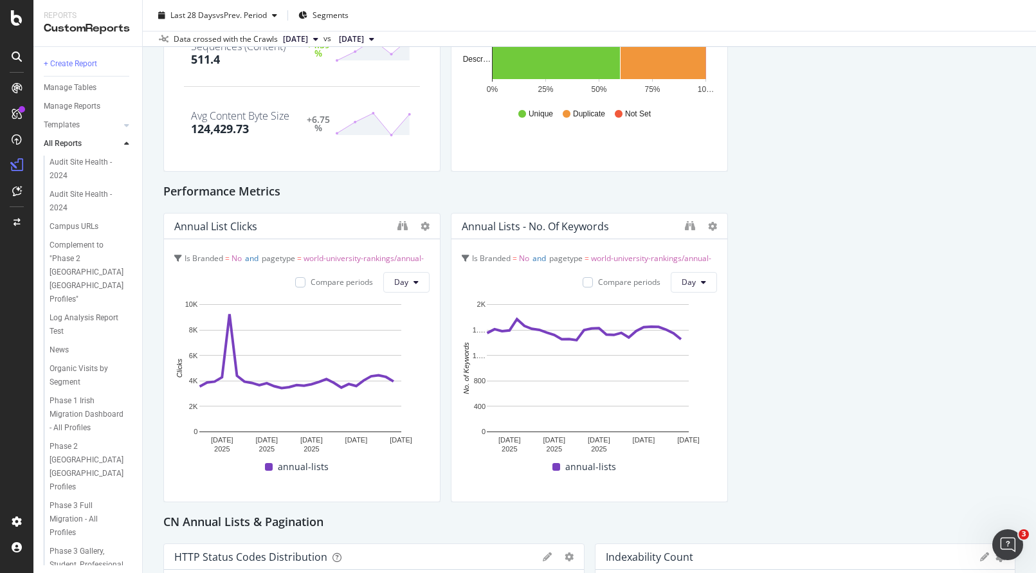
click at [343, 258] on span "world-university-rankings/annual-lists/*" at bounding box center [298, 267] width 249 height 29
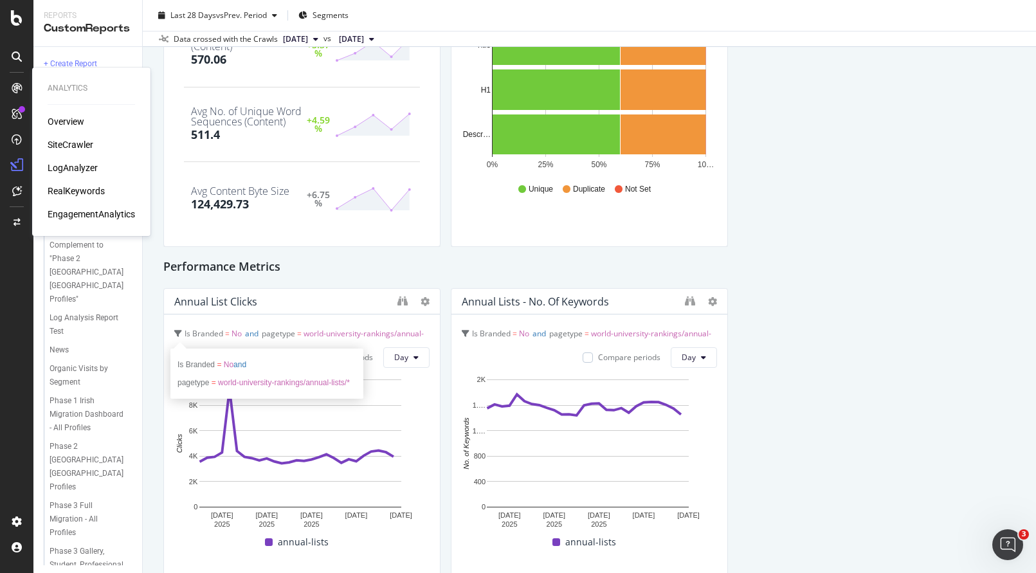
scroll to position [1149, 0]
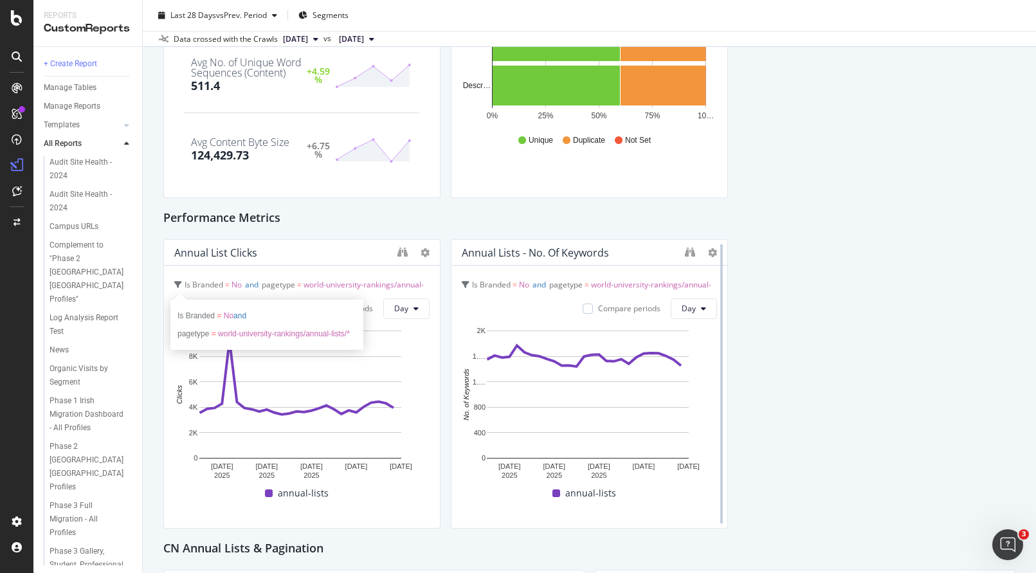
click at [715, 253] on div at bounding box center [721, 383] width 13 height 289
click at [708, 253] on icon at bounding box center [712, 252] width 9 height 9
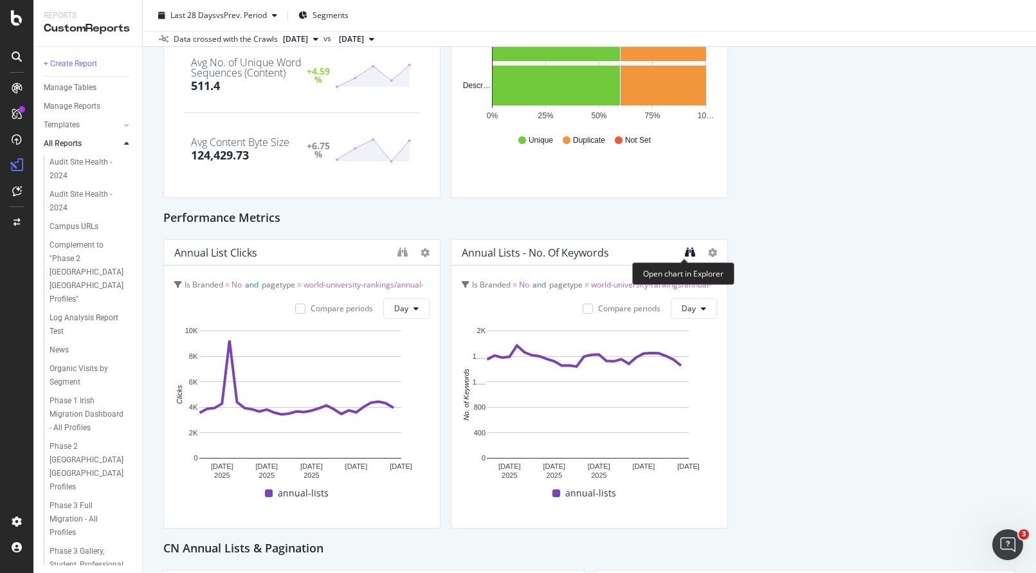
click at [685, 253] on icon "binoculars" at bounding box center [690, 252] width 10 height 10
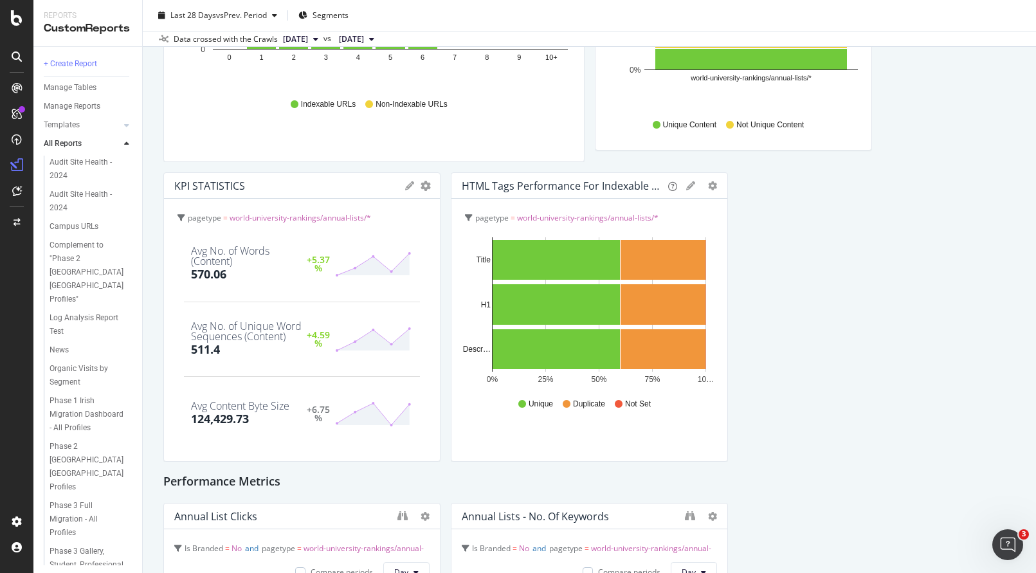
scroll to position [0, 0]
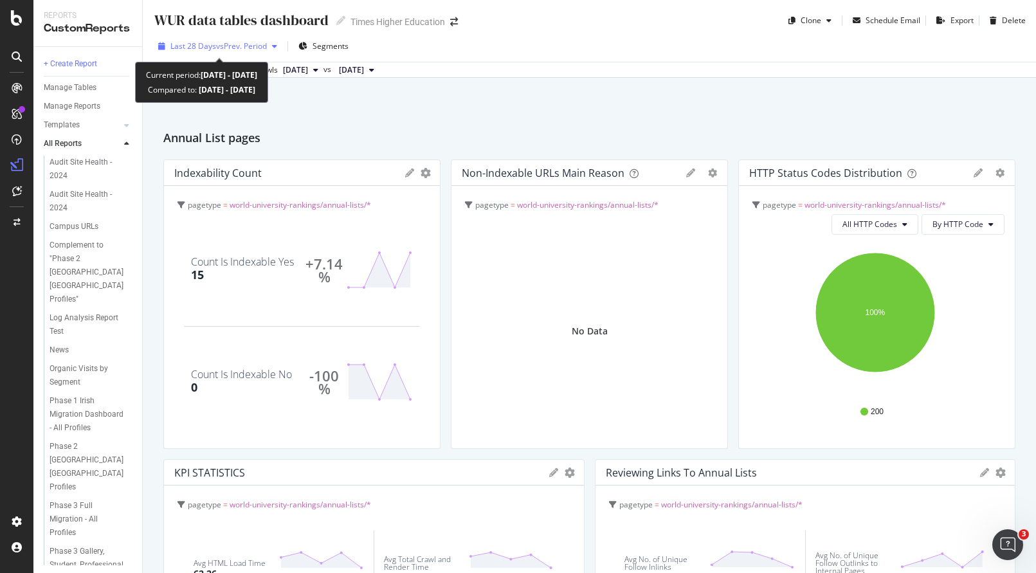
click at [233, 47] on span "vs Prev. Period" at bounding box center [241, 45] width 51 height 11
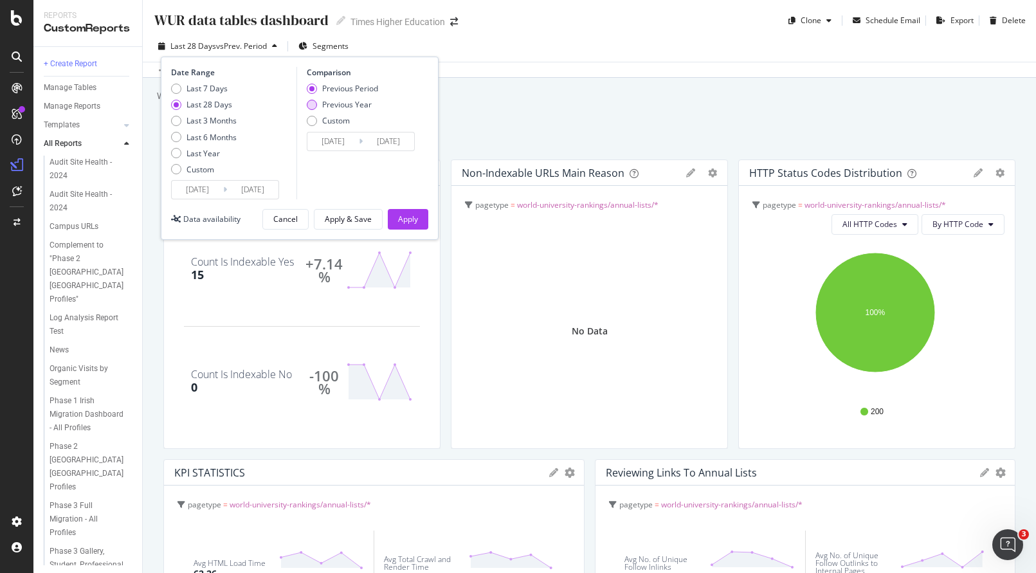
click at [313, 105] on div "Previous Year" at bounding box center [312, 105] width 10 height 10
type input "2024/07/13"
type input "2024/08/09"
click at [408, 218] on div "Apply" at bounding box center [408, 218] width 20 height 11
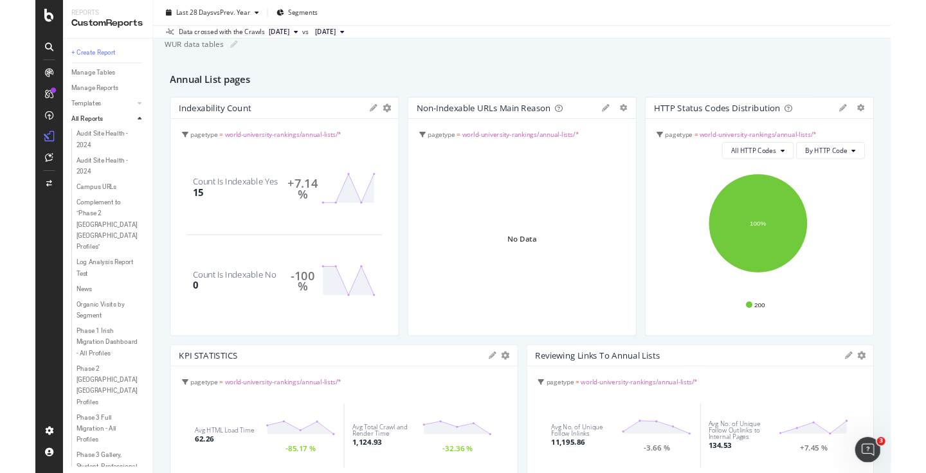
scroll to position [188, 0]
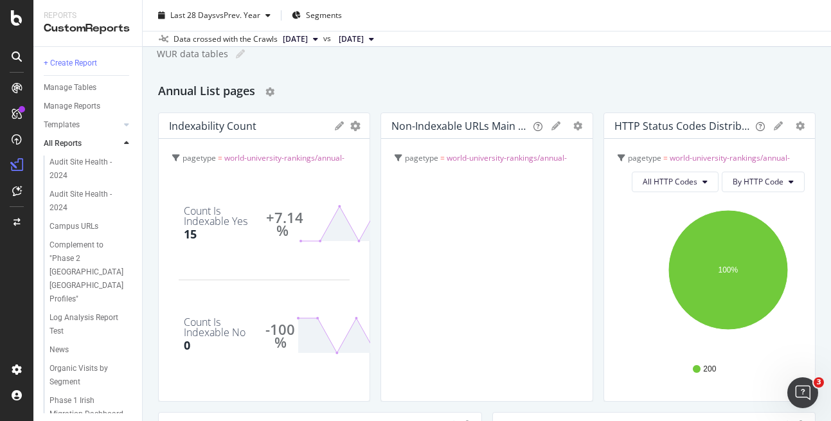
click at [346, 102] on div "Annual List pages" at bounding box center [487, 92] width 658 height 21
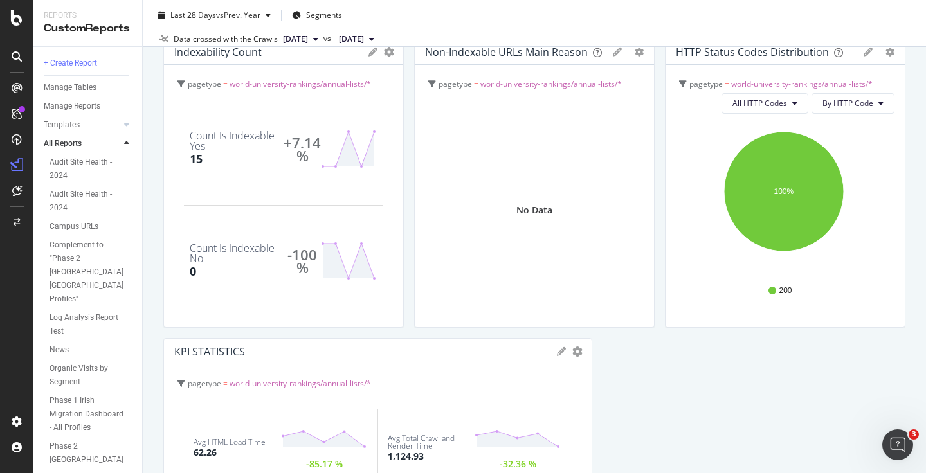
scroll to position [170, 0]
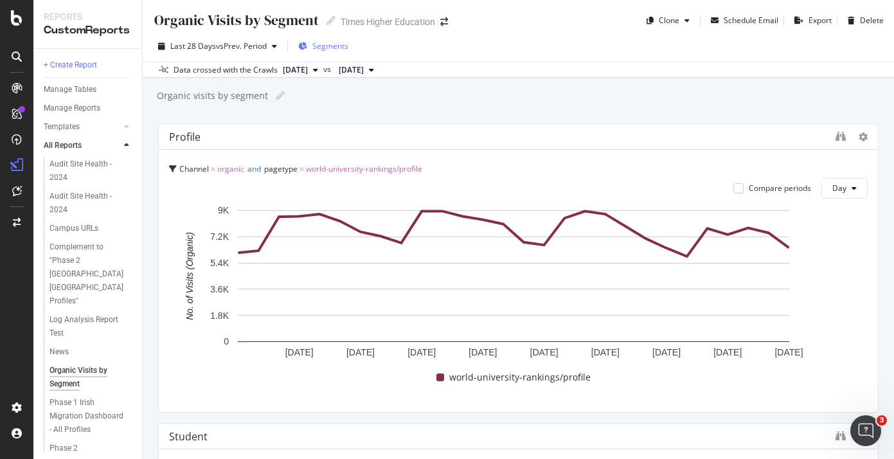
click at [329, 46] on span "Segments" at bounding box center [330, 45] width 36 height 11
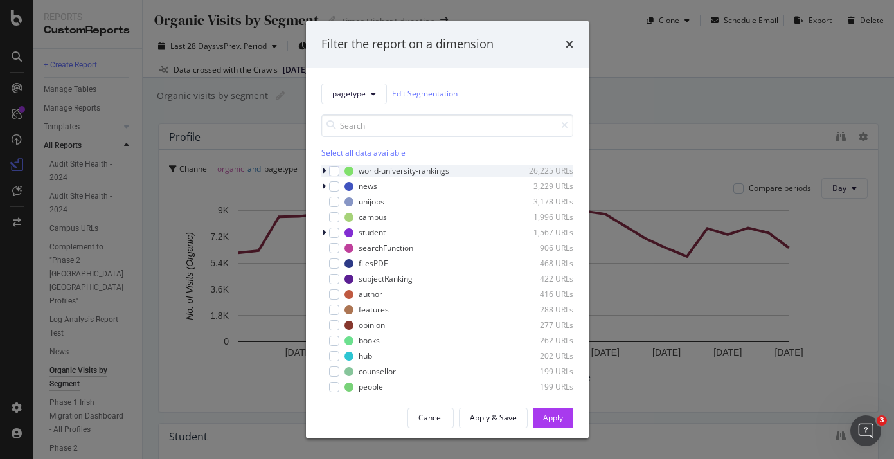
click at [324, 172] on icon "modal" at bounding box center [324, 171] width 4 height 8
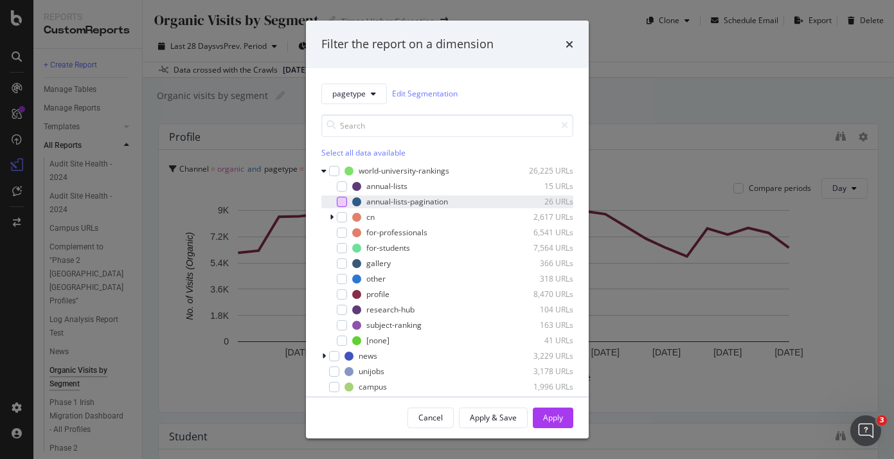
click at [339, 199] on div "modal" at bounding box center [342, 202] width 10 height 10
click at [341, 219] on div "modal" at bounding box center [342, 217] width 10 height 10
click at [345, 216] on div "modal" at bounding box center [342, 217] width 10 height 10
click at [552, 418] on div "Apply" at bounding box center [553, 417] width 20 height 11
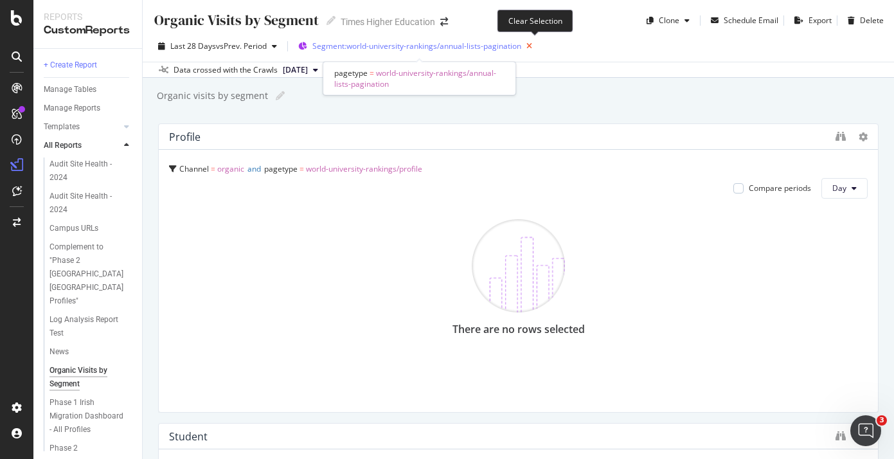
click at [534, 45] on icon "button" at bounding box center [529, 46] width 16 height 18
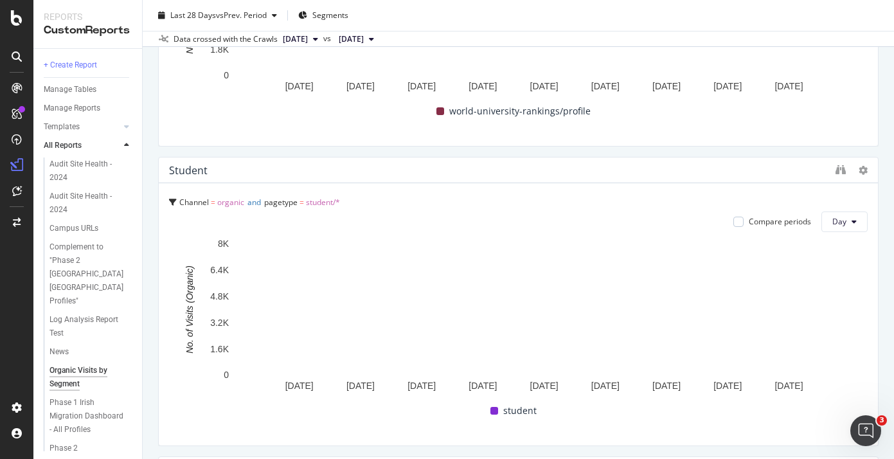
scroll to position [259, 0]
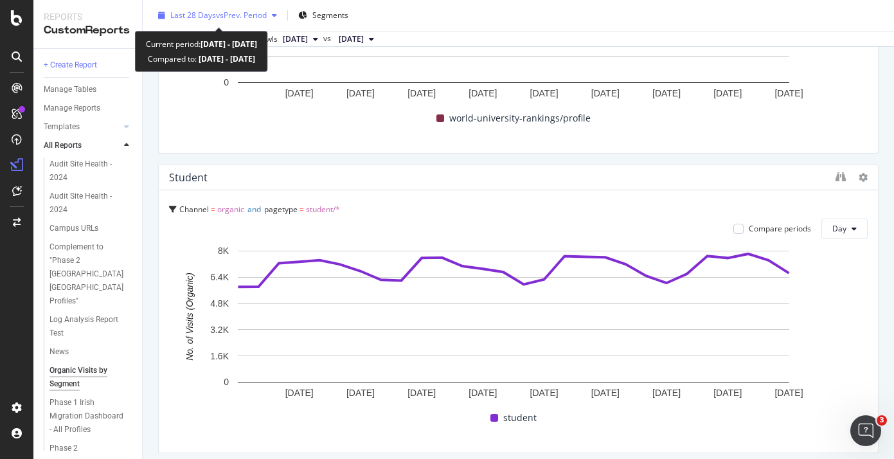
click at [217, 14] on span "vs Prev. Period" at bounding box center [241, 15] width 51 height 11
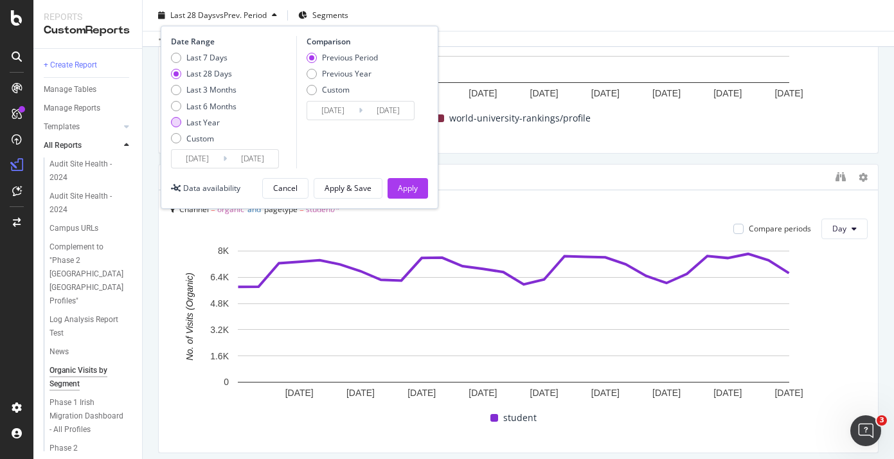
click at [176, 120] on div "Last Year" at bounding box center [176, 122] width 10 height 10
type input "2024/08/09"
type input "2023/08/10"
type input "2024/08/08"
click at [405, 188] on div "Apply" at bounding box center [408, 188] width 20 height 11
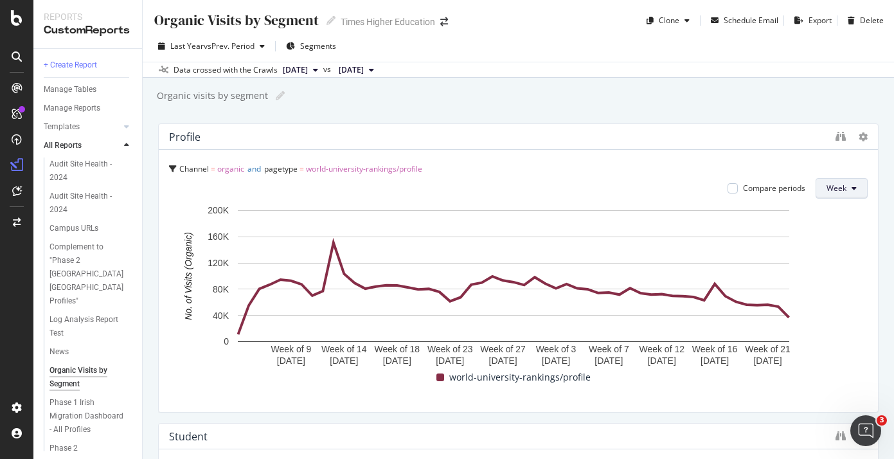
click at [827, 190] on span "Week" at bounding box center [837, 188] width 20 height 11
click at [805, 94] on div "Organic visits by segment Organic visits by segment" at bounding box center [525, 95] width 739 height 19
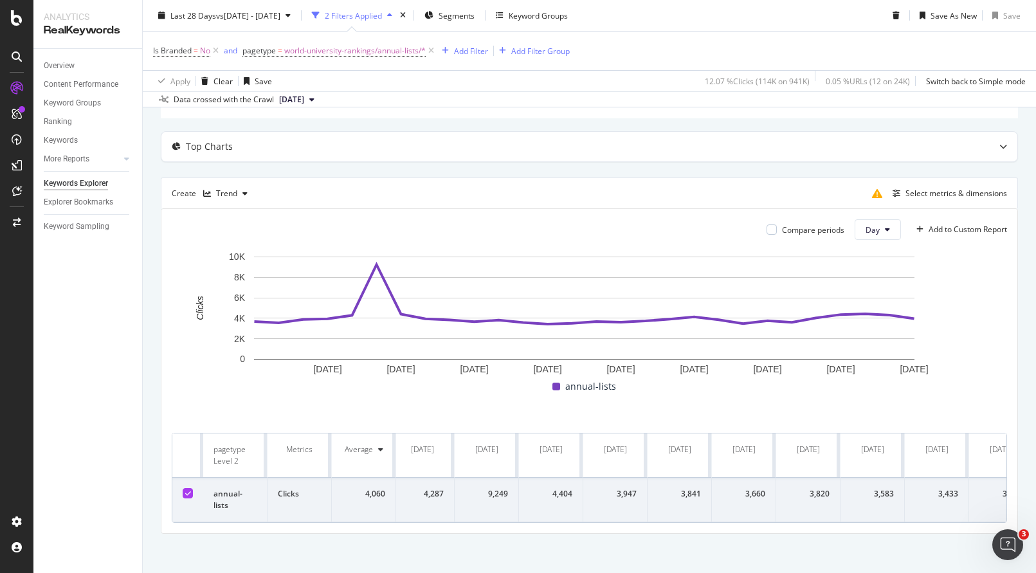
scroll to position [0, 306]
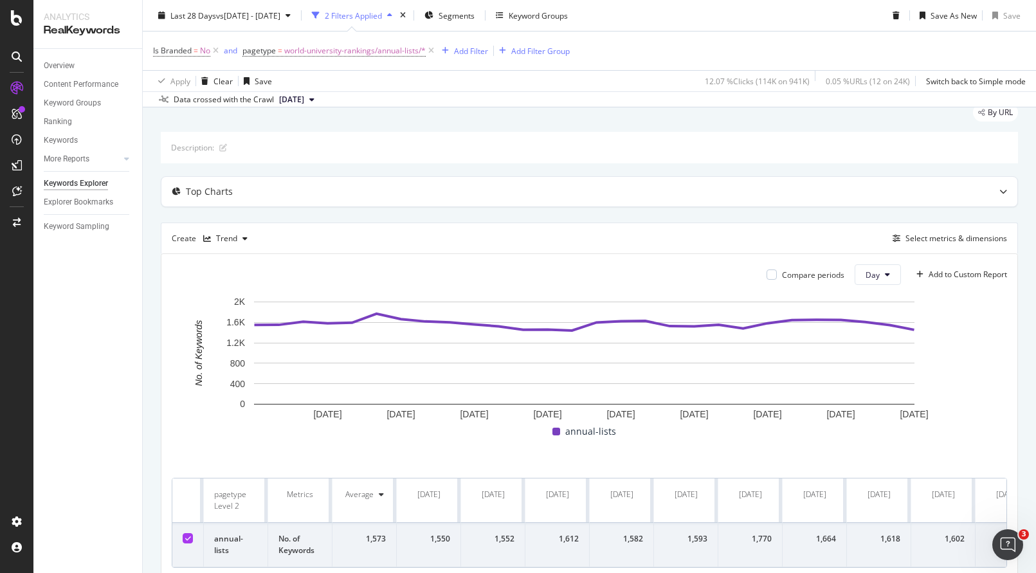
scroll to position [3, 0]
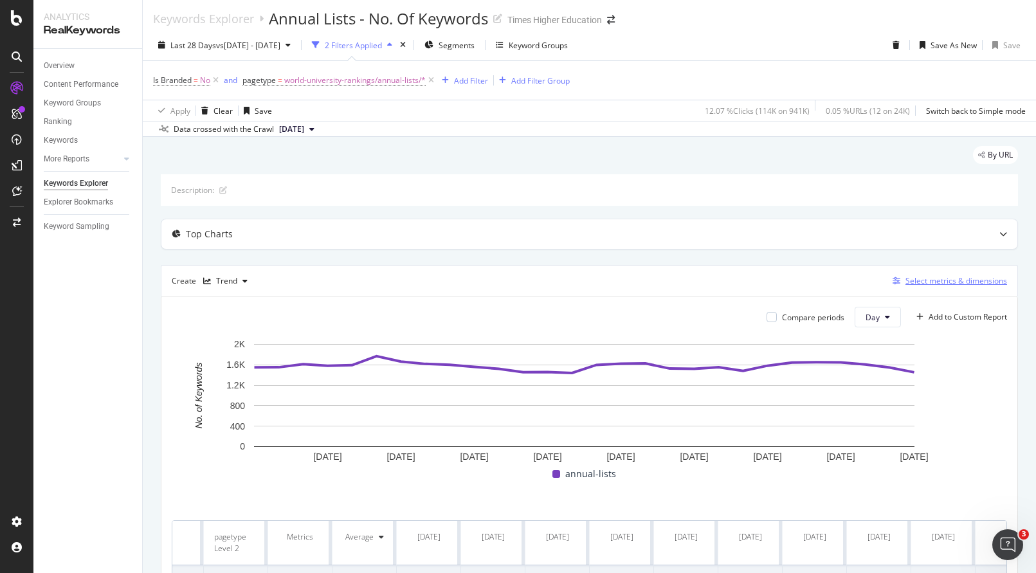
click at [905, 282] on div "Select metrics & dimensions" at bounding box center [956, 280] width 102 height 11
click at [932, 282] on div "Select metrics & dimensions" at bounding box center [956, 280] width 102 height 11
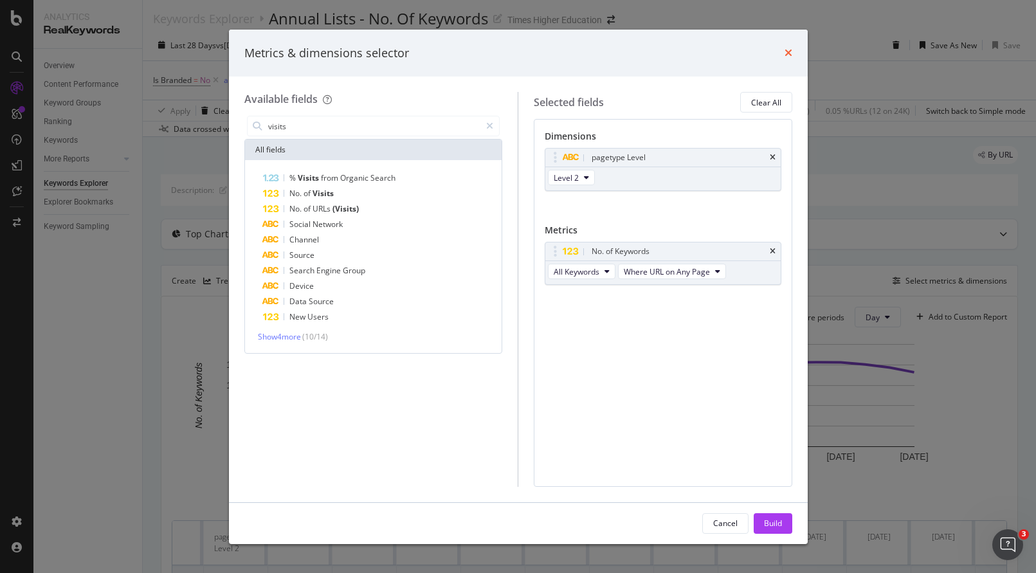
type input "visits"
click at [785, 51] on icon "times" at bounding box center [788, 53] width 8 height 10
